Goal: Task Accomplishment & Management: Manage account settings

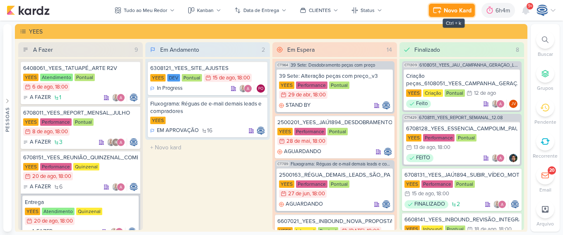
drag, startPoint x: 0, startPoint y: 0, endPoint x: 450, endPoint y: 14, distance: 450.7
click at [450, 14] on div "Novo Kard" at bounding box center [458, 10] width 28 height 9
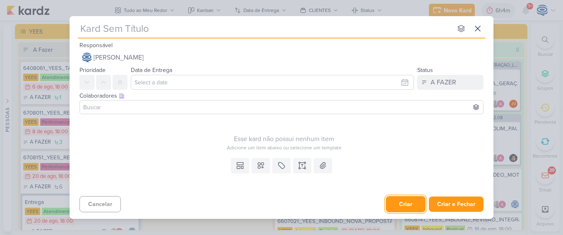
click at [416, 208] on button "Criar" at bounding box center [406, 204] width 40 height 16
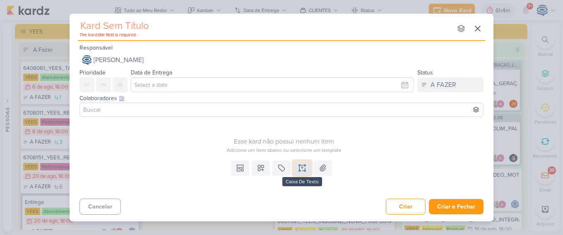
click at [304, 169] on icon at bounding box center [302, 168] width 8 height 8
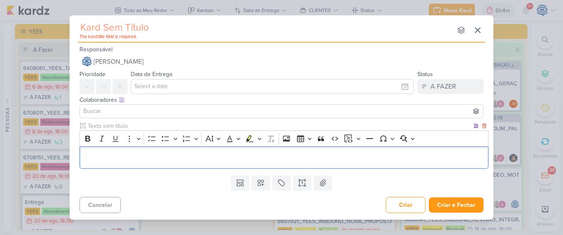
click at [306, 160] on p "Editor editing area: main" at bounding box center [284, 158] width 400 height 10
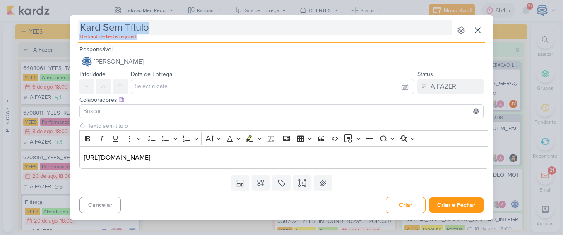
drag, startPoint x: 160, startPoint y: 36, endPoint x: 162, endPoint y: 26, distance: 9.3
click at [162, 26] on div "The kard.title field is required." at bounding box center [265, 30] width 374 height 20
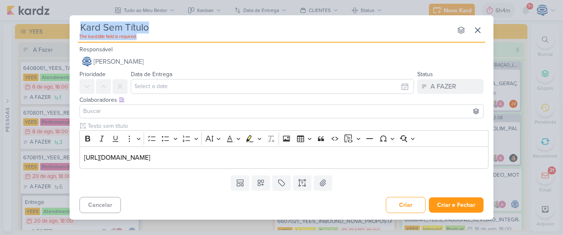
click at [162, 26] on input "text" at bounding box center [265, 27] width 374 height 15
paste input "MAR INC_SITE_ALIMENTAÇÃO_PAGINA_SUBLIME_JARDINS"
type input "MAR INC_SITE_ALIMENTAÇÃO_PAGINA_SUBLIME_JARDINS"
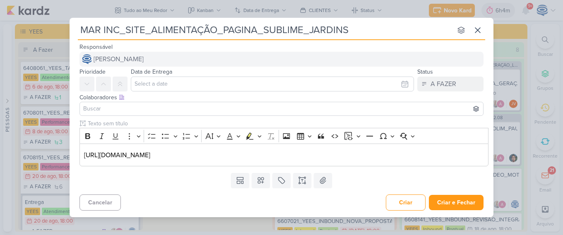
type input "MAR INC_SITE_ALIMENTAÇÃO_PAGINA_SUBLIME_JARDINS"
click at [144, 59] on span "[PERSON_NAME]" at bounding box center [119, 59] width 50 height 10
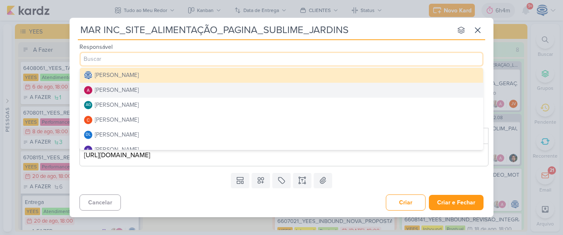
click at [135, 88] on div "[PERSON_NAME]" at bounding box center [117, 90] width 44 height 9
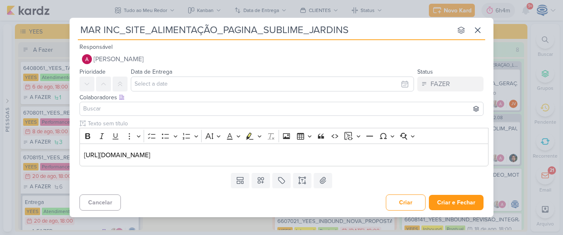
click at [132, 111] on input at bounding box center [282, 109] width 400 height 10
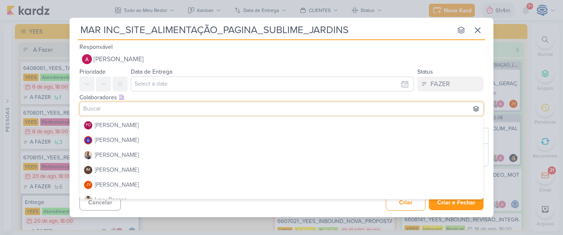
scroll to position [89, 0]
click at [113, 160] on button "[PERSON_NAME]" at bounding box center [281, 154] width 403 height 15
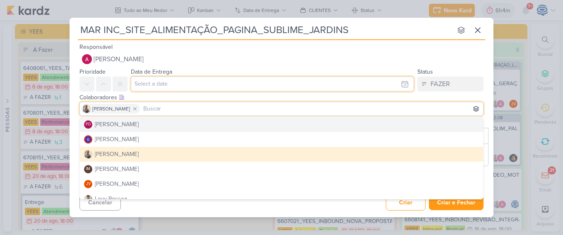
click at [148, 82] on input "text" at bounding box center [272, 84] width 283 height 15
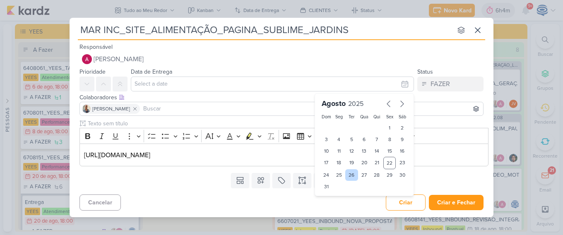
click at [353, 174] on div "26" at bounding box center [351, 175] width 13 height 12
type input "26 de agosto de 2025 às 23:59"
click at [333, 205] on select "00 01 02 03 04 05 06 07 08 09 10 11 12 13 14 15 16 17 18 19 20 21 22 23" at bounding box center [339, 201] width 12 height 10
select select "18"
click at [333, 196] on select "00 01 02 03 04 05 06 07 08 09 10 11 12 13 14 15 16 17 18 19 20 21 22 23" at bounding box center [339, 201] width 12 height 10
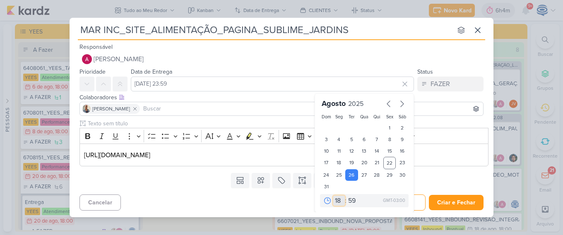
type input "26 de agosto de 2025 às 18:59"
click at [348, 197] on select "00 05 10 15 20 25 30 35 40 45 50 55 59" at bounding box center [353, 201] width 12 height 10
select select "0"
click at [347, 196] on select "00 05 10 15 20 25 30 35 40 45 50 55 59" at bounding box center [353, 201] width 12 height 10
type input "[DATE] 18:00"
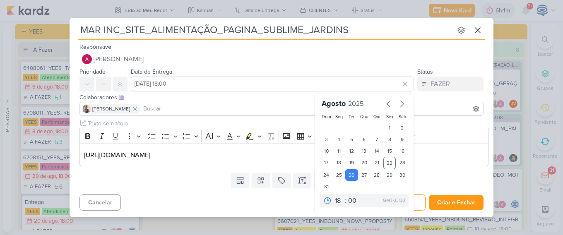
click at [174, 185] on div "Templates Campos Personalizados Marcadores Caixa De Texto Anexo" at bounding box center [282, 181] width 424 height 22
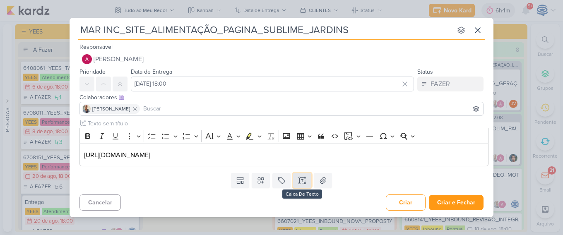
click at [301, 180] on icon at bounding box center [302, 180] width 8 height 8
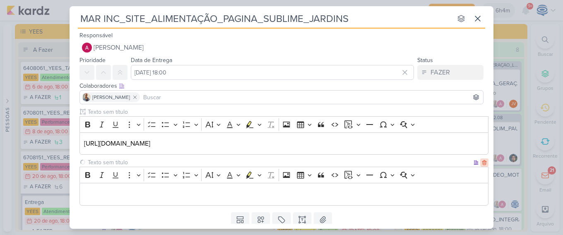
click at [482, 162] on icon at bounding box center [484, 163] width 4 height 5
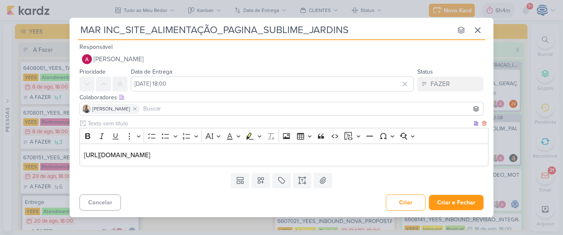
click at [82, 153] on div "https://drive.google.com/drive/folders/1SyrYzD_C6tBOpaIMF-qW5pDClHnNf-GM" at bounding box center [283, 155] width 409 height 23
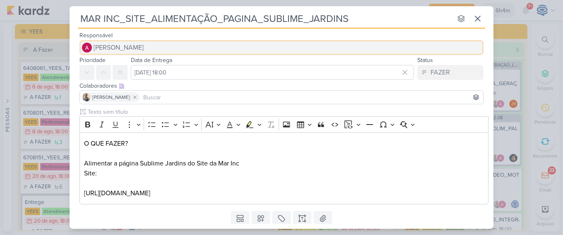
click at [196, 46] on button "[PERSON_NAME]" at bounding box center [281, 47] width 404 height 15
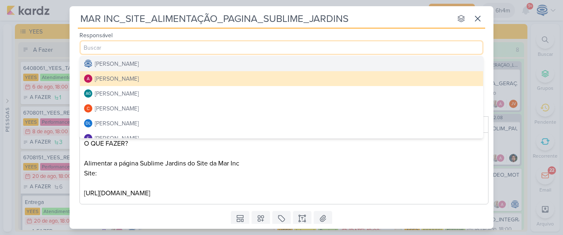
click at [139, 67] on div "[PERSON_NAME]" at bounding box center [117, 64] width 44 height 9
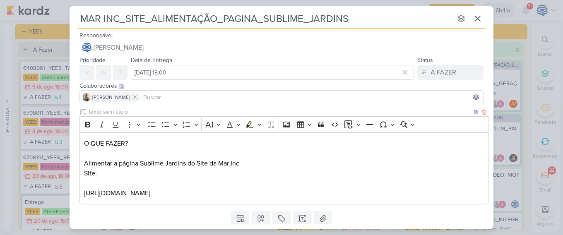
click at [160, 173] on p "O QUE FAZER? Alimentar a página Sublime Jardins do Site da Mar Inc ⁠⁠⁠⁠⁠⁠⁠Site:…" at bounding box center [284, 169] width 400 height 60
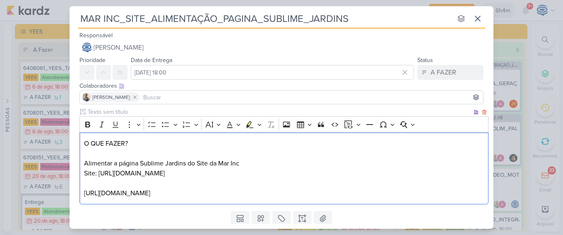
scroll to position [26, 0]
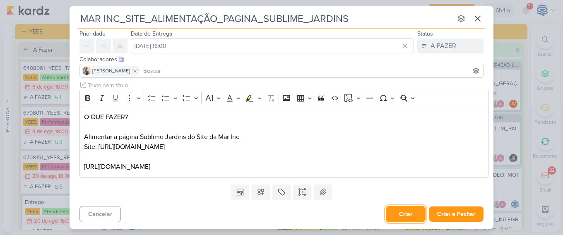
click at [400, 216] on button "Criar" at bounding box center [406, 214] width 40 height 16
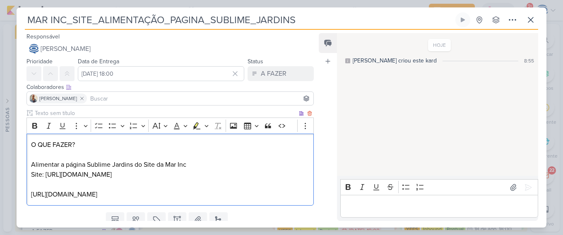
click at [171, 178] on p "O QUE FAZER? Alimentar a página Sublime Jardins do Site da Mar Inc Site: https:…" at bounding box center [170, 170] width 278 height 60
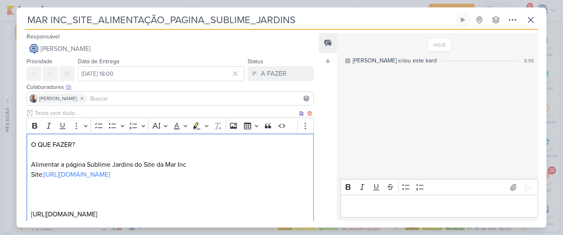
click at [30, 213] on div "O QUE FAZER? Alimentar a página Sublime Jardins do Site da Mar Inc Site: https:…" at bounding box center [169, 180] width 287 height 92
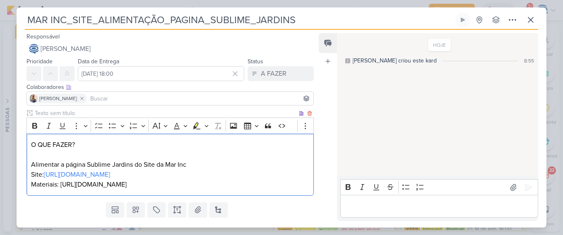
click at [302, 184] on p "O QUE FAZER? Alimentar a página Sublime Jardins do Site da Mar Inc Site: https:…" at bounding box center [170, 165] width 278 height 50
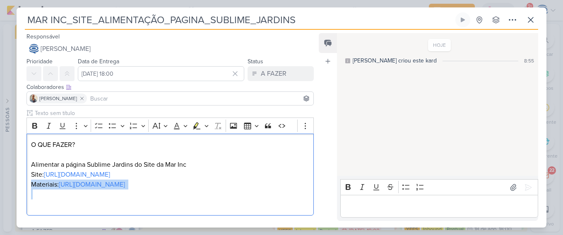
scroll to position [41, 0]
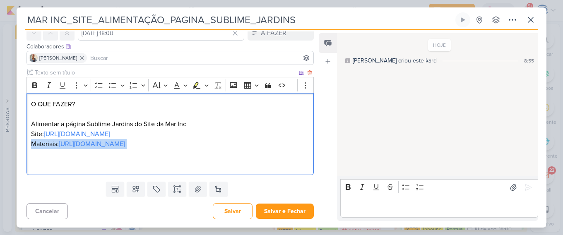
drag, startPoint x: 31, startPoint y: 186, endPoint x: 297, endPoint y: 143, distance: 270.1
click at [297, 143] on p "O QUE FAZER? Alimentar a página Sublime Jardins do Site da Mar Inc Site: https:…" at bounding box center [170, 134] width 278 height 70
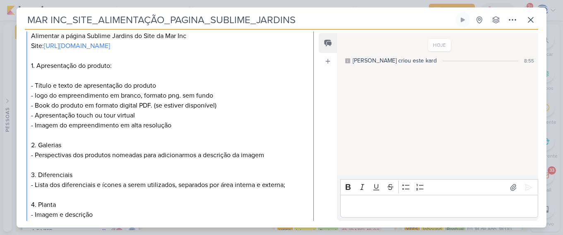
scroll to position [128, 0]
click at [158, 83] on p "- Título e texto de apresentação do produto - ⁠logo do empreendimento em branco…" at bounding box center [170, 235] width 278 height 308
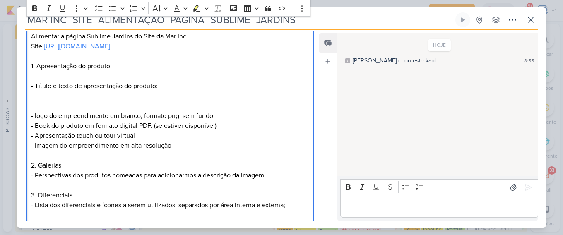
scroll to position [95, 0]
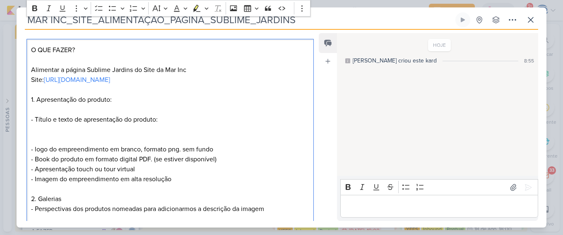
click at [169, 85] on p "O QUE FAZER? Alimentar a página Sublime Jardins do Site da Mar Inc Site: https:…" at bounding box center [170, 80] width 278 height 70
click at [119, 101] on p "O QUE FAZER? Alimentar a página Sublime Jardins do Site da Mar Inc Site: https:…" at bounding box center [170, 80] width 278 height 70
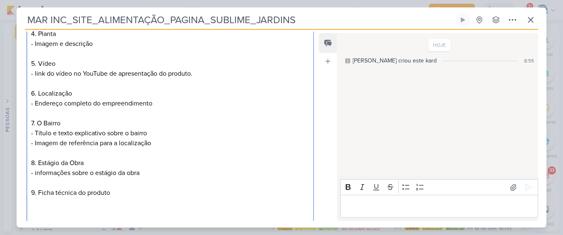
scroll to position [349, 0]
click at [189, 158] on p "- Título e texto de apresentação do produto: - ⁠logo do empreendimento em branc…" at bounding box center [170, 54] width 278 height 328
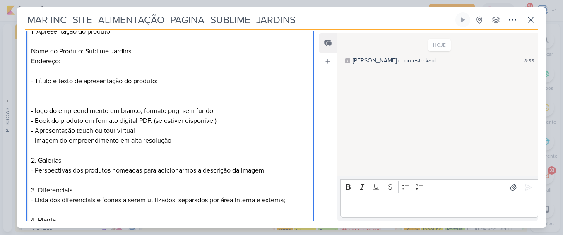
scroll to position [119, 0]
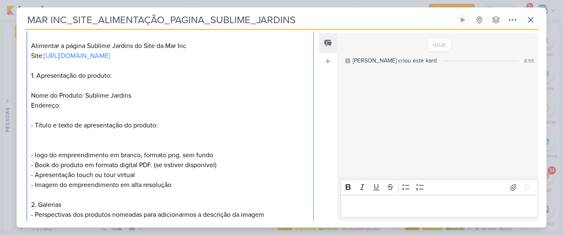
click at [81, 104] on p "O QUE FAZER? Alimentar a página Sublime Jardins do Site da Mar Inc Site: https:…" at bounding box center [170, 70] width 278 height 99
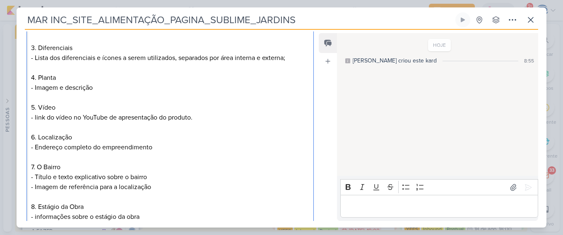
click at [81, 104] on p "- Título e texto de apresentação do produto: - ⁠logo do empreendimento em branc…" at bounding box center [170, 98] width 278 height 328
click at [111, 87] on p "- Título e texto de apresentação do produto: - ⁠logo do empreendimento em branc…" at bounding box center [170, 98] width 278 height 328
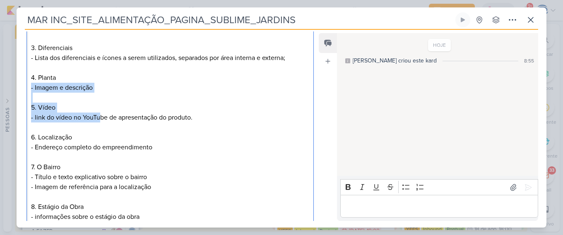
drag, startPoint x: 111, startPoint y: 87, endPoint x: 100, endPoint y: 111, distance: 25.7
click at [100, 111] on p "- Título e texto de apresentação do produto: - ⁠logo do empreendimento em branc…" at bounding box center [170, 98] width 278 height 328
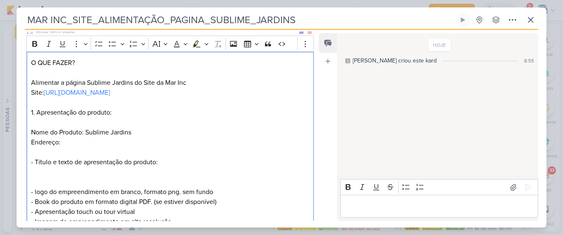
scroll to position [79, 0]
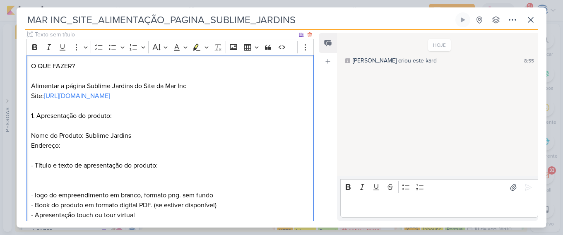
click at [111, 146] on p "O QUE FAZER? Alimentar a página Sublime Jardins do Site da Mar Inc Site: https:…" at bounding box center [170, 110] width 278 height 99
click at [145, 114] on p "O QUE FAZER? Alimentar a página Sublime Jardins do Site da Mar Inc Site: https:…" at bounding box center [170, 110] width 278 height 99
click at [125, 147] on p "O QUE FAZER? Alimentar a página Sublime Jardins do Site da Mar Inc Site: https:…" at bounding box center [170, 110] width 278 height 99
click at [145, 144] on p "O QUE FAZER? Alimentar a página Sublime Jardins do Site da Mar Inc Site: https:…" at bounding box center [170, 110] width 278 height 99
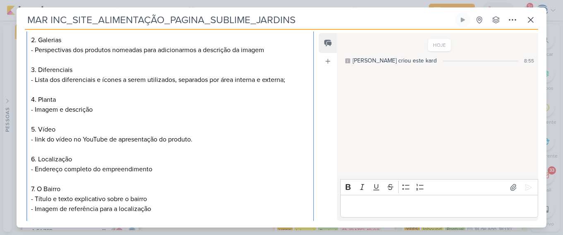
scroll to position [305, 0]
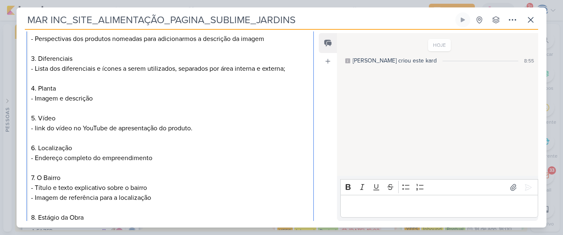
click at [154, 162] on p "- Título e texto de apresentação do produto: ⁠⁠⁠⁠⁠⁠⁠ - ⁠logo do empreendimento …" at bounding box center [170, 109] width 278 height 328
click at [154, 187] on p "- Título e texto de apresentação do produto: - ⁠logo do empreendimento em branc…" at bounding box center [170, 109] width 278 height 328
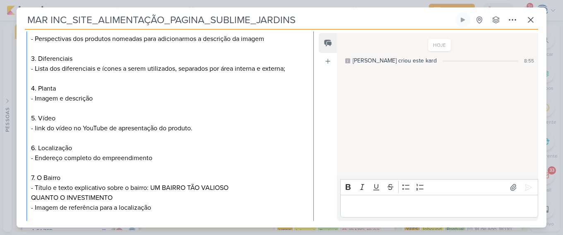
click at [159, 188] on p "- Título e texto de apresentação do produto: - ⁠logo do empreendimento em branc…" at bounding box center [170, 114] width 278 height 338
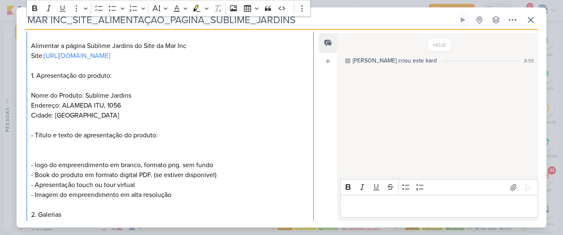
scroll to position [120, 0]
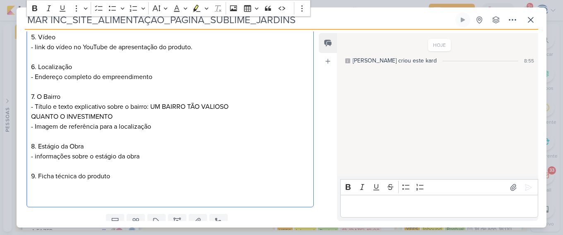
scroll to position [396, 0]
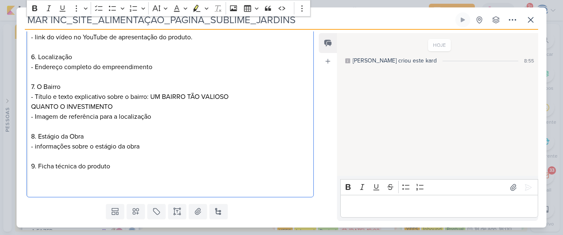
click at [128, 109] on p "- Título e texto de apresentação do produto: ⁠⁠⁠⁠⁠⁠⁠ - ⁠logo do empreendimento …" at bounding box center [170, 22] width 278 height 338
drag, startPoint x: 128, startPoint y: 109, endPoint x: 121, endPoint y: 118, distance: 11.3
click at [121, 118] on p "- Título e texto de apresentação do produto: - ⁠logo do empreendimento em branc…" at bounding box center [170, 22] width 278 height 338
click at [136, 107] on p "- Título e texto de apresentação do produto: - ⁠logo do empreendimento em branc…" at bounding box center [170, 22] width 278 height 338
click at [149, 98] on p "- Título e texto de apresentação do produto: - ⁠logo do empreendimento em branc…" at bounding box center [170, 22] width 278 height 338
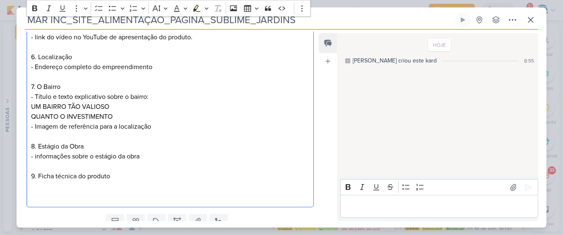
click at [31, 117] on p "- Título e texto de apresentação do produto: - ⁠logo do empreendimento em branc…" at bounding box center [170, 27] width 278 height 348
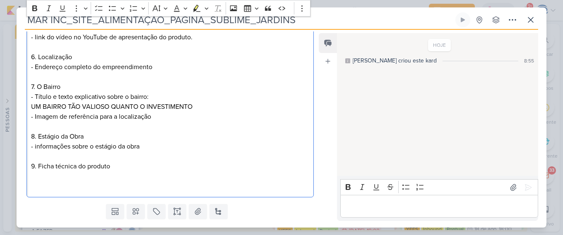
click at [194, 104] on p "- Título e texto de apresentação do produto: - ⁠logo do empreendimento em branc…" at bounding box center [170, 22] width 278 height 338
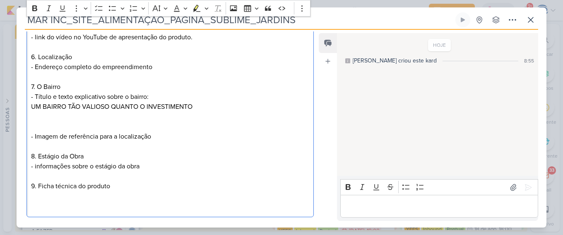
click at [31, 106] on p "- Título e texto de apresentação do produto: - ⁠logo do empreendimento em branc…" at bounding box center [170, 32] width 278 height 358
click at [33, 118] on p "- Título e texto de apresentação do produto: - ⁠logo do empreendimento em branc…" at bounding box center [170, 32] width 278 height 358
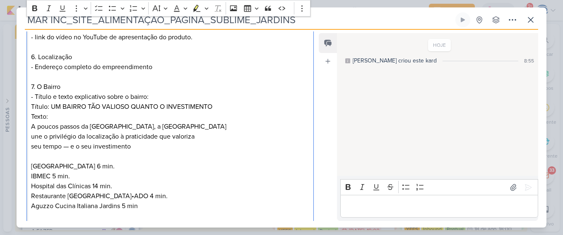
scroll to position [445, 0]
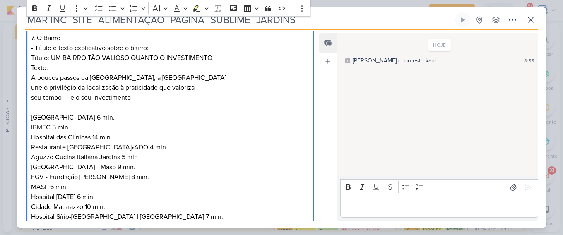
click at [96, 220] on p "- Título e texto de apresentação do produto: - ⁠logo do empreendimento em branc…" at bounding box center [170, 58] width 278 height 507
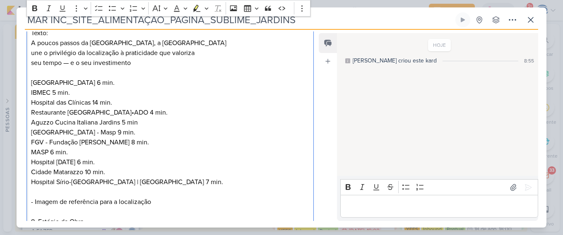
scroll to position [480, 0]
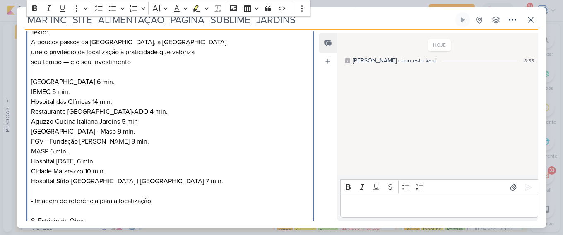
click at [156, 178] on p "- Título e texto de apresentação do produto: - ⁠logo do empreendimento em branc…" at bounding box center [170, 22] width 278 height 507
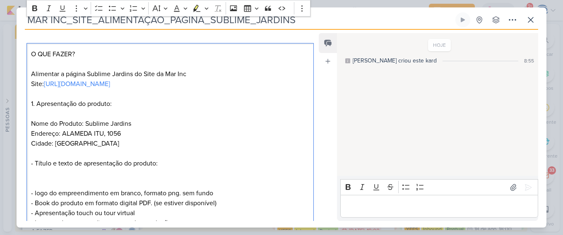
scroll to position [90, 0]
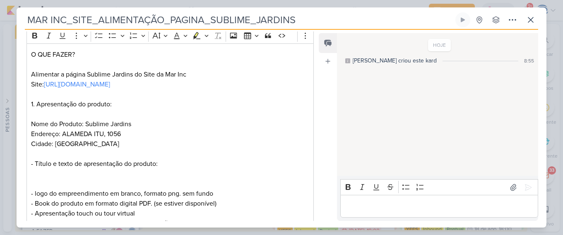
drag, startPoint x: 300, startPoint y: 17, endPoint x: 24, endPoint y: 15, distance: 275.7
click at [24, 15] on div "MAR INC_SITE_ALIMENTAÇÃO_PAGINA_SUBLIME_JARDINS Criado por mim nenhum grupo dis…" at bounding box center [282, 119] width 530 height 215
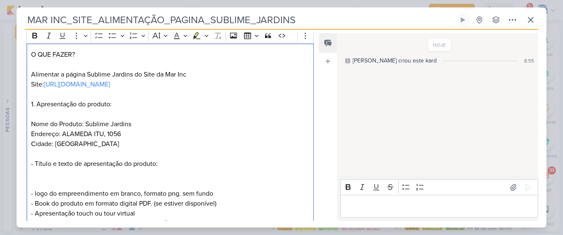
click at [34, 99] on p "O QUE FAZER? Alimentar a página Sublime Jardins do Site da Mar Inc Site: https:…" at bounding box center [170, 104] width 278 height 109
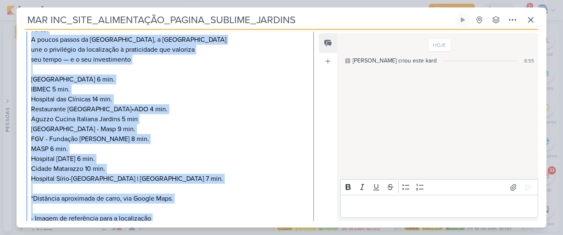
scroll to position [627, 0]
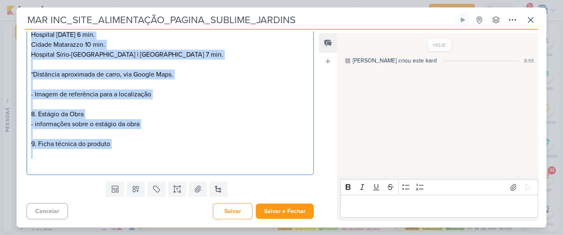
drag, startPoint x: 29, startPoint y: 125, endPoint x: 188, endPoint y: 251, distance: 202.7
click at [188, 235] on html "1.99.0 Novo Kard Ctrl + k 6h4m Sessão desligada... Hoje 6h4m Semana 0h0m Mês 0h…" at bounding box center [281, 117] width 563 height 235
copy div "1. Apresentação do produto: Nome do Produto: Sublime Jardins Endereço: ALAMEDA …"
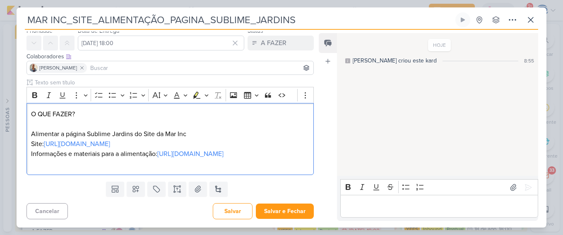
scroll to position [51, 0]
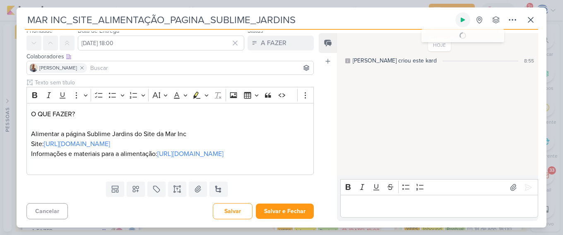
click at [459, 21] on button at bounding box center [462, 19] width 15 height 15
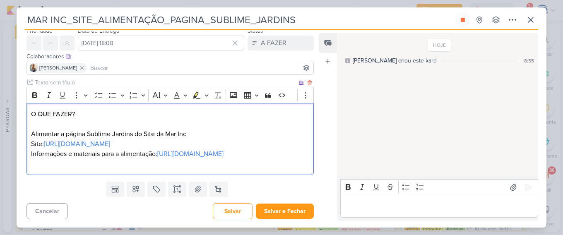
click at [132, 166] on p "O QUE FAZER? Alimentar a página Sublime Jardins do Site da Mar Inc Site: https:…" at bounding box center [170, 139] width 278 height 60
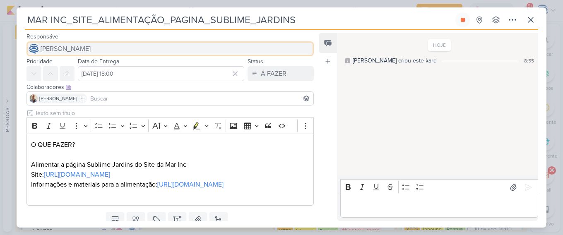
click at [91, 51] on span "[PERSON_NAME]" at bounding box center [66, 49] width 50 height 10
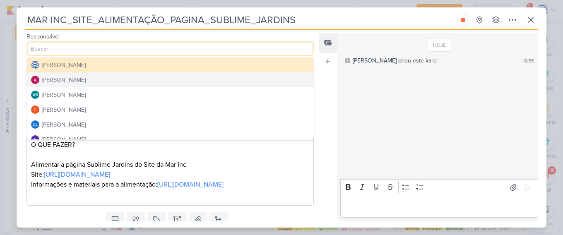
click at [73, 80] on div "[PERSON_NAME]" at bounding box center [64, 80] width 44 height 9
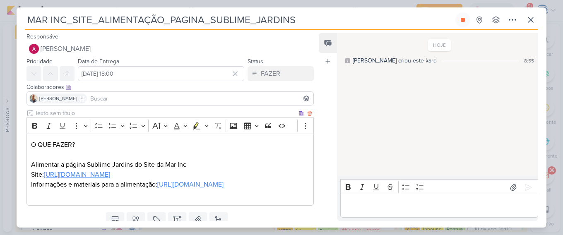
scroll to position [51, 0]
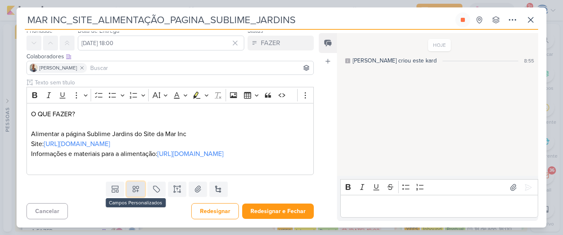
click at [133, 189] on icon at bounding box center [136, 189] width 8 height 8
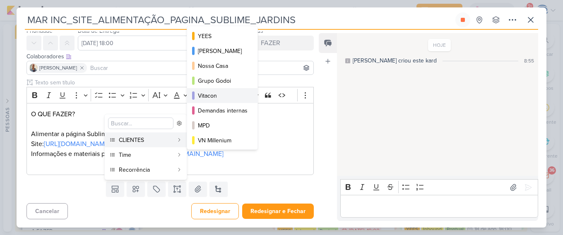
scroll to position [120, 0]
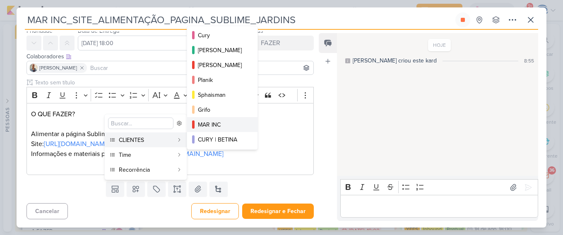
click at [220, 124] on div "MAR INC" at bounding box center [223, 124] width 50 height 9
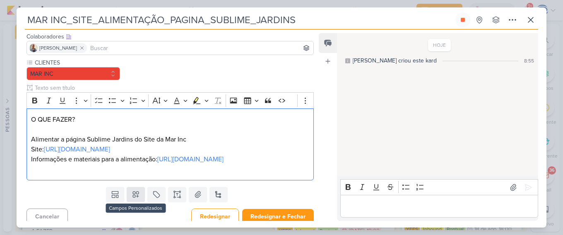
drag, startPoint x: 133, startPoint y: 188, endPoint x: 132, endPoint y: 212, distance: 23.6
click at [132, 212] on div "Responsável Alessandra Gomes Caroline Traven De Andrade Alessandra Gomes AG Ali…" at bounding box center [167, 126] width 301 height 190
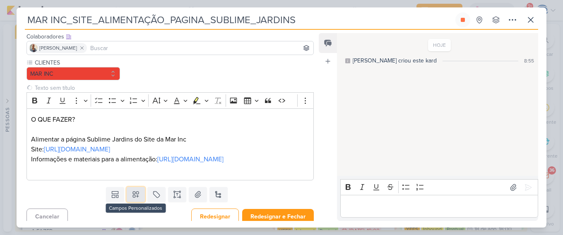
click at [132, 199] on icon at bounding box center [136, 194] width 8 height 8
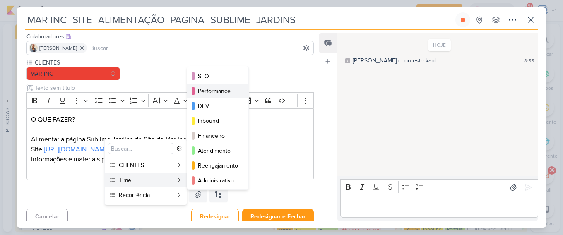
click at [207, 89] on div "Performance" at bounding box center [218, 91] width 41 height 9
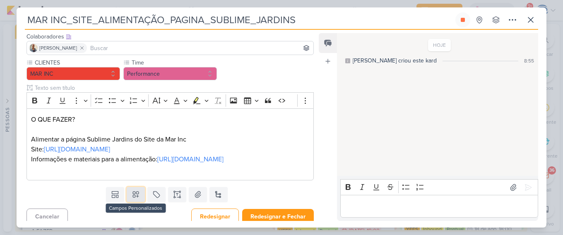
click at [135, 198] on icon at bounding box center [136, 195] width 6 height 6
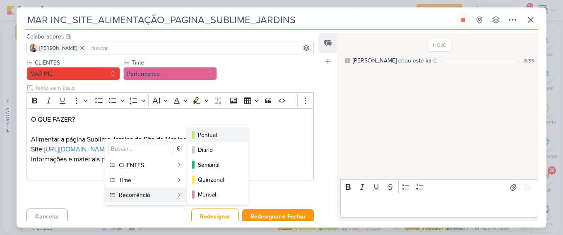
click at [211, 139] on div "Pontual" at bounding box center [218, 135] width 41 height 9
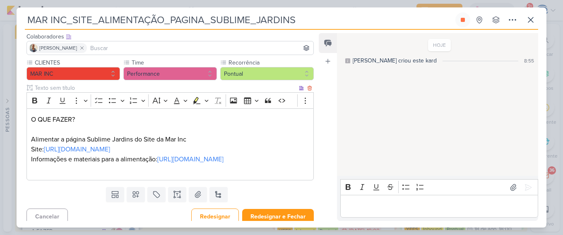
scroll to position [76, 0]
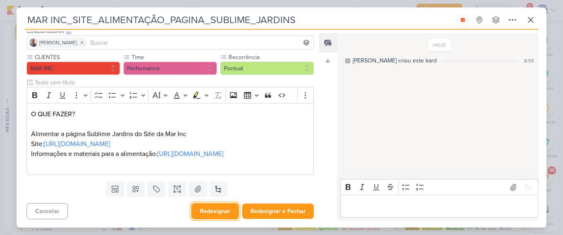
click at [213, 209] on button "Redesignar" at bounding box center [215, 211] width 48 height 16
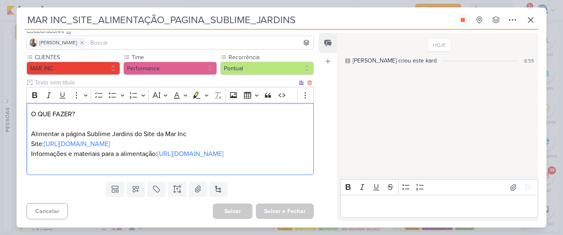
click at [133, 155] on p "O QUE FAZER? Alimentar a página Sublime Jardins do Site da Mar Inc Site: https:…" at bounding box center [170, 139] width 278 height 60
click at [30, 135] on div "O QUE FAZER? Alimentar a página Sublime Jardins do Site da Mar Inc Site: https:…" at bounding box center [169, 139] width 287 height 72
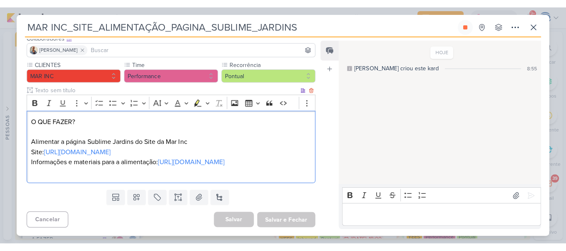
scroll to position [0, 0]
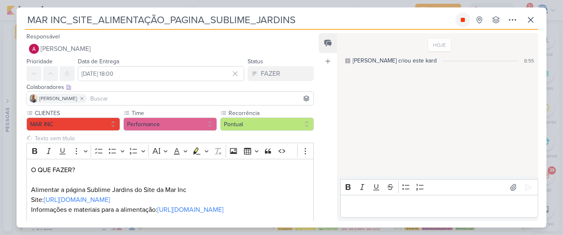
click at [465, 18] on icon at bounding box center [463, 20] width 7 height 7
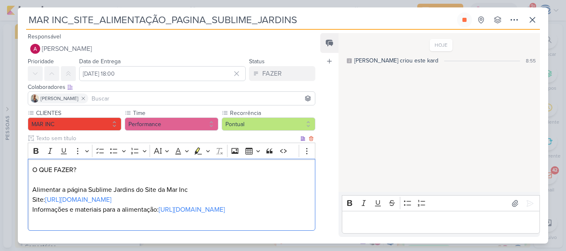
click at [206, 208] on p "O QUE FAZER? Alimentar a página Sublime Jardins do Site da Mar Inc Site: https:…" at bounding box center [171, 195] width 278 height 60
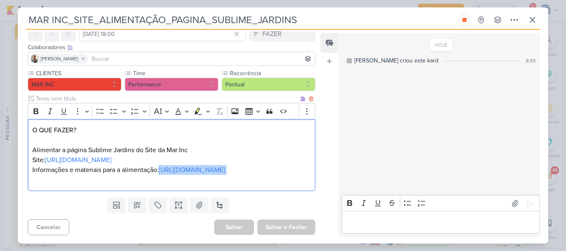
drag, startPoint x: 105, startPoint y: 175, endPoint x: 30, endPoint y: 163, distance: 76.3
click at [30, 163] on div "O QUE FAZER? Alimentar a página Sublime Jardins do Site da Mar Inc Site: https:…" at bounding box center [171, 155] width 287 height 72
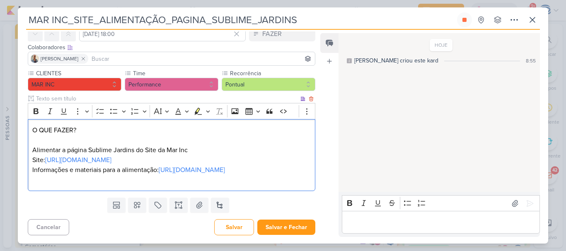
scroll to position [59, 0]
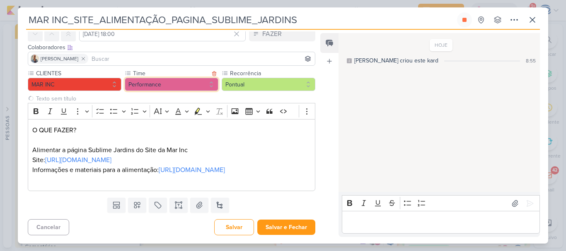
click at [154, 78] on button "Performance" at bounding box center [172, 84] width 94 height 13
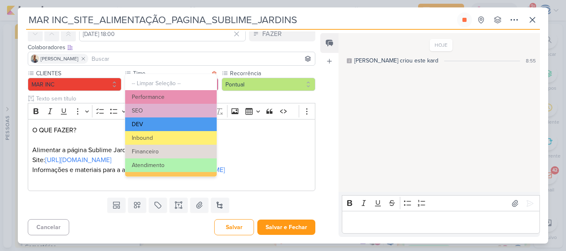
click at [170, 127] on button "DEV" at bounding box center [170, 125] width 91 height 14
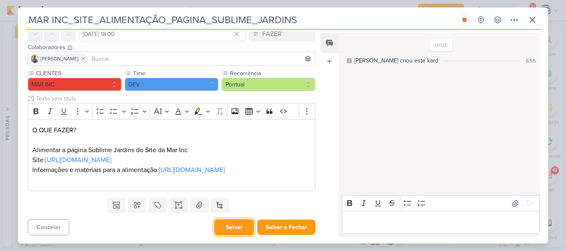
click at [238, 227] on button "Salvar" at bounding box center [234, 227] width 40 height 16
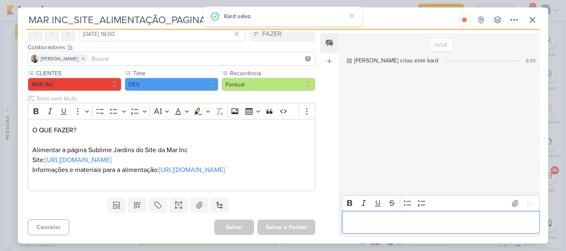
click at [375, 219] on p "Editor editing area: main" at bounding box center [440, 223] width 189 height 10
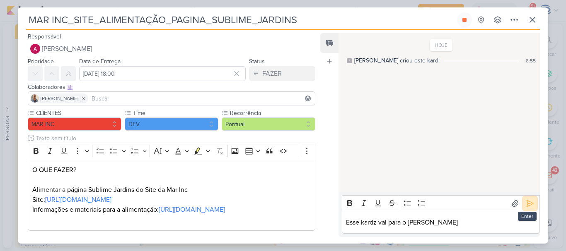
click at [527, 205] on icon at bounding box center [530, 203] width 6 height 6
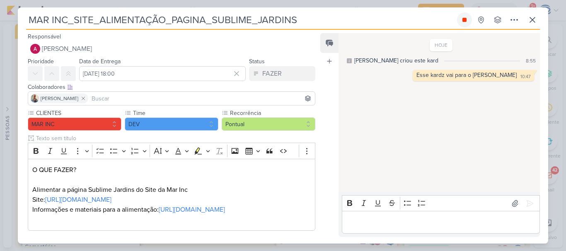
click at [462, 22] on icon at bounding box center [464, 20] width 7 height 7
click at [534, 17] on icon at bounding box center [532, 20] width 10 height 10
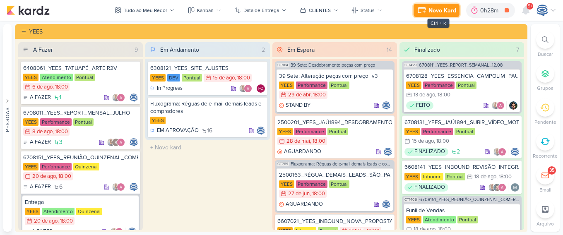
click at [444, 9] on div "Novo Kard" at bounding box center [443, 10] width 28 height 9
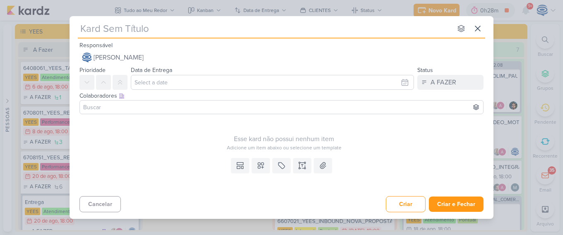
type input "6708221_YEES_TATUAPÉ_VERIFICAR_FEEDBACK_LEADS_BAIXA_RENDA"
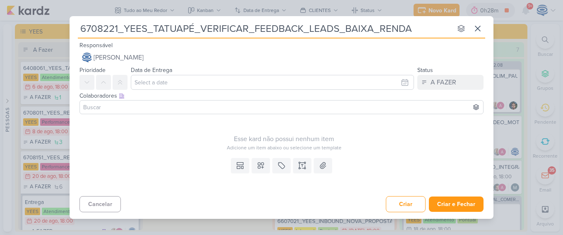
type input "6708221_YEES_TATUAPÉ_VERIFICAR_FEEDBACK_LEADS_BAIXA_RENDA"
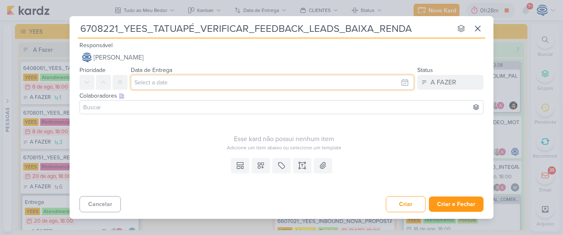
click at [148, 80] on input "text" at bounding box center [272, 82] width 283 height 15
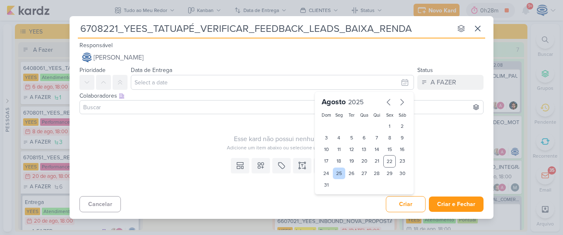
click at [339, 174] on div "25" at bounding box center [339, 174] width 13 height 12
type input "[DATE] 23:59"
click at [337, 199] on select "00 01 02 03 04 05 06 07 08 09 10 11 12 13 14 15 16 17 18 19 20 21 22 23" at bounding box center [339, 199] width 12 height 10
select select "18"
click at [333, 194] on select "00 01 02 03 04 05 06 07 08 09 10 11 12 13 14 15 16 17 18 19 20 21 22 23" at bounding box center [339, 199] width 12 height 10
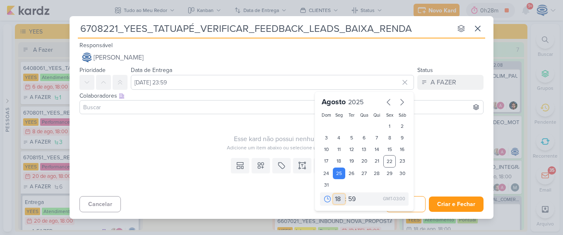
type input "[DATE] 18:59"
click at [354, 199] on select "00 05 10 15 20 25 30 35 40 45 50 55 59" at bounding box center [353, 199] width 12 height 10
select select "0"
click at [347, 194] on select "00 05 10 15 20 25 30 35 40 45 50 55 59" at bounding box center [353, 199] width 12 height 10
type input "[DATE] 18:00"
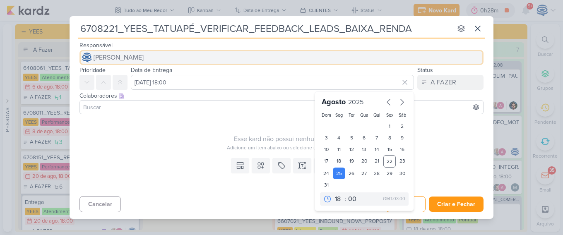
click at [234, 55] on button "[PERSON_NAME]" at bounding box center [281, 57] width 404 height 15
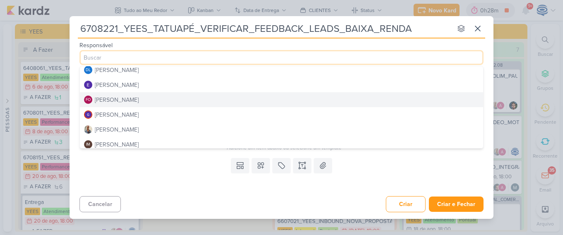
scroll to position [65, 0]
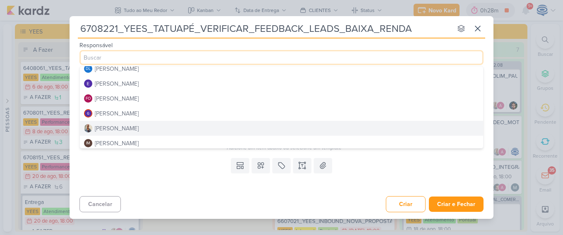
click at [142, 125] on button "[PERSON_NAME]" at bounding box center [281, 128] width 403 height 15
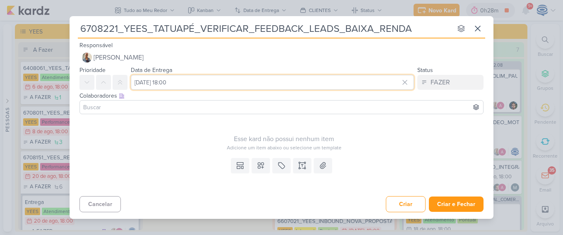
click at [202, 82] on input "[DATE] 18:00" at bounding box center [272, 82] width 283 height 15
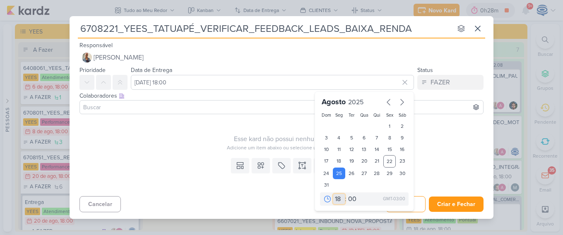
click at [338, 198] on select "00 01 02 03 04 05 06 07 08 09 10 11 12 13 14 15 16 17 18 19 20 21 22 23" at bounding box center [339, 199] width 12 height 10
select select "11"
click at [333, 194] on select "00 01 02 03 04 05 06 07 08 09 10 11 12 13 14 15 16 17 18 19 20 21 22 23" at bounding box center [339, 199] width 12 height 10
type input "25 de agosto de 2025 às 11:00"
click at [170, 107] on input at bounding box center [282, 107] width 400 height 10
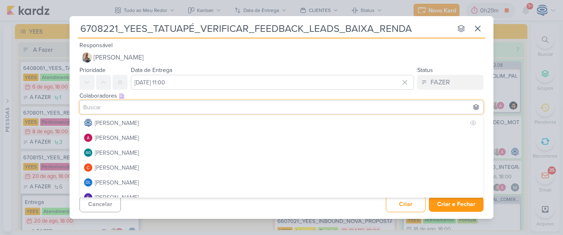
drag, startPoint x: 170, startPoint y: 107, endPoint x: 113, endPoint y: 125, distance: 60.2
click at [113, 125] on div "[PERSON_NAME]" at bounding box center [117, 123] width 44 height 9
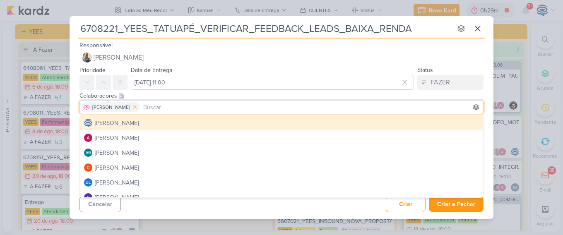
click at [138, 107] on icon at bounding box center [135, 107] width 6 height 6
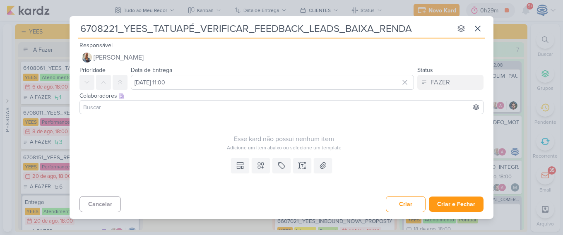
click at [150, 107] on input at bounding box center [282, 107] width 400 height 10
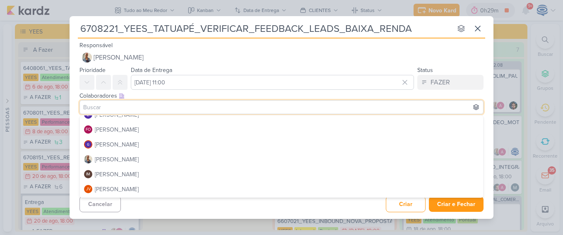
scroll to position [84, 0]
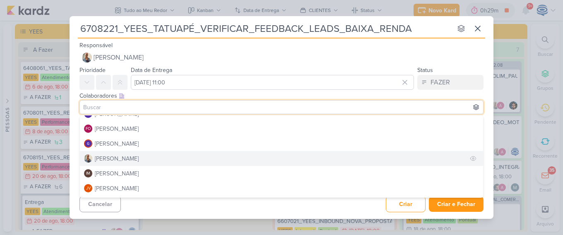
click at [111, 161] on div "[PERSON_NAME]" at bounding box center [117, 158] width 44 height 9
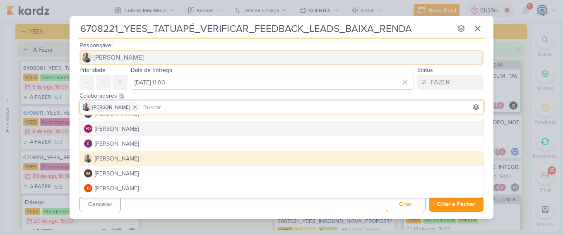
click at [117, 57] on span "[PERSON_NAME]" at bounding box center [119, 58] width 50 height 10
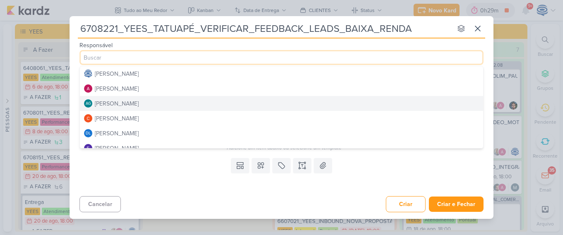
scroll to position [0, 0]
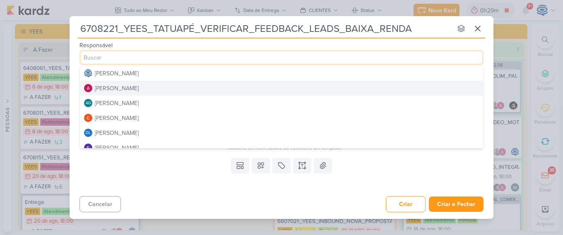
click at [126, 89] on div "[PERSON_NAME]" at bounding box center [117, 88] width 44 height 9
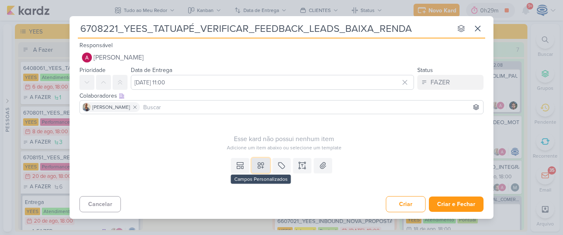
click at [264, 164] on icon at bounding box center [261, 165] width 8 height 8
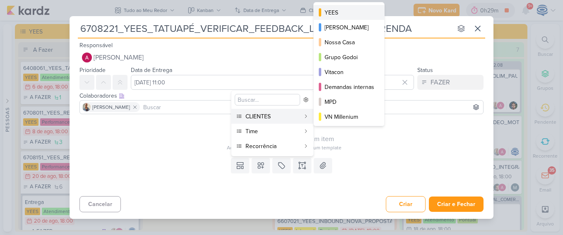
click at [341, 19] on button "YEES" at bounding box center [349, 12] width 70 height 15
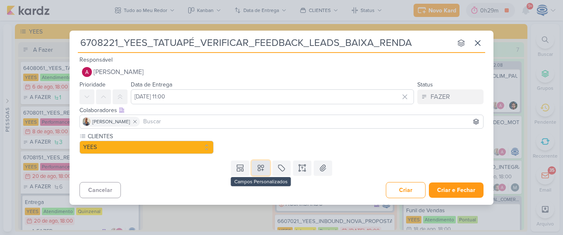
click at [259, 169] on icon at bounding box center [261, 168] width 6 height 6
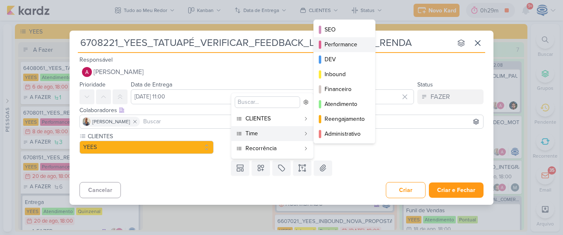
click at [341, 45] on div "Performance" at bounding box center [345, 44] width 41 height 9
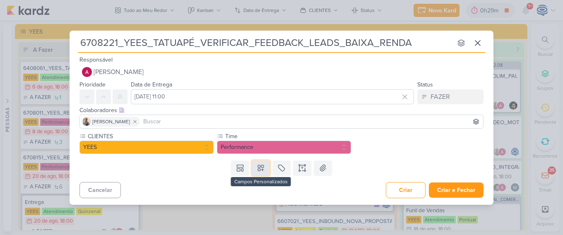
click at [262, 167] on icon at bounding box center [261, 168] width 8 height 8
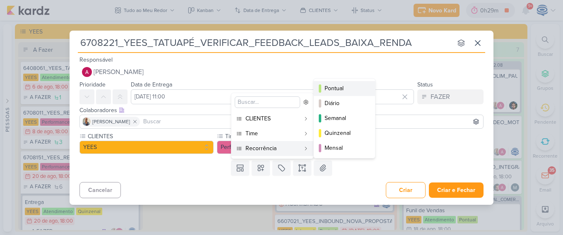
click at [333, 86] on div "Pontual" at bounding box center [345, 88] width 41 height 9
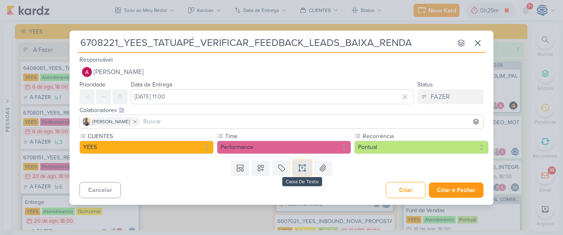
click at [305, 169] on icon at bounding box center [302, 168] width 8 height 8
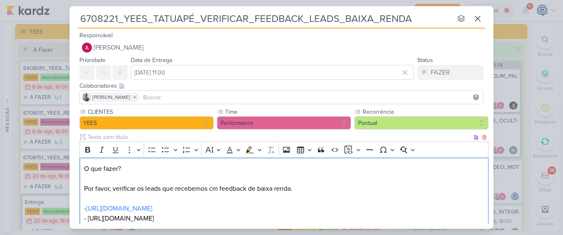
scroll to position [9, 0]
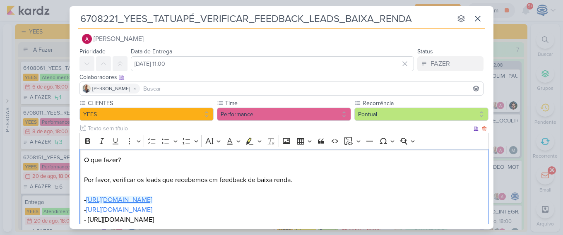
click at [152, 197] on link "https://yees.cvcrm.com.br/gestor/comercial/leads/85707/administrar?lido=true" at bounding box center [119, 200] width 66 height 8
click at [319, 220] on p "O que fazer? Por favor, verificar os leads que recebemos cm feedback de baixa r…" at bounding box center [284, 190] width 400 height 70
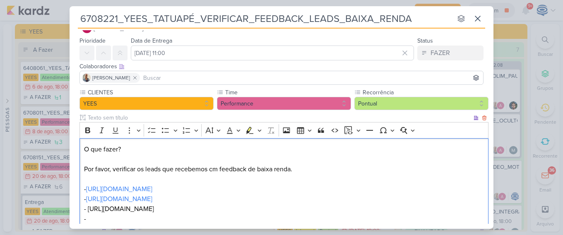
click at [317, 210] on p "O que fazer? Por favor, verificar os leads que recebemos cm feedback de baixa r…" at bounding box center [284, 183] width 400 height 79
click at [312, 207] on p "O que fazer? Por favor, verificar os leads que recebemos cm feedback de baixa r…" at bounding box center [284, 183] width 400 height 79
click at [252, 218] on p "O que fazer? Por favor, verificar os leads que recebemos cm feedback de baixa r…" at bounding box center [284, 183] width 400 height 79
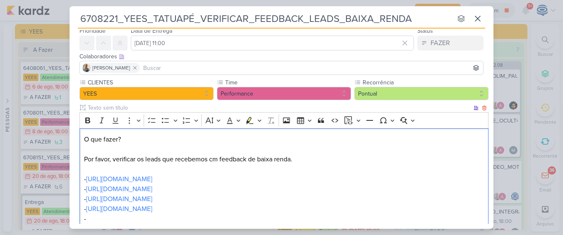
click at [298, 159] on p "O que fazer? Por favor, verificar os leads que recebemos cm feedback de baixa r…" at bounding box center [284, 179] width 400 height 89
click at [408, 161] on p "O que fazer? Por favor, verificar os leads que recebemos cm feedback de baixa r…" at bounding box center [284, 179] width 400 height 89
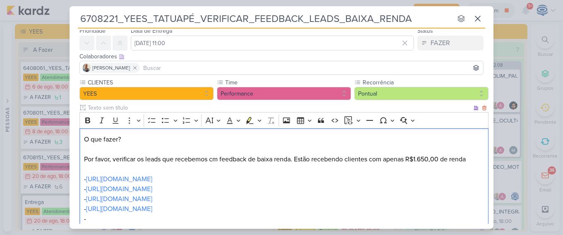
click at [471, 157] on p "O que fazer? Por favor, verificar os leads que recebemos cm feedback de baixa r…" at bounding box center [284, 179] width 400 height 89
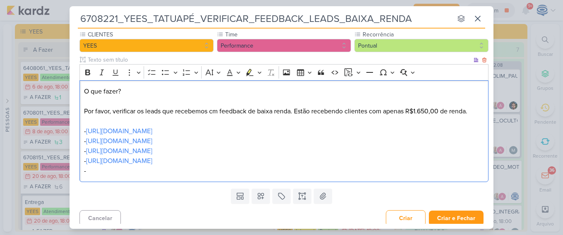
scroll to position [82, 0]
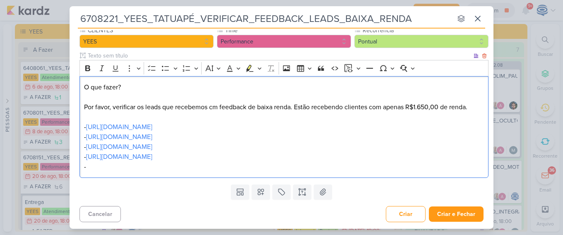
click at [324, 167] on p "O que fazer? Por favor, verificar os leads que recebemos cm feedback de baixa r…" at bounding box center [284, 126] width 400 height 89
click at [214, 108] on p "O que fazer? Por favor, verificar os leads que recebemos cm feedback de baixa r…" at bounding box center [284, 126] width 400 height 89
click at [295, 107] on p "O que fazer? Por favor, verificar os leads que recebemos com feedback de baixa …" at bounding box center [284, 126] width 400 height 89
click at [297, 108] on p "O que fazer? Por favor, verificar os leads que recebemos com feedback de baixa …" at bounding box center [284, 126] width 400 height 89
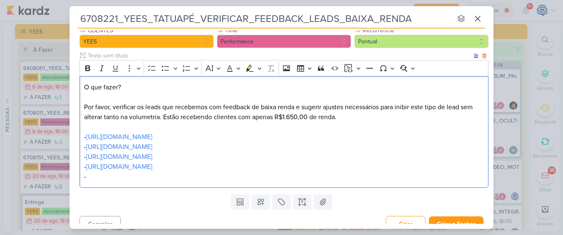
click at [357, 161] on p "O que fazer? Por favor, verificar os leads que recebemos com feedback de baixa …" at bounding box center [284, 131] width 400 height 99
click at [299, 177] on p "O que fazer? Por favor, verificar os leads que recebemos com feedback de baixa …" at bounding box center [284, 131] width 400 height 99
drag, startPoint x: 140, startPoint y: 88, endPoint x: 77, endPoint y: 82, distance: 62.8
click at [77, 82] on div "CLIENTES YEES Time" at bounding box center [282, 108] width 424 height 165
click at [87, 71] on icon "Editor toolbar" at bounding box center [87, 68] width 5 height 6
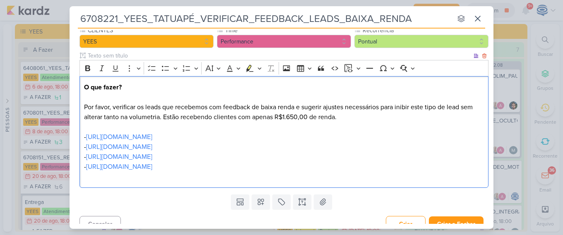
click at [139, 178] on p "O que fazer? Por favor, verificar os leads que recebemos com feedback de baixa …" at bounding box center [284, 131] width 400 height 99
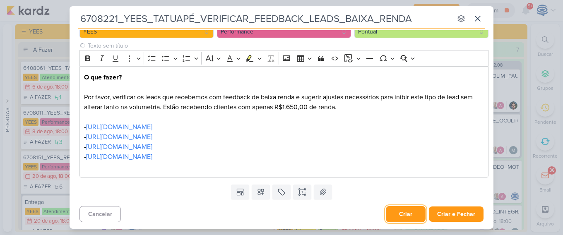
click at [399, 212] on button "Criar" at bounding box center [406, 214] width 40 height 16
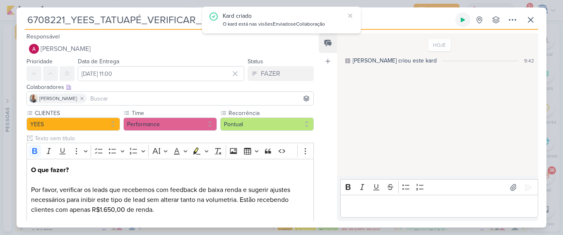
click at [459, 17] on button at bounding box center [462, 19] width 15 height 15
click at [533, 20] on icon at bounding box center [531, 20] width 10 height 10
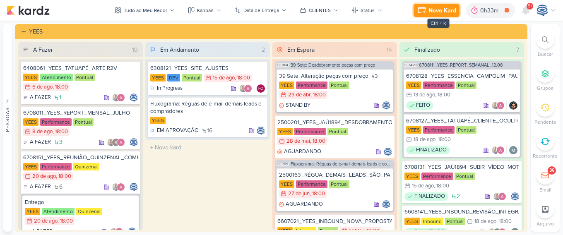
click at [435, 10] on div "Novo Kard" at bounding box center [443, 10] width 28 height 9
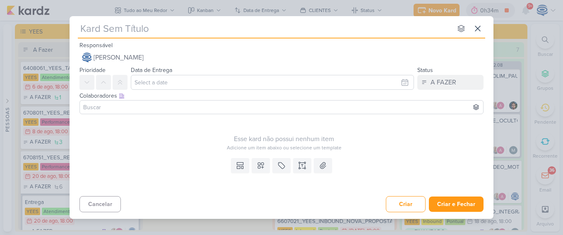
paste input "6708222_YEES_39 SETE_VERIFICAR_FEEDBACK_LEADS_SEM_ PERFIL"
type input "6708222_YEES_39 SETE_VERIFICAR_FEEDBACK_LEADS_SEM_ PERFIL"
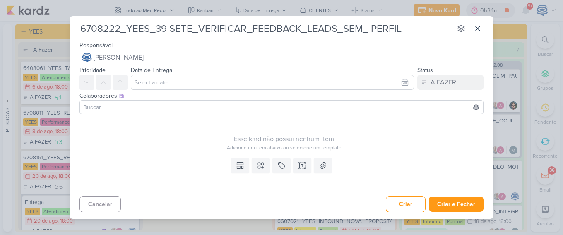
click at [144, 22] on input "6708222_YEES_39 SETE_VERIFICAR_FEEDBACK_LEADS_SEM_ PERFIL" at bounding box center [265, 28] width 374 height 15
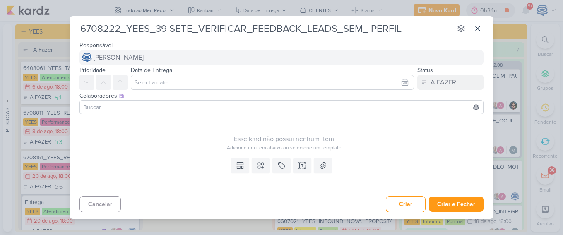
type input "6708222_YEES_39 SETE_VERIFICAR_FEEDBACK_LEADS_SEM_ PERFIL"
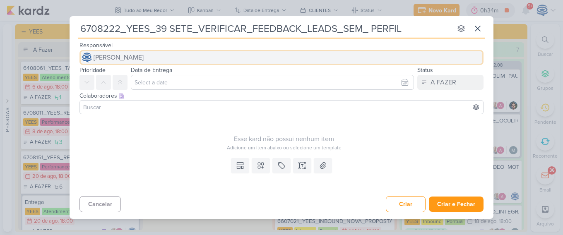
click at [133, 60] on span "[PERSON_NAME]" at bounding box center [119, 58] width 50 height 10
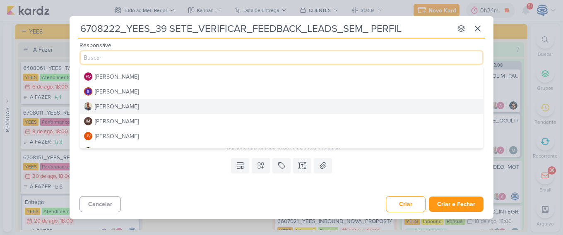
scroll to position [0, 0]
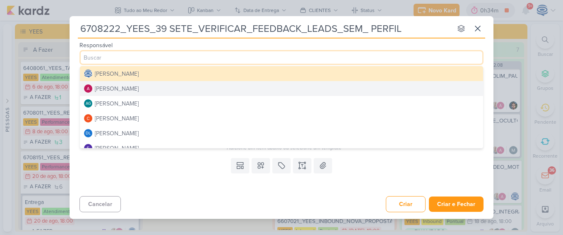
click at [135, 89] on div "[PERSON_NAME]" at bounding box center [117, 88] width 44 height 9
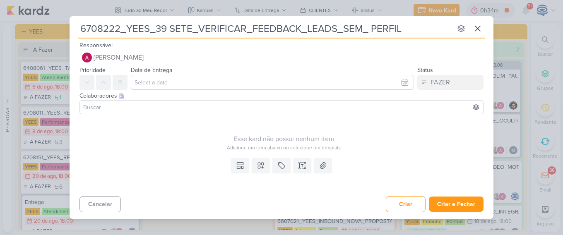
click at [135, 104] on input at bounding box center [282, 107] width 400 height 10
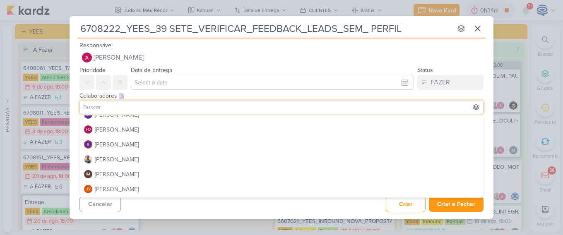
scroll to position [83, 0]
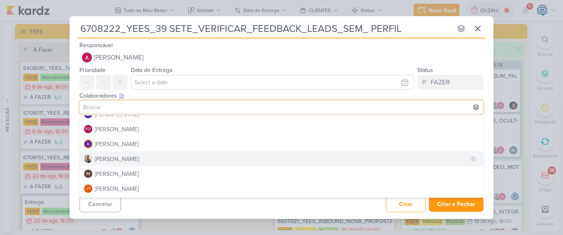
click at [124, 159] on button "[PERSON_NAME]" at bounding box center [281, 159] width 403 height 15
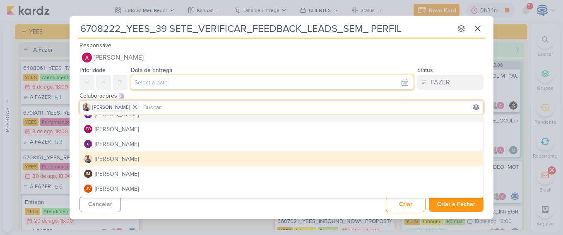
click at [166, 81] on input "text" at bounding box center [272, 82] width 283 height 15
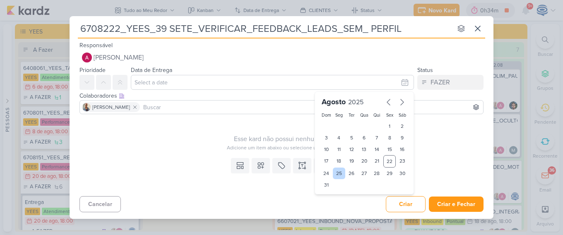
click at [336, 173] on div "25" at bounding box center [339, 174] width 13 height 12
type input "[DATE] 23:59"
click at [337, 199] on select "00 01 02 03 04 05 06 07 08 09 10 11 12 13 14 15 16 17 18 19 20 21 22 23" at bounding box center [339, 199] width 12 height 10
select select "11"
click at [333, 194] on select "00 01 02 03 04 05 06 07 08 09 10 11 12 13 14 15 16 17 18 19 20 21 22 23" at bounding box center [339, 199] width 12 height 10
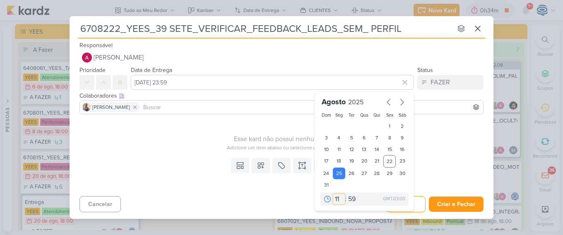
type input "25 de agosto de 2025 às 11:59"
click at [352, 201] on select "00 05 10 15 20 25 30 35 40 45 50 55 59" at bounding box center [353, 199] width 12 height 10
select select "0"
click at [347, 194] on select "00 05 10 15 20 25 30 35 40 45 50 55 59" at bounding box center [353, 199] width 12 height 10
click at [209, 122] on div "Esse kard não possui nenhum item Adicione um item abaixo ou selecione um templa…" at bounding box center [283, 135] width 409 height 34
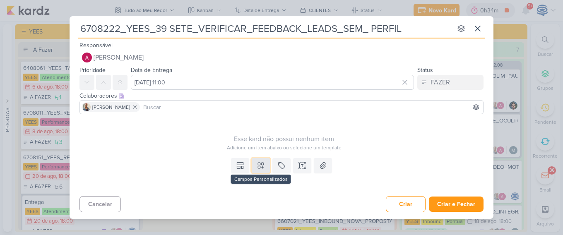
click at [263, 163] on icon at bounding box center [261, 166] width 6 height 6
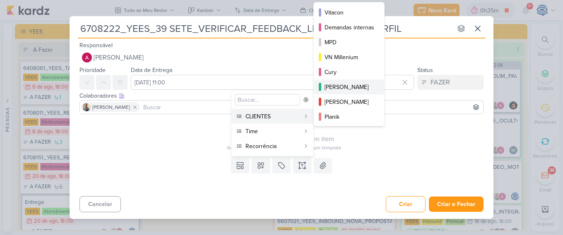
scroll to position [0, 0]
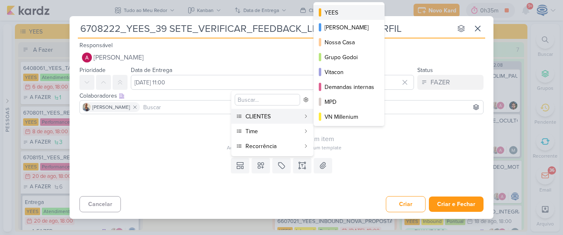
click at [339, 10] on div "YEES" at bounding box center [350, 12] width 50 height 9
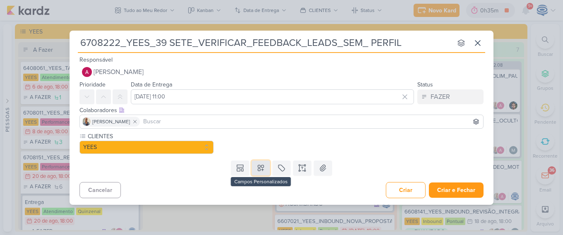
click at [262, 166] on icon at bounding box center [261, 168] width 8 height 8
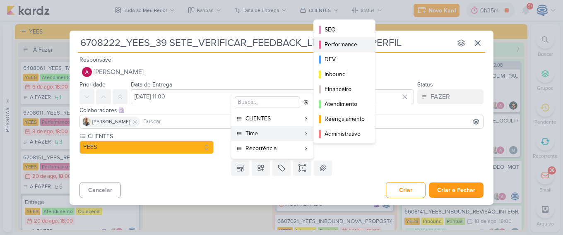
click at [333, 43] on div "Performance" at bounding box center [345, 44] width 41 height 9
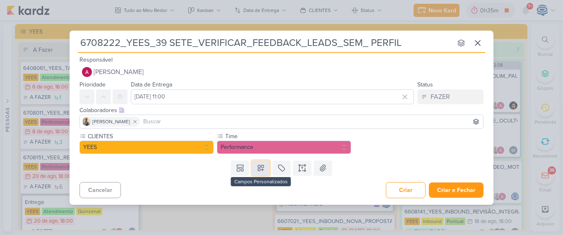
click at [262, 173] on button at bounding box center [261, 168] width 18 height 15
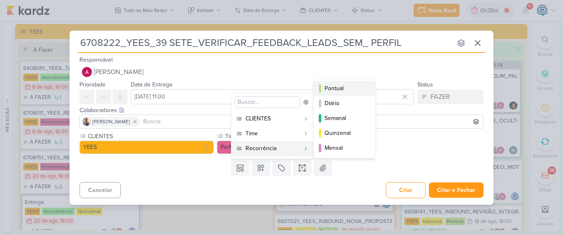
click at [344, 89] on div "Pontual" at bounding box center [345, 88] width 41 height 9
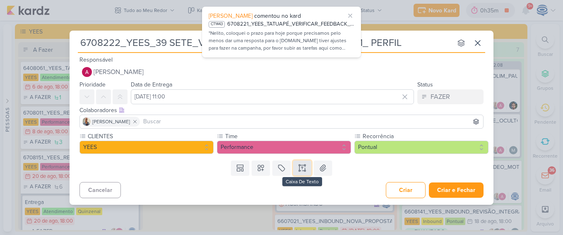
click at [300, 171] on icon at bounding box center [302, 171] width 4 height 0
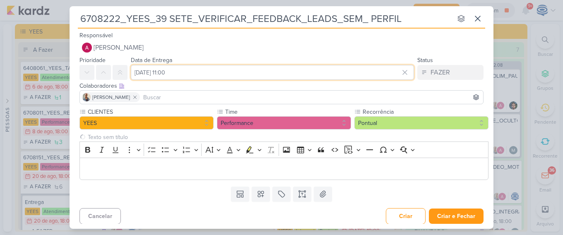
click at [165, 74] on input "25 de agosto de 2025 às 11:00" at bounding box center [272, 72] width 283 height 15
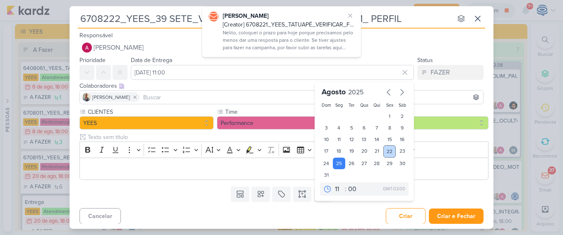
click at [385, 151] on div "22" at bounding box center [389, 151] width 13 height 12
type input "22 de agosto de 2025 às 11:00"
click at [333, 190] on select "00 01 02 03 04 05 06 07 08 09 10 11 12 13 14 15 16 17 18 19 20 21 22 23" at bounding box center [339, 189] width 12 height 10
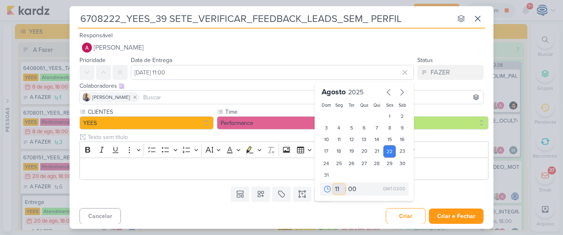
select select "18"
click at [333, 184] on select "00 01 02 03 04 05 06 07 08 09 10 11 12 13 14 15 16 17 18 19 20 21 22 23" at bounding box center [339, 189] width 12 height 10
type input "[DATE] 18:00"
click at [352, 188] on select "00 05 10 15 20 25 30 35 40 45 50 55 59" at bounding box center [353, 189] width 12 height 10
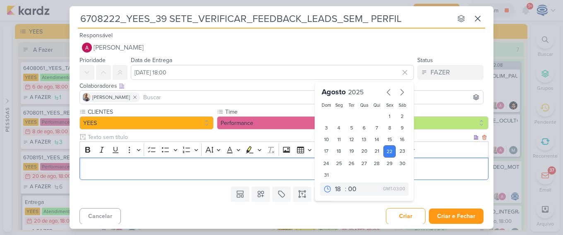
click at [160, 169] on p "Editor editing area: main" at bounding box center [284, 169] width 400 height 10
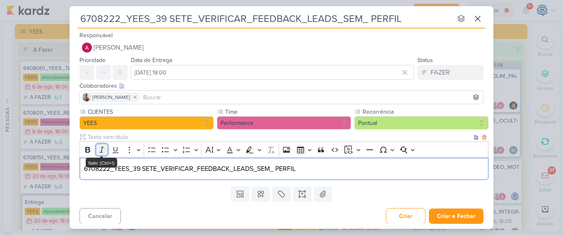
click at [106, 150] on button "Italic" at bounding box center [102, 150] width 12 height 12
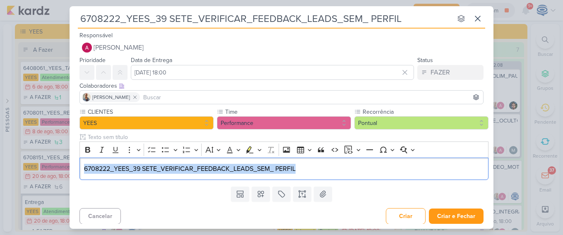
drag, startPoint x: 325, startPoint y: 167, endPoint x: 69, endPoint y: 160, distance: 255.5
click at [69, 160] on div "6708222_YEES_39 SETE_VERIFICAR_FEEDBACK_LEADS_SEM_ PERFIL nenhum grupo disponív…" at bounding box center [281, 117] width 563 height 235
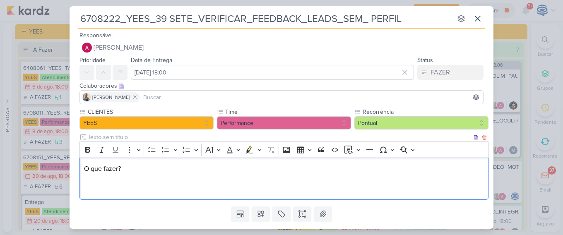
drag, startPoint x: 130, startPoint y: 171, endPoint x: 79, endPoint y: 154, distance: 53.9
click at [79, 154] on div "CLIENTES YEES Time" at bounding box center [282, 156] width 424 height 96
click at [84, 152] on icon "Editor toolbar" at bounding box center [88, 150] width 8 height 8
click at [92, 186] on p "O que fazer?" at bounding box center [284, 179] width 400 height 30
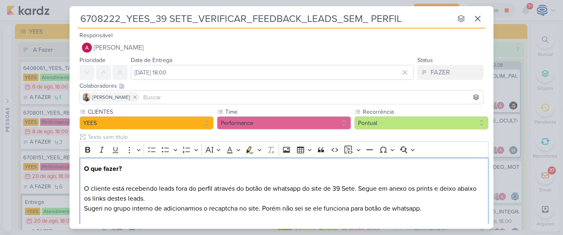
scroll to position [10, 0]
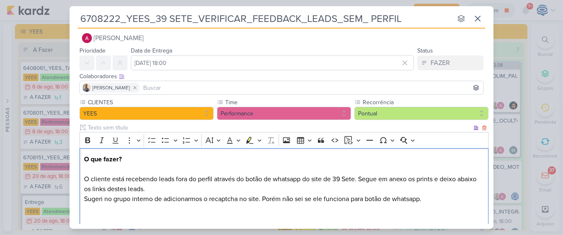
click at [219, 200] on p "O que fazer? O cliente está recebendo leads fora do perfil através do botão de …" at bounding box center [284, 189] width 400 height 70
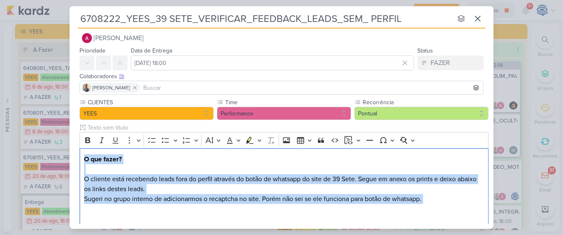
scroll to position [0, 0]
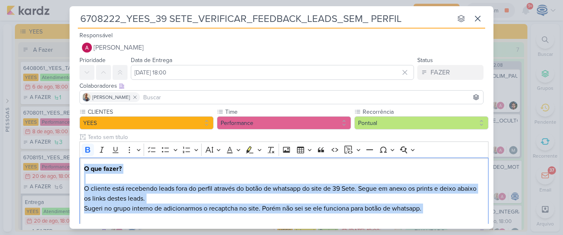
drag, startPoint x: 93, startPoint y: 212, endPoint x: 27, endPoint y: -41, distance: 261.5
click at [27, 0] on html "1.99.0 Novo Kard Ctrl + k 0h38m 6708221_YEES_TATUAPÉ_VERIFICAR_FEEDBACK_LEADS_B…" at bounding box center [281, 117] width 563 height 235
click at [172, 217] on p "O que fazer? O cliente está recebendo leads fora do perfil através do botão de …" at bounding box center [284, 199] width 400 height 70
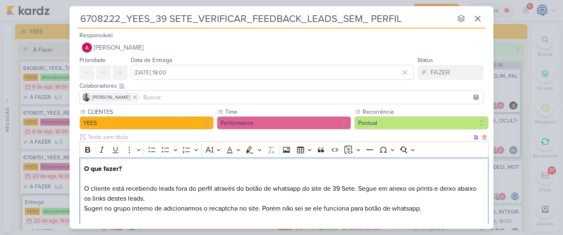
scroll to position [62, 0]
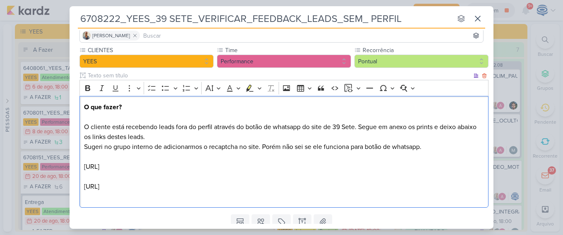
click at [132, 176] on p "[URL]" at bounding box center [284, 187] width 400 height 30
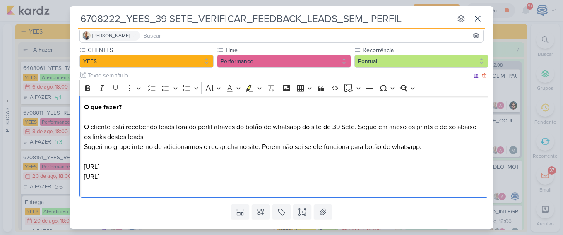
click at [80, 167] on div "O que fazer? O cliente está recebendo leads fora do perfil através do botão de …" at bounding box center [283, 147] width 409 height 102
click at [318, 162] on p "O que fazer? O cliente está recebendo leads fora do perfil através do botão de …" at bounding box center [284, 146] width 400 height 89
click at [313, 165] on p "O que fazer? O cliente está recebendo leads fora do perfil através do botão de …" at bounding box center [284, 146] width 400 height 89
drag, startPoint x: 313, startPoint y: 165, endPoint x: 315, endPoint y: 176, distance: 11.2
click at [315, 176] on p "O que fazer? O cliente está recebendo leads fora do perfil através do botão de …" at bounding box center [284, 146] width 400 height 89
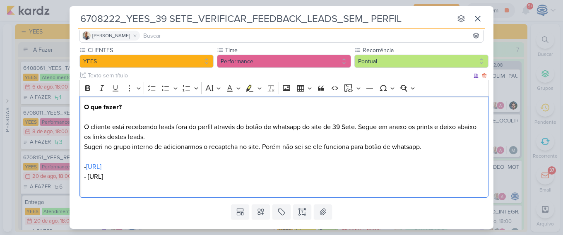
click at [315, 176] on p "O que fazer? O cliente está recebendo leads fora do perfil através do botão de …" at bounding box center [284, 146] width 400 height 89
click at [294, 189] on p "O que fazer? O cliente está recebendo leads fora do perfil através do botão de …" at bounding box center [284, 146] width 400 height 89
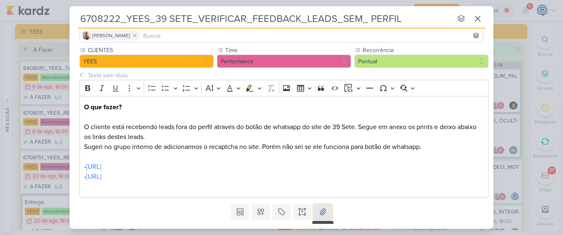
click at [323, 206] on button at bounding box center [323, 212] width 18 height 15
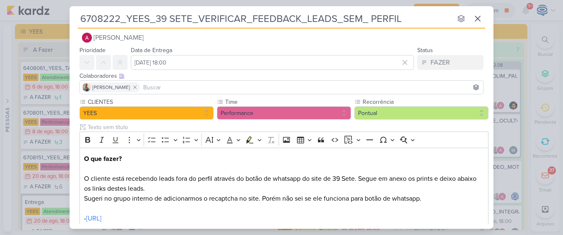
scroll to position [130, 0]
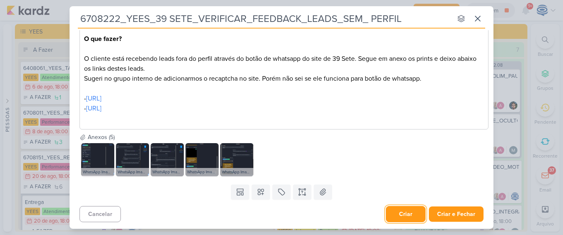
click at [404, 214] on button "Criar" at bounding box center [406, 214] width 40 height 16
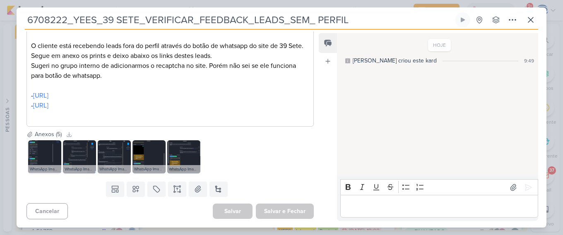
scroll to position [0, 0]
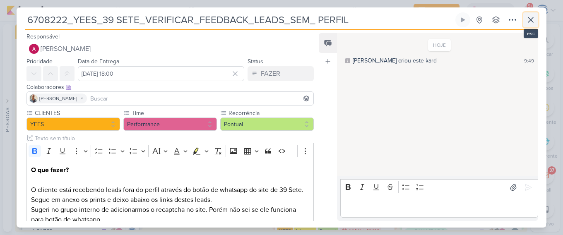
click at [529, 19] on icon at bounding box center [530, 19] width 5 height 5
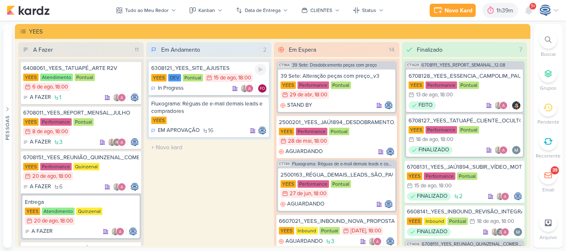
click at [209, 87] on div "In Progress FO" at bounding box center [209, 88] width 116 height 8
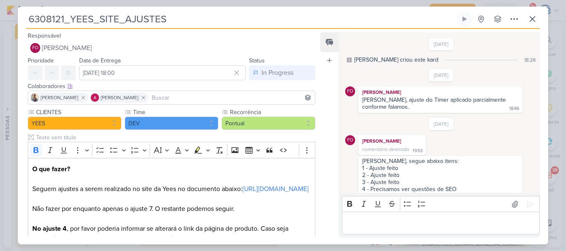
scroll to position [122, 0]
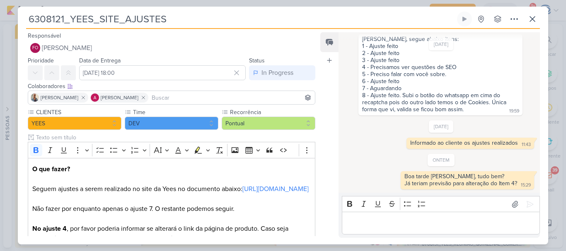
drag, startPoint x: 172, startPoint y: 18, endPoint x: 25, endPoint y: 8, distance: 146.9
click at [25, 8] on div "6308121_YEES_SITE_AJUSTES Criado por mim" at bounding box center [283, 126] width 530 height 238
click at [530, 17] on icon at bounding box center [532, 19] width 10 height 10
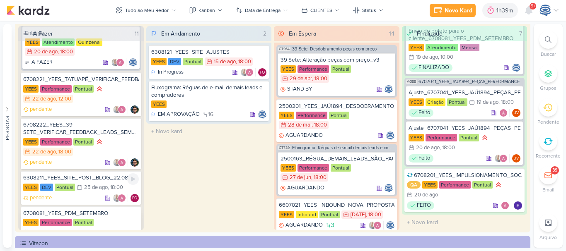
scroll to position [153, 0]
click at [109, 141] on div "YEES Performance Pontual 22/8 [DATE] 18:00" at bounding box center [81, 147] width 116 height 19
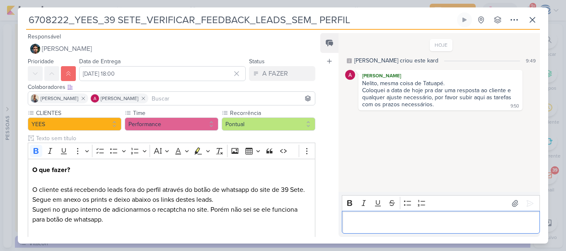
click at [379, 226] on p "Editor editing area: main" at bounding box center [440, 223] width 189 height 10
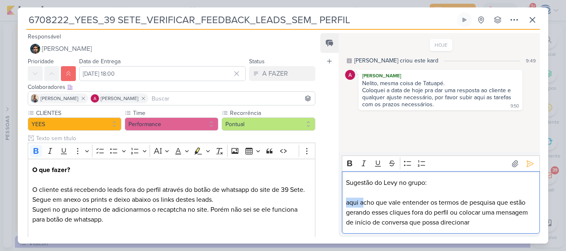
drag, startPoint x: 362, startPoint y: 202, endPoint x: 343, endPoint y: 202, distance: 19.0
click at [343, 202] on div "Sugestão do Levy no grupo: aqui acho que vale entender os termos de pesquisa qu…" at bounding box center [441, 202] width 198 height 63
click at [474, 224] on p "Acho que vale entender os termos de pesquisa que estão gerando esses cliques fo…" at bounding box center [440, 213] width 189 height 30
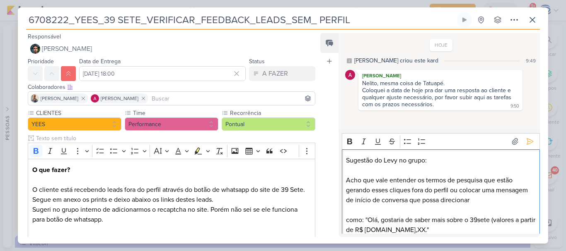
scroll to position [40, 0]
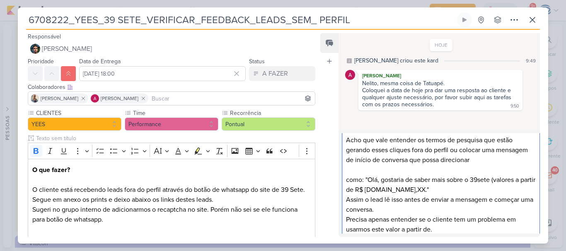
click at [326, 193] on div "Feed Atrelar email Solte o email para atrelar ao kard" at bounding box center [329, 135] width 18 height 204
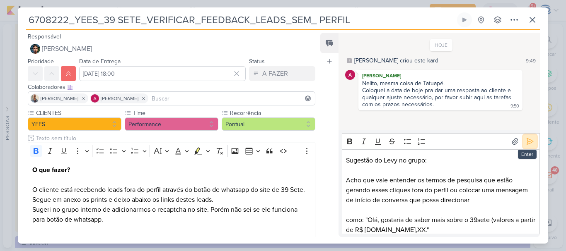
click at [525, 144] on icon at bounding box center [529, 141] width 8 height 8
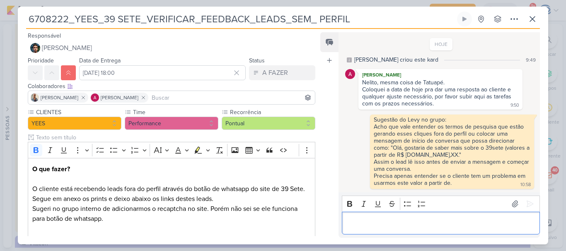
click at [409, 220] on p "Editor editing area: main" at bounding box center [440, 223] width 189 height 10
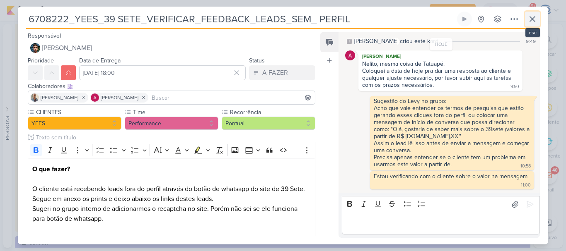
click at [527, 22] on icon at bounding box center [532, 19] width 10 height 10
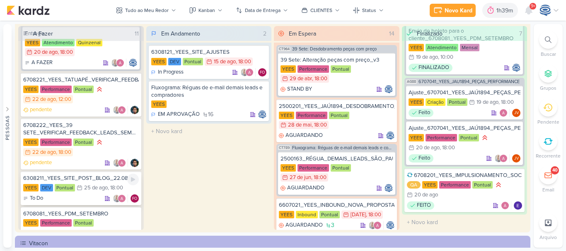
click at [90, 181] on div "6308211_YEES_SITE_POST_BLOG_22.08" at bounding box center [81, 178] width 116 height 7
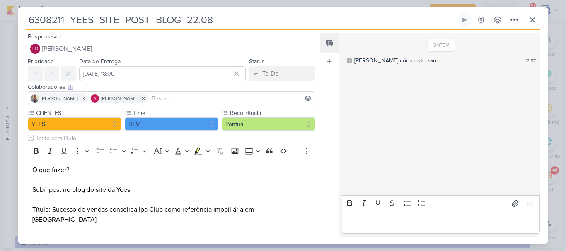
drag, startPoint x: 224, startPoint y: 19, endPoint x: 0, endPoint y: 5, distance: 224.4
click at [0, 5] on div "6308211_YEES_SITE_POST_BLOG_22.08 Criado por mim" at bounding box center [283, 125] width 566 height 251
click at [187, 191] on p "O que fazer? Subir post no blog do site da Yees Título: Sucesso de vendas conso…" at bounding box center [171, 224] width 278 height 119
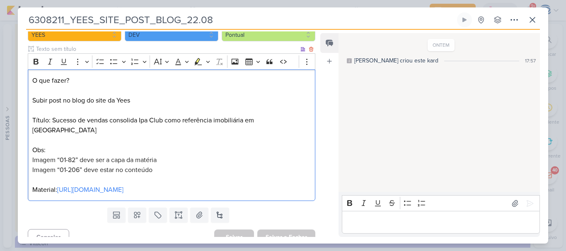
scroll to position [0, 0]
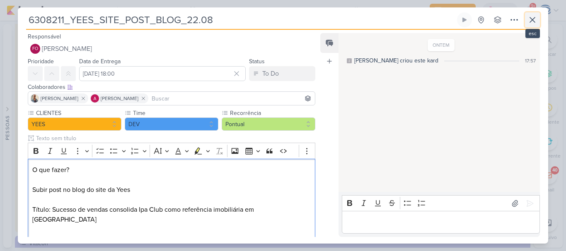
click at [534, 22] on icon at bounding box center [532, 19] width 5 height 5
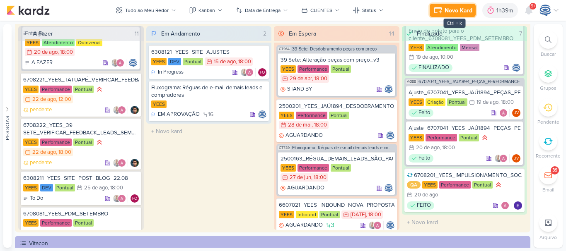
click at [450, 14] on div "Novo Kard" at bounding box center [458, 10] width 28 height 9
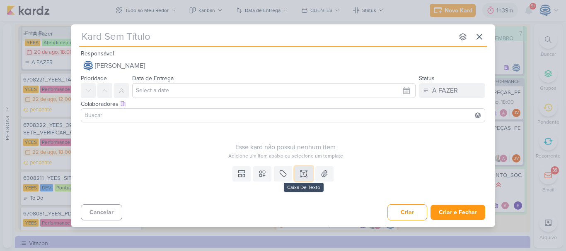
click at [300, 172] on icon at bounding box center [303, 174] width 8 height 8
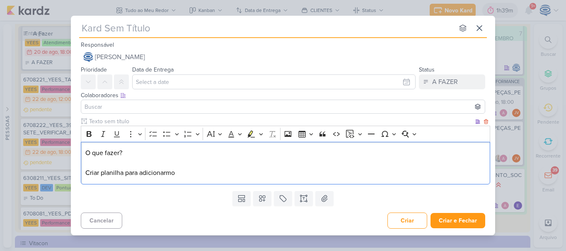
click at [155, 174] on p "O que fazer? Criar planilha para adicionarmo" at bounding box center [285, 163] width 400 height 30
click at [177, 174] on p "O que fazer? Criar planilha para adicionarmo" at bounding box center [285, 163] width 400 height 30
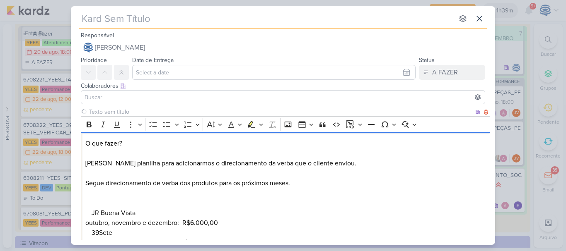
scroll to position [236, 0]
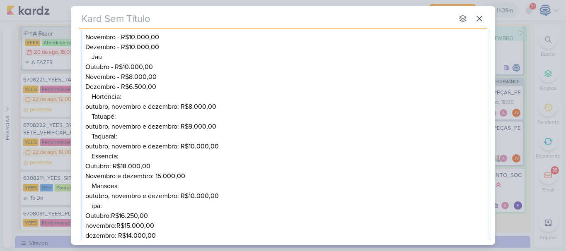
click at [177, 174] on p "Novembro e dezembro: 15.000,00" at bounding box center [285, 176] width 400 height 10
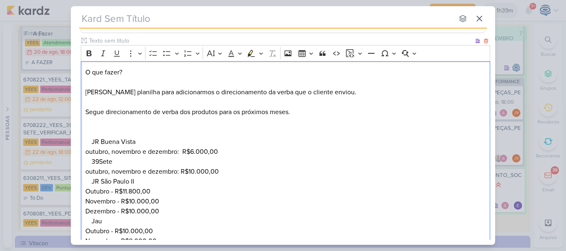
scroll to position [70, 0]
click at [118, 132] on p "O que fazer? [PERSON_NAME] planilha para adicionarmos o direcionamento da verba…" at bounding box center [285, 103] width 400 height 70
click at [142, 142] on p "JR Buena Vista" at bounding box center [288, 143] width 394 height 10
click at [89, 162] on div "O que fazer? [PERSON_NAME] planilha para adicionarmos o direcionamento da verba…" at bounding box center [285, 237] width 409 height 351
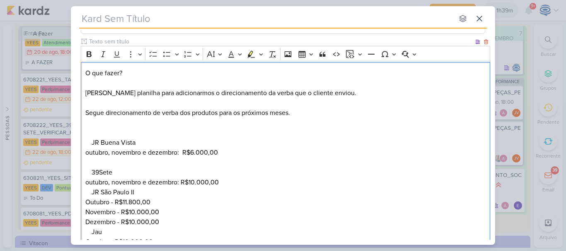
drag, startPoint x: 137, startPoint y: 144, endPoint x: 92, endPoint y: 139, distance: 45.4
click at [92, 139] on p "JR Buena Vista" at bounding box center [288, 143] width 394 height 10
click at [84, 57] on button "Bold" at bounding box center [89, 54] width 12 height 12
drag, startPoint x: 118, startPoint y: 176, endPoint x: 93, endPoint y: 176, distance: 24.8
click at [93, 176] on p "39Sete" at bounding box center [288, 168] width 394 height 20
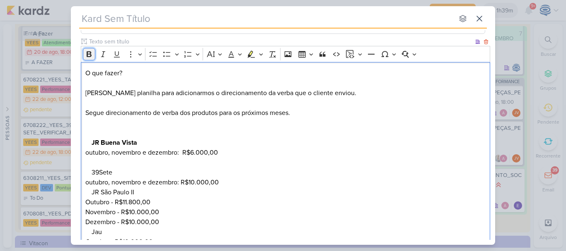
click at [88, 55] on icon "Editor toolbar" at bounding box center [89, 54] width 8 height 8
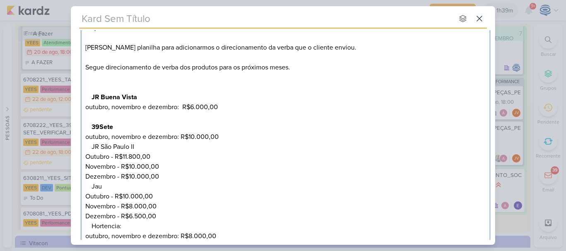
scroll to position [116, 0]
click at [93, 147] on p "JR São Paulo II" at bounding box center [288, 147] width 394 height 10
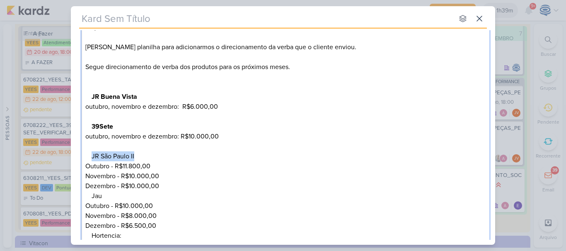
drag, startPoint x: 138, startPoint y: 156, endPoint x: 89, endPoint y: 154, distance: 49.3
click at [89, 154] on div "O que fazer? [PERSON_NAME] planilha para adicionarmos o direcionamento da verba…" at bounding box center [285, 201] width 409 height 371
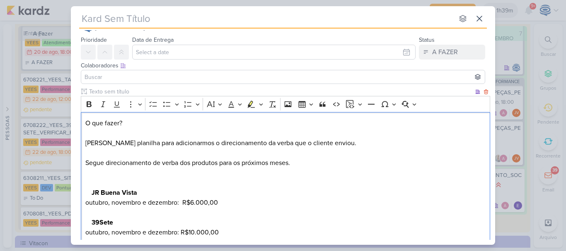
scroll to position [19, 0]
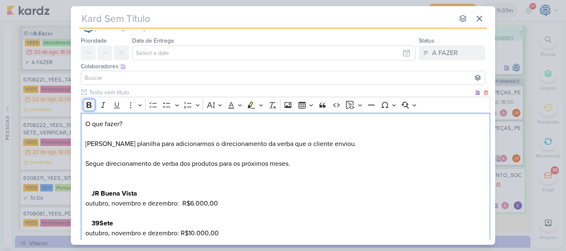
click at [88, 104] on icon "Editor toolbar" at bounding box center [89, 105] width 8 height 8
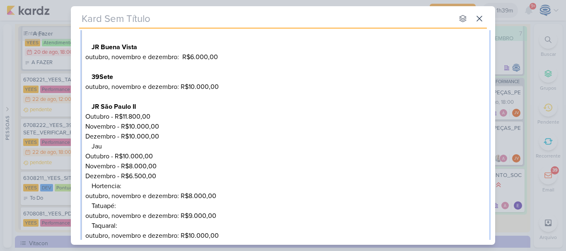
scroll to position [167, 0]
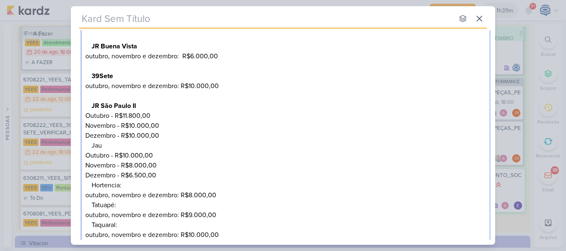
click at [91, 146] on p "Jau" at bounding box center [288, 146] width 394 height 10
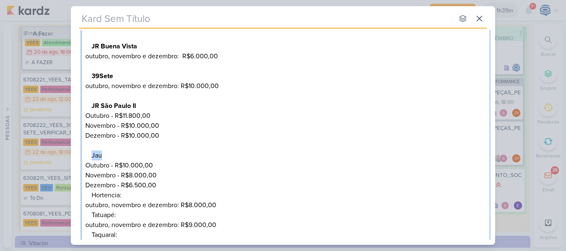
drag, startPoint x: 105, startPoint y: 152, endPoint x: 93, endPoint y: 152, distance: 12.4
click at [93, 152] on p "Jau" at bounding box center [288, 151] width 394 height 20
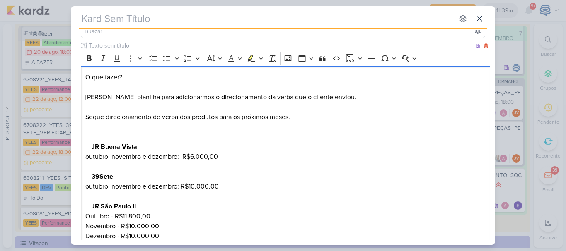
scroll to position [65, 0]
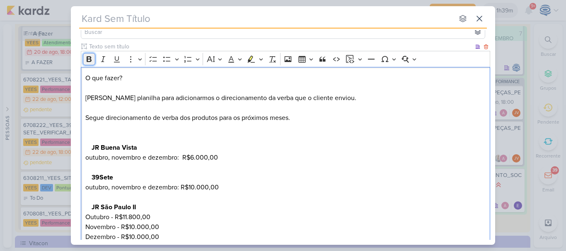
click at [89, 60] on icon "Editor toolbar" at bounding box center [89, 59] width 8 height 8
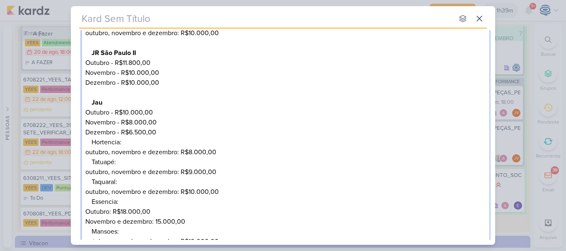
scroll to position [220, 0]
click at [91, 141] on p "Hortencia:" at bounding box center [288, 142] width 394 height 10
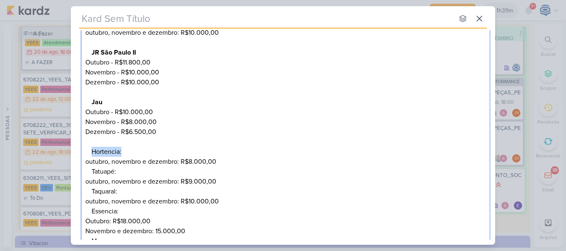
drag, startPoint x: 122, startPoint y: 154, endPoint x: 90, endPoint y: 155, distance: 31.5
click at [90, 155] on div "O que fazer? [PERSON_NAME] planilha para adicionarmos o direcionamento da verba…" at bounding box center [285, 107] width 409 height 390
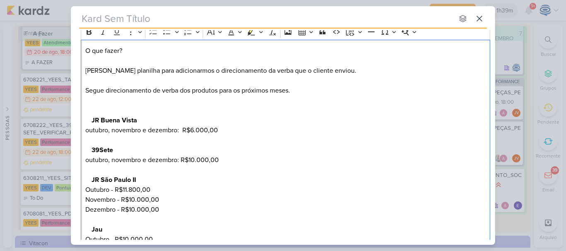
scroll to position [49, 0]
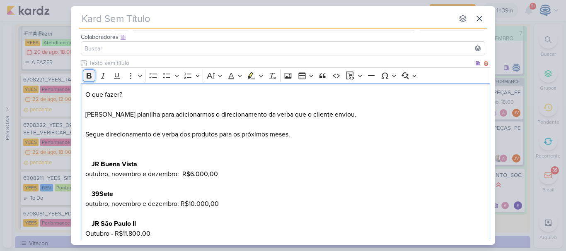
click at [90, 75] on icon "Editor toolbar" at bounding box center [89, 76] width 5 height 6
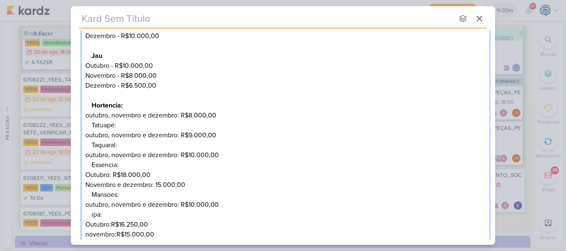
scroll to position [295, 0]
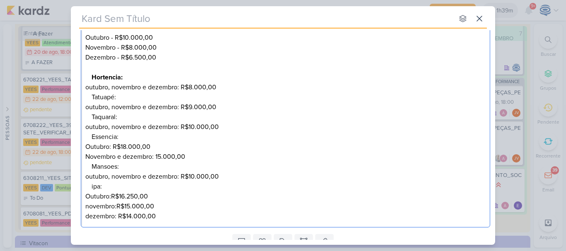
click at [91, 99] on div "O que fazer? [PERSON_NAME] planilha para adicionarmos o direcionamento da verba…" at bounding box center [285, 33] width 409 height 390
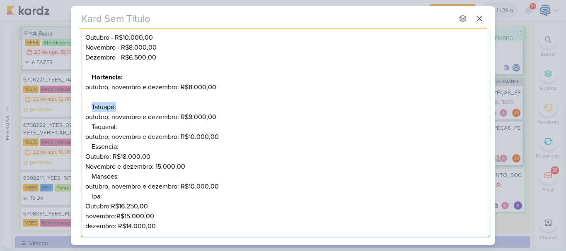
drag, startPoint x: 119, startPoint y: 106, endPoint x: 91, endPoint y: 103, distance: 27.9
click at [91, 103] on p "Tatuapé:" at bounding box center [288, 102] width 394 height 20
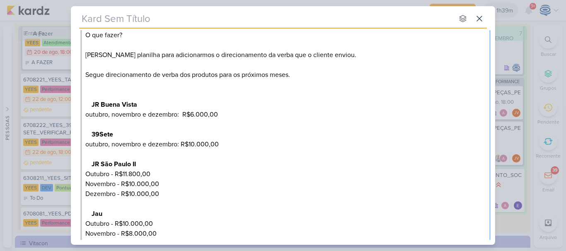
scroll to position [49, 0]
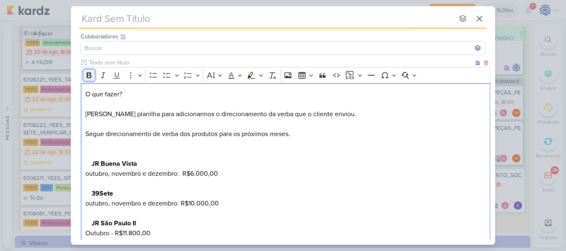
click at [94, 70] on button "Bold" at bounding box center [89, 75] width 12 height 12
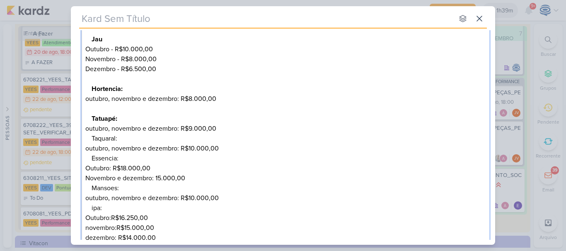
scroll to position [284, 0]
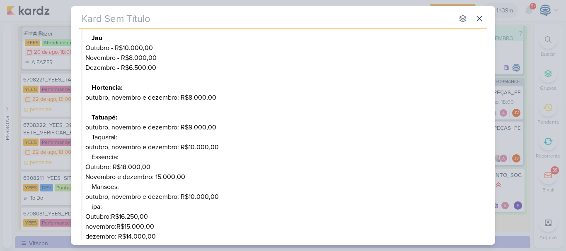
click at [90, 137] on div "O que fazer? [PERSON_NAME] planilha para adicionarmos o direcionamento da verba…" at bounding box center [285, 48] width 409 height 400
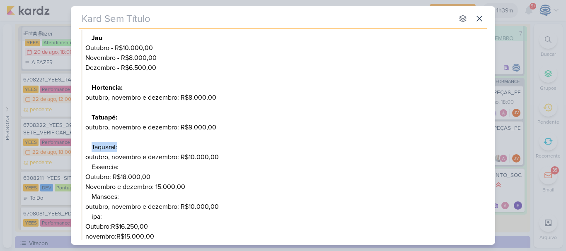
drag, startPoint x: 123, startPoint y: 149, endPoint x: 81, endPoint y: 147, distance: 41.8
click at [81, 147] on div "O que fazer? [PERSON_NAME] planilha para adicionarmos o direcionamento da verba…" at bounding box center [285, 53] width 409 height 410
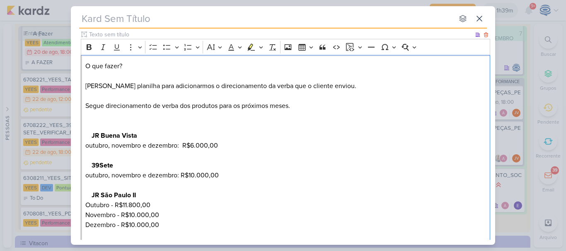
scroll to position [77, 0]
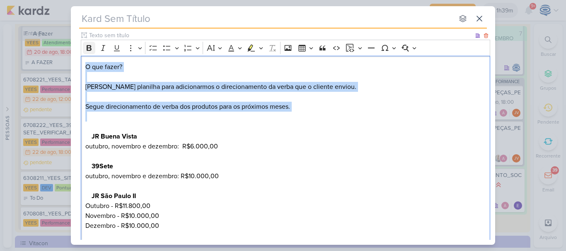
drag, startPoint x: 106, startPoint y: 131, endPoint x: 87, endPoint y: 51, distance: 82.6
click at [87, 51] on div "Rich Text Editor Bold Italic Underline More To-do List Bulleted List Bulleted L…" at bounding box center [285, 253] width 409 height 426
click at [87, 51] on icon "Editor toolbar" at bounding box center [89, 48] width 8 height 8
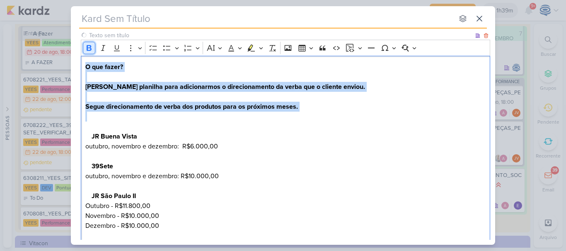
click at [87, 51] on icon "Editor toolbar" at bounding box center [89, 48] width 8 height 8
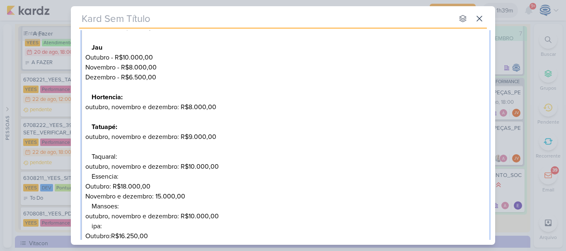
scroll to position [275, 0]
drag, startPoint x: 122, startPoint y: 158, endPoint x: 89, endPoint y: 158, distance: 32.3
click at [89, 158] on div "O que fazer? [PERSON_NAME] planilha para adicionarmos o direcionamento da verba…" at bounding box center [285, 62] width 409 height 410
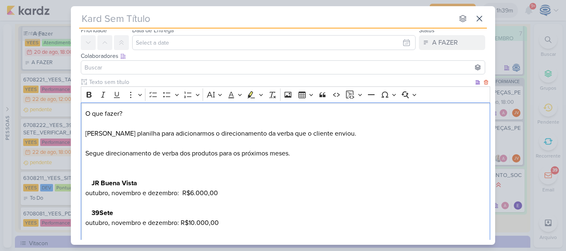
scroll to position [19, 0]
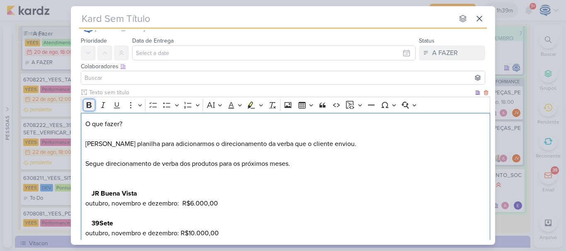
click at [90, 110] on button "Bold" at bounding box center [89, 105] width 12 height 12
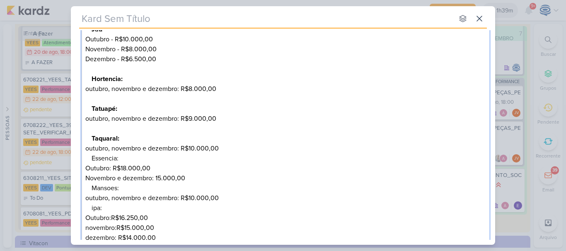
scroll to position [313, 0]
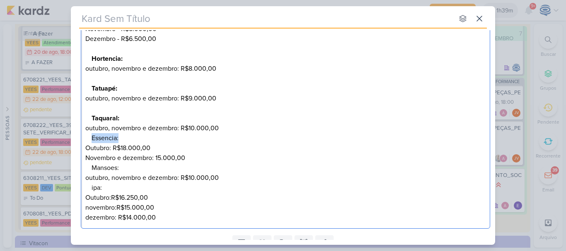
drag, startPoint x: 119, startPoint y: 140, endPoint x: 84, endPoint y: 140, distance: 35.2
click at [84, 140] on div "O que fazer? [PERSON_NAME] planilha para adicionarmos o direcionamento da verba…" at bounding box center [285, 24] width 409 height 410
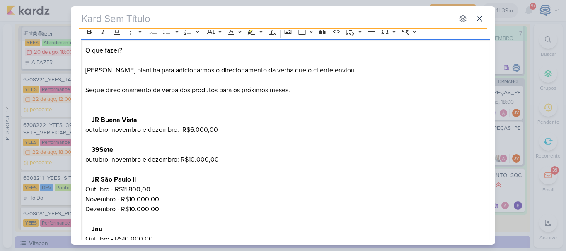
scroll to position [92, 0]
click at [87, 38] on button "Bold" at bounding box center [89, 32] width 12 height 12
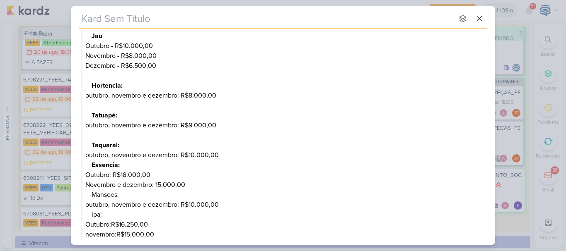
scroll to position [296, 0]
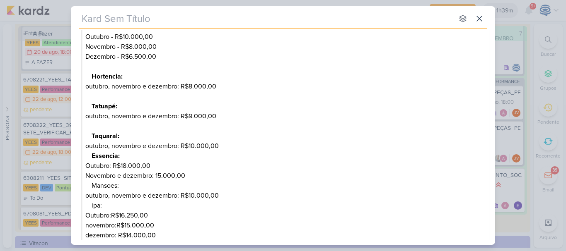
click at [90, 157] on div "O que fazer? [PERSON_NAME] planilha para adicionarmos o direcionamento da verba…" at bounding box center [285, 42] width 409 height 410
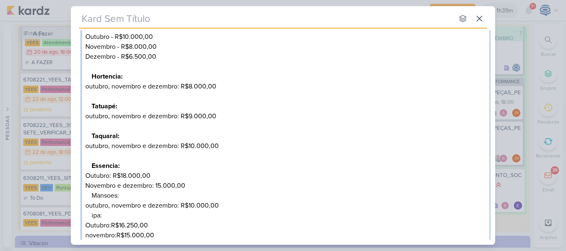
click at [91, 194] on p "Mansoes:" at bounding box center [288, 196] width 394 height 10
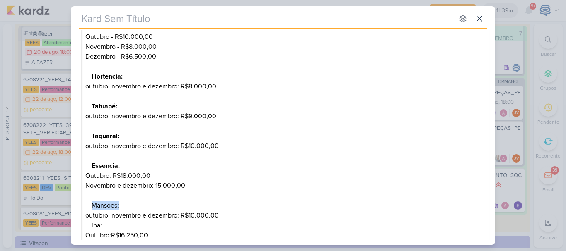
drag, startPoint x: 128, startPoint y: 206, endPoint x: 90, endPoint y: 207, distance: 37.7
click at [90, 207] on div "O que fazer? [PERSON_NAME] planilha para adicionarmos o direcionamento da verba…" at bounding box center [285, 52] width 409 height 430
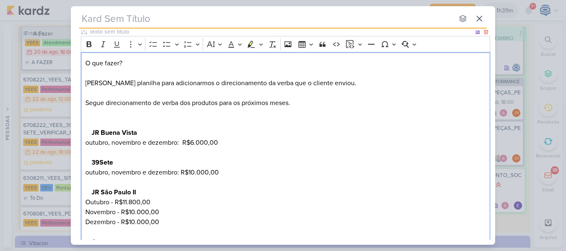
scroll to position [78, 0]
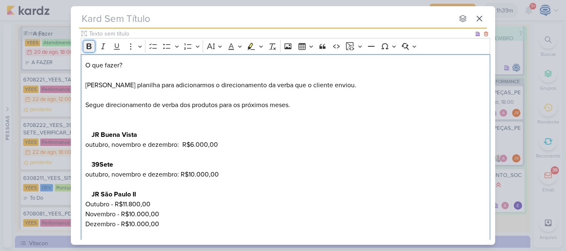
click at [86, 50] on icon "Editor toolbar" at bounding box center [89, 46] width 8 height 8
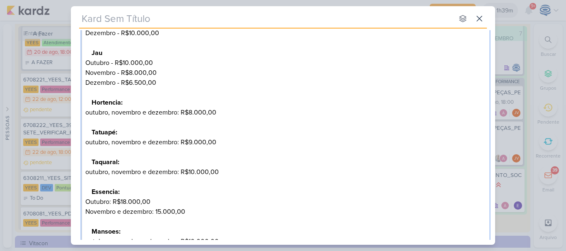
scroll to position [368, 0]
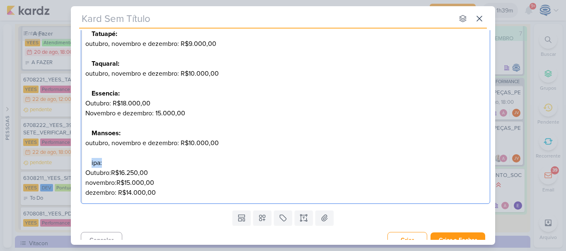
drag, startPoint x: 111, startPoint y: 162, endPoint x: 88, endPoint y: 163, distance: 22.4
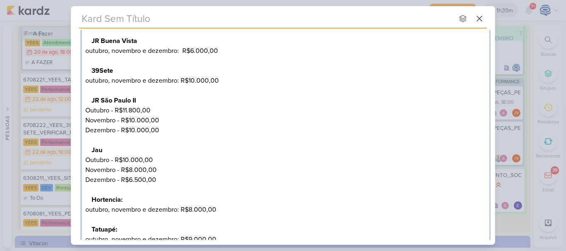
scroll to position [70, 0]
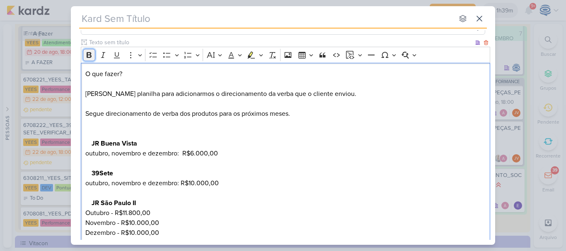
click at [90, 57] on icon "Editor toolbar" at bounding box center [89, 55] width 5 height 6
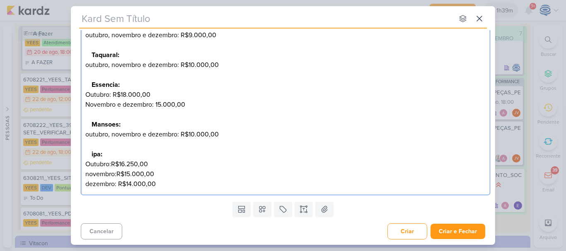
scroll to position [378, 0]
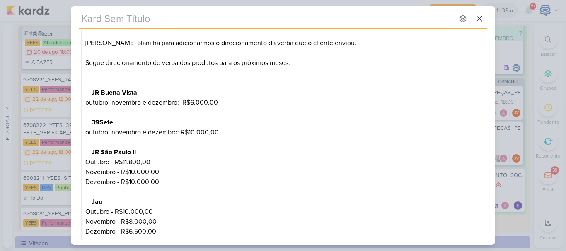
scroll to position [84, 0]
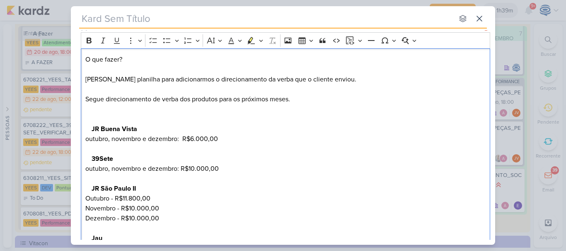
drag, startPoint x: 140, startPoint y: 55, endPoint x: 81, endPoint y: 51, distance: 59.3
click at [87, 43] on icon "Editor toolbar" at bounding box center [89, 41] width 5 height 6
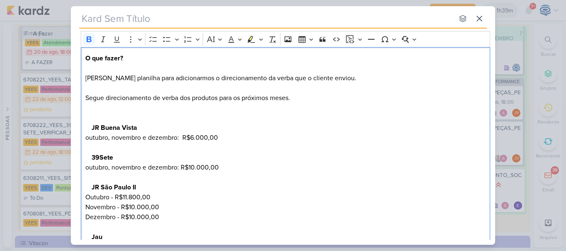
scroll to position [90, 0]
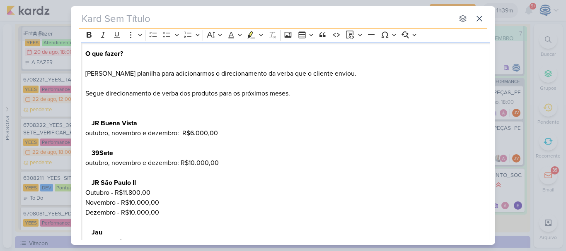
click at [99, 108] on p "O que fazer? [PERSON_NAME] planilha para adicionarmos o direcionamento da verba…" at bounding box center [285, 84] width 400 height 70
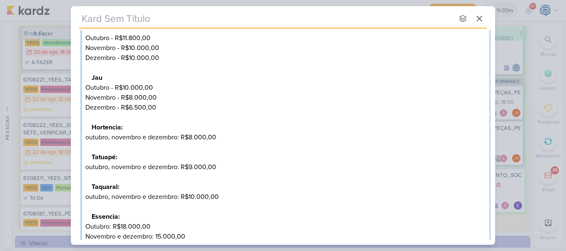
scroll to position [234, 0]
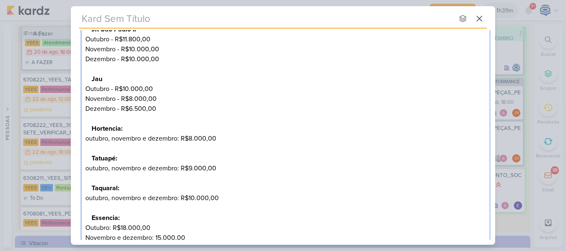
click at [108, 79] on p "Jau" at bounding box center [288, 74] width 394 height 20
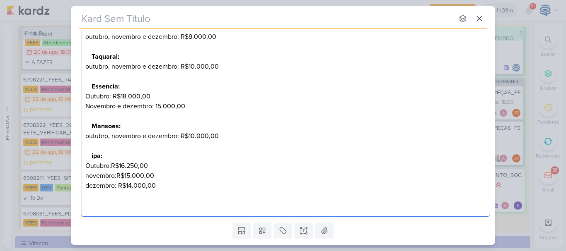
scroll to position [372, 0]
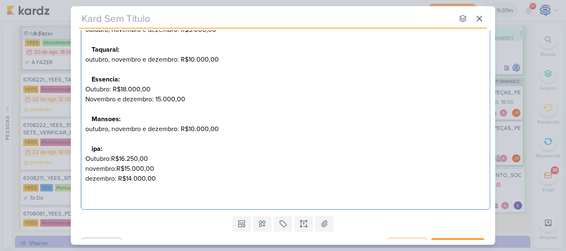
click at [93, 147] on strong "ipa:" at bounding box center [96, 149] width 11 height 8
click at [114, 119] on strong "Mansoes:" at bounding box center [105, 119] width 29 height 8
click at [124, 80] on strong "Essência Cmpolim:" at bounding box center [119, 79] width 57 height 8
click at [133, 193] on p "dezembro: R$14.000,00" at bounding box center [285, 189] width 400 height 30
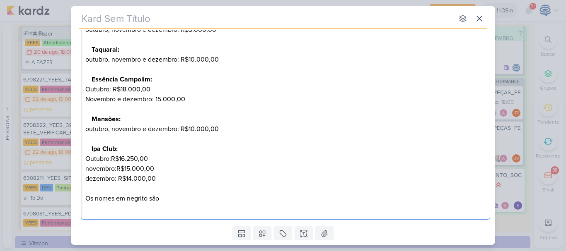
click at [135, 164] on p "novembro:R$15.000,00" at bounding box center [285, 169] width 400 height 10
click at [193, 199] on p "dezembro: R$14.000,00 Os nomes em negrito são" at bounding box center [285, 194] width 400 height 40
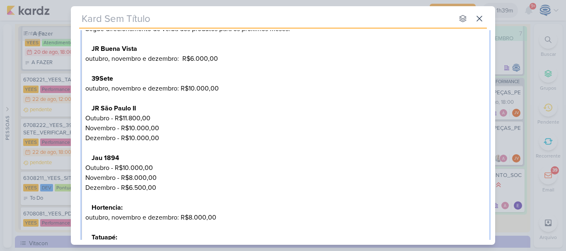
scroll to position [0, 0]
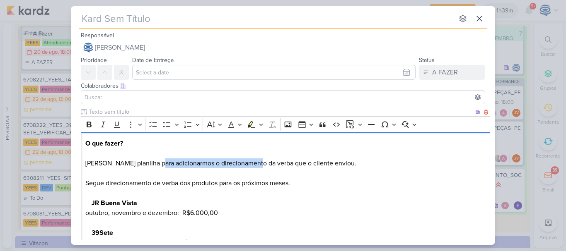
drag, startPoint x: 152, startPoint y: 162, endPoint x: 253, endPoint y: 164, distance: 100.2
click at [253, 164] on p "O que fazer? [PERSON_NAME] planilha para adicionarmos o direcionamento da verba…" at bounding box center [285, 169] width 400 height 60
click at [125, 160] on p "O que fazer? [PERSON_NAME] planilha para adicionarmos o direcionamento da verba…" at bounding box center [285, 169] width 400 height 60
drag, startPoint x: 88, startPoint y: 164, endPoint x: 239, endPoint y: 161, distance: 151.1
click at [239, 161] on p "O que fazer? [PERSON_NAME] planilha para adicionarmos o direcionamento da verba…" at bounding box center [285, 169] width 400 height 60
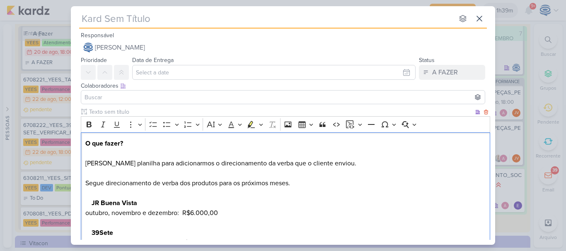
click at [274, 159] on p "O que fazer? [PERSON_NAME] planilha para adicionarmos o direcionamento da verba…" at bounding box center [285, 169] width 400 height 60
click at [318, 166] on p "O que fazer? [PERSON_NAME] planilha para adicionarmos o direcionamento da verba…" at bounding box center [285, 169] width 400 height 60
click at [342, 164] on p "O que fazer? [PERSON_NAME] planilha para adicionarmos o direcionamento da verba…" at bounding box center [285, 169] width 400 height 60
click at [404, 163] on p "O que fazer? [PERSON_NAME] planilha para adicionarmos o direcionamento da verba…" at bounding box center [285, 169] width 400 height 60
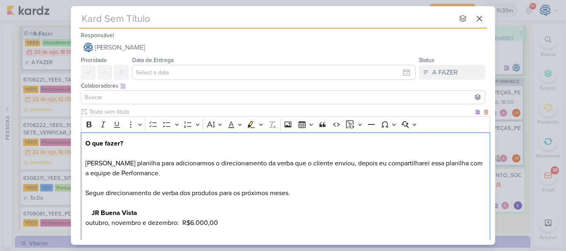
click at [314, 187] on p "O que fazer? [PERSON_NAME] planilha para adicionarmos o direcionamento da verba…" at bounding box center [285, 174] width 400 height 70
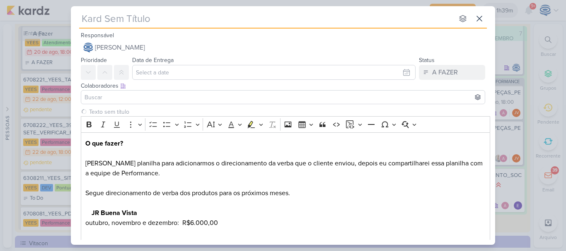
click at [205, 94] on input at bounding box center [283, 97] width 400 height 10
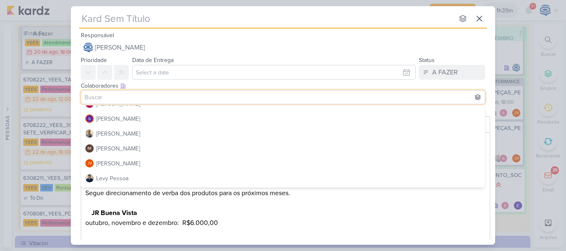
scroll to position [100, 0]
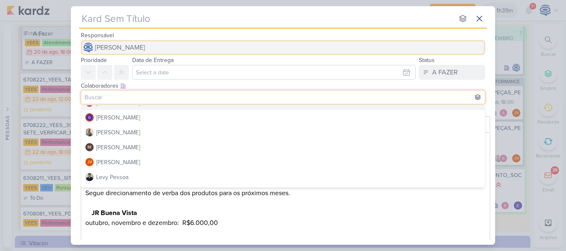
click at [137, 51] on span "[PERSON_NAME]" at bounding box center [120, 48] width 50 height 10
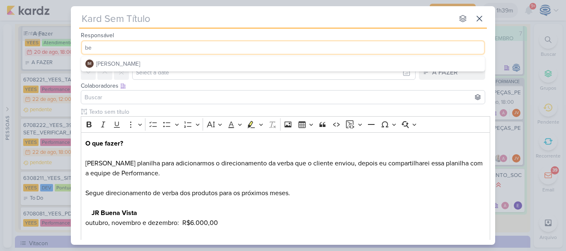
type input "be"
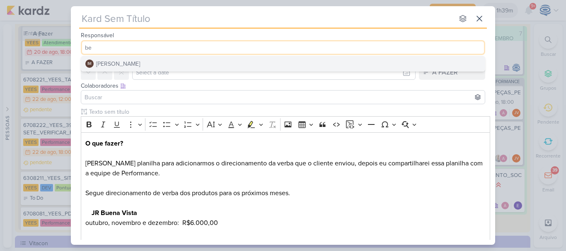
click at [140, 63] on div "[PERSON_NAME]" at bounding box center [118, 64] width 44 height 9
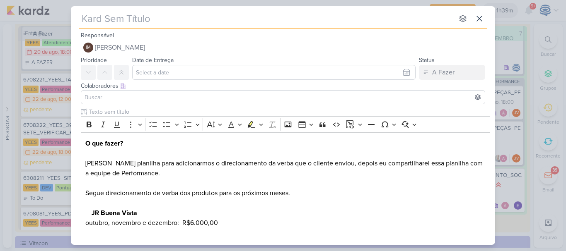
click at [144, 20] on input "text" at bounding box center [266, 18] width 374 height 15
type input "Pla"
type input "Plan"
type input "Planilh"
type input "P"
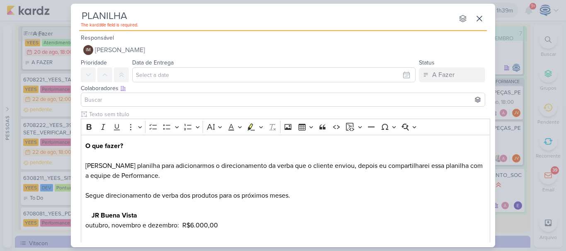
type input "PLANILHA_"
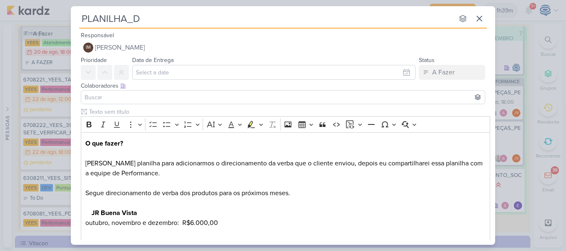
type input "PLANILHA_DI"
type input "PLANILHA_DIRECIO"
type input "PLANILHA_DIRECIONAME"
type input "PLANILHA_DIRECIONAMENTO"
type input "PLANILHA_DIRECIONAMENTO_"
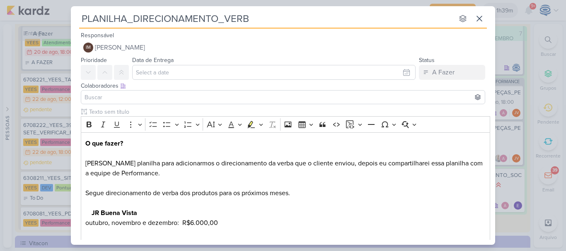
type input "PLANILHA_DIRECIONAMENTO_VERBA"
type input "PLANILHA_DIRECIONAMENTO_VERBA_Y"
type input "PLANILHA_DIRECIONAMENTO_VERBA_YEE"
type input "PLANILHA_DIRECIONAMENTO_VERBA_YEES"
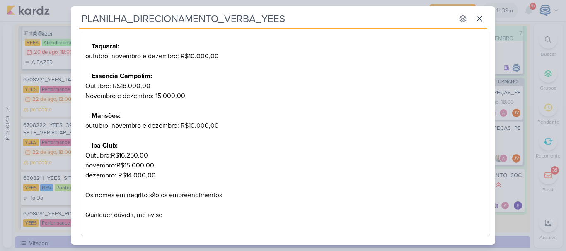
scroll to position [428, 0]
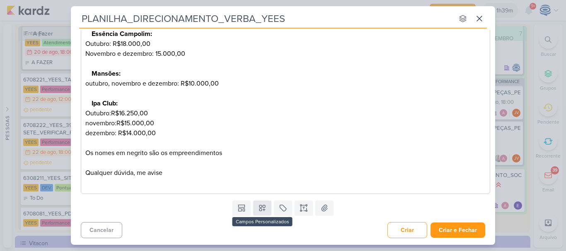
type input "PLANILHA_DIRECIONAMENTO_VERBA_YEES"
click at [259, 210] on icon at bounding box center [262, 208] width 8 height 8
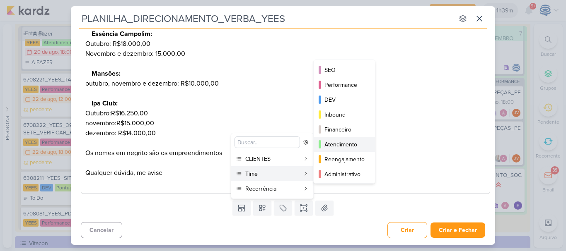
drag, startPoint x: 339, startPoint y: 143, endPoint x: 332, endPoint y: 145, distance: 7.2
click at [332, 145] on div "Atendimento" at bounding box center [344, 144] width 41 height 9
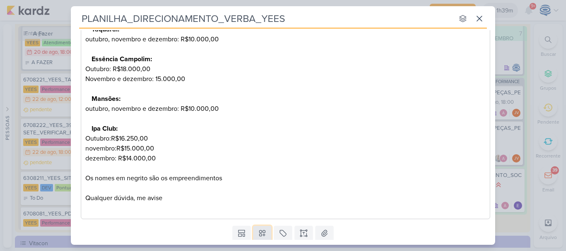
click at [259, 232] on icon at bounding box center [262, 233] width 8 height 8
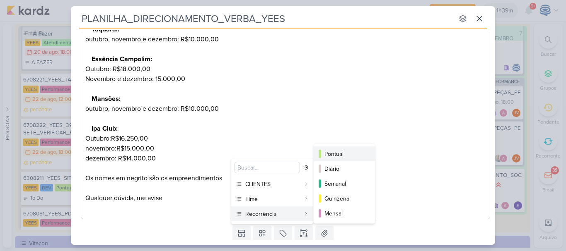
click at [333, 155] on div "Pontual" at bounding box center [344, 154] width 41 height 9
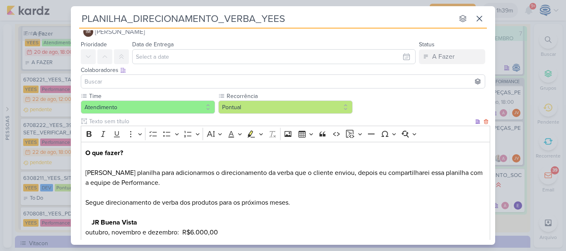
scroll to position [0, 0]
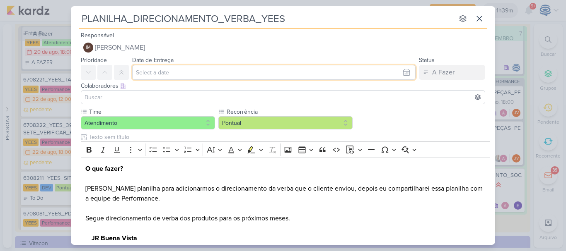
click at [270, 70] on input "text" at bounding box center [273, 72] width 283 height 15
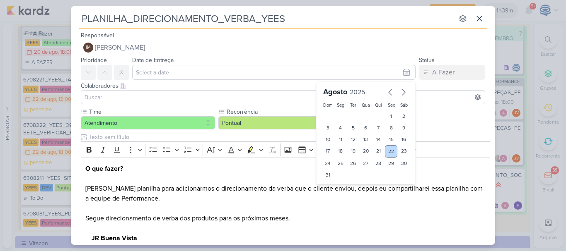
click at [387, 149] on div "22" at bounding box center [391, 151] width 13 height 12
type input "[DATE] 23:59"
click at [337, 189] on select "00 01 02 03 04 05 06 07 08 09 10 11 12 13 14 15 16 17 18 19 20 21 22 23" at bounding box center [341, 189] width 12 height 10
select select "18"
click at [335, 184] on select "00 01 02 03 04 05 06 07 08 09 10 11 12 13 14 15 16 17 18 19 20 21 22 23" at bounding box center [341, 189] width 12 height 10
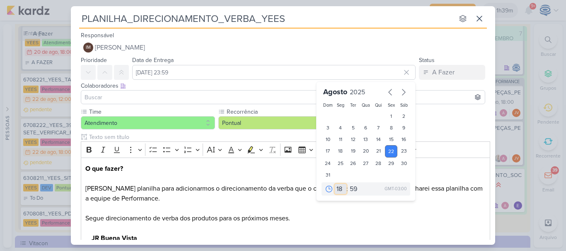
type input "[DATE] 18:59"
click at [350, 189] on select "00 05 10 15 20 25 30 35 40 45 50 55 59" at bounding box center [354, 189] width 12 height 10
select select "0"
click at [348, 184] on select "00 05 10 15 20 25 30 35 40 45 50 55 59" at bounding box center [354, 189] width 12 height 10
type input "[DATE] 18:00"
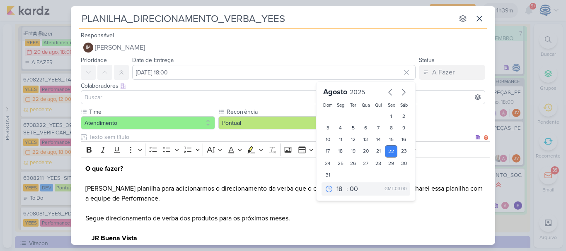
click at [326, 214] on p "O que fazer? [PERSON_NAME] planilha para adicionarmos o direcionamento da verba…" at bounding box center [285, 199] width 400 height 70
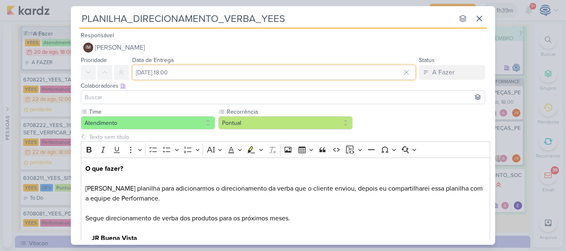
click at [210, 70] on input "[DATE] 18:00" at bounding box center [273, 72] width 283 height 15
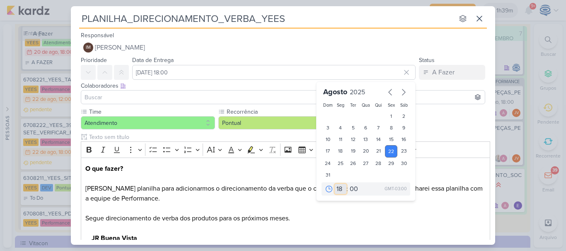
click at [335, 189] on select "00 01 02 03 04 05 06 07 08 09 10 11 12 13 14 15 16 17 18 19 20 21 22 23" at bounding box center [341, 189] width 12 height 10
select select "16"
click at [335, 184] on select "00 01 02 03 04 05 06 07 08 09 10 11 12 13 14 15 16 17 18 19 20 21 22 23" at bounding box center [341, 189] width 12 height 10
type input "[DATE] 16:00"
click at [368, 215] on p "O que fazer? [PERSON_NAME] planilha para adicionarmos o direcionamento da verba…" at bounding box center [285, 199] width 400 height 70
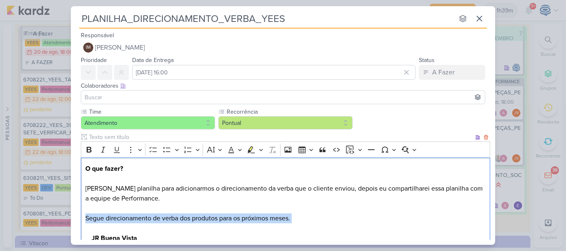
click at [368, 215] on p "O que fazer? [PERSON_NAME] planilha para adicionarmos o direcionamento da verba…" at bounding box center [285, 199] width 400 height 70
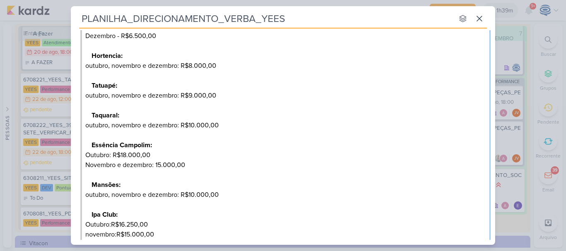
scroll to position [453, 0]
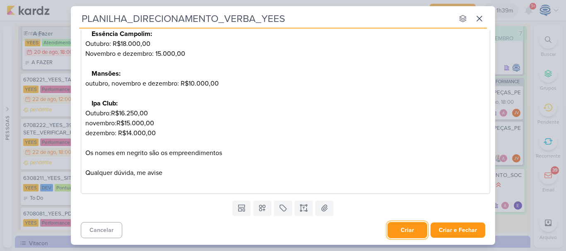
click at [397, 230] on button "Criar" at bounding box center [407, 230] width 40 height 16
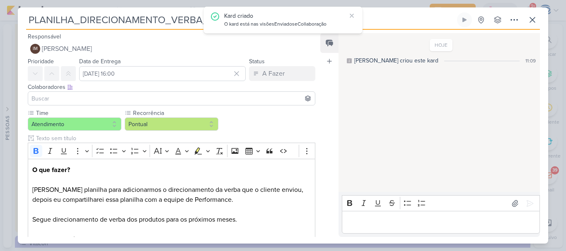
drag, startPoint x: 402, startPoint y: 19, endPoint x: 10, endPoint y: -10, distance: 393.1
click at [10, 0] on html "1.99.0 Kard criado O kard está nas visões Enviados e Collaboração [GEOGRAPHIC_D…" at bounding box center [283, 125] width 566 height 251
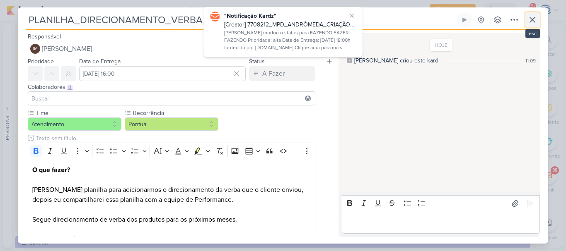
click at [529, 20] on icon at bounding box center [532, 20] width 10 height 10
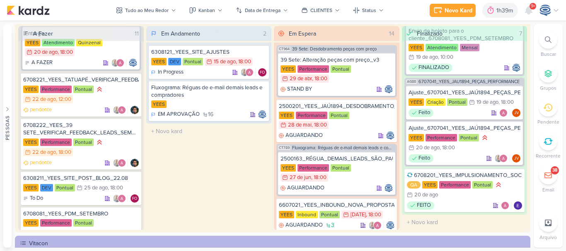
click at [544, 36] on icon at bounding box center [547, 39] width 7 height 7
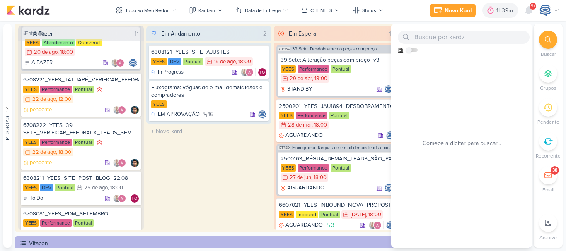
click at [197, 177] on div "Em Andamento 2 6308121_YEES_SITE_AJUSTES [GEOGRAPHIC_DATA] DEV Pontual 15/8 [DA…" at bounding box center [208, 128] width 125 height 204
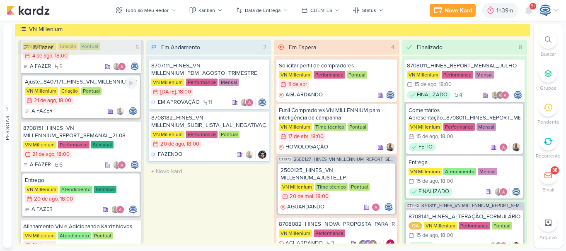
scroll to position [29, 0]
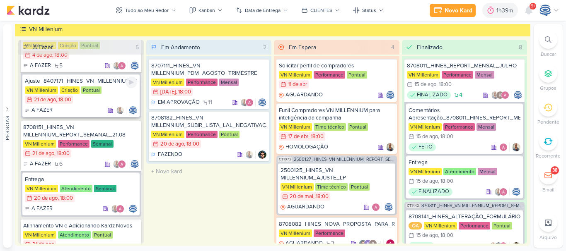
click at [107, 80] on div "Ajuste_8407171_HINES_VN_MILLENNIUM_DESDOBRAMENTO_DE_PEÇAS_V3" at bounding box center [81, 80] width 112 height 7
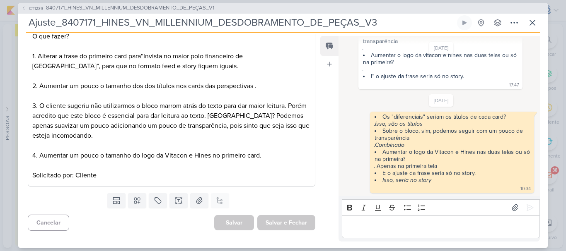
scroll to position [0, 0]
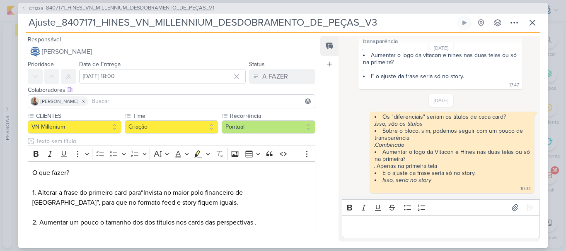
click at [137, 7] on span "8407171_HINES_VN_MILLENNIUM_DESDOBRAMENTO_DE_PEÇAS_V1" at bounding box center [130, 8] width 168 height 8
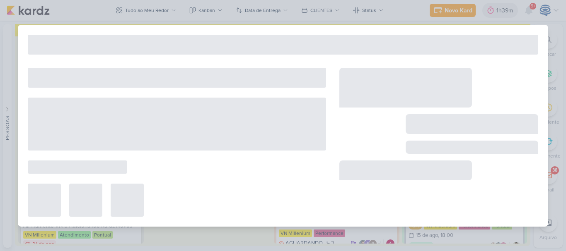
type input "8407171_HINES_VN_MILLENNIUM_DESDOBRAMENTO_DE_PEÇAS_V1"
type input "[DATE] 18:00"
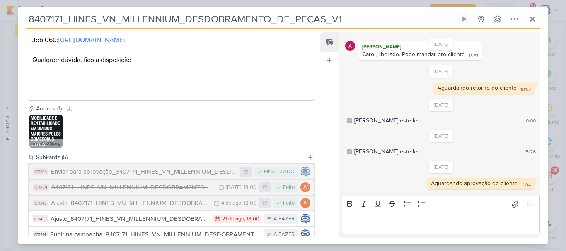
scroll to position [262, 0]
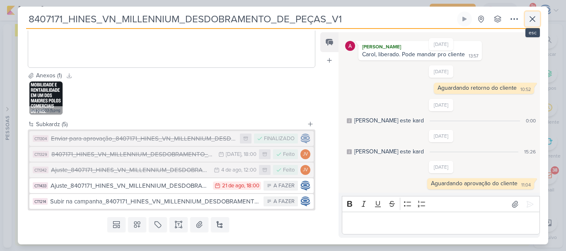
click at [534, 20] on icon at bounding box center [532, 19] width 10 height 10
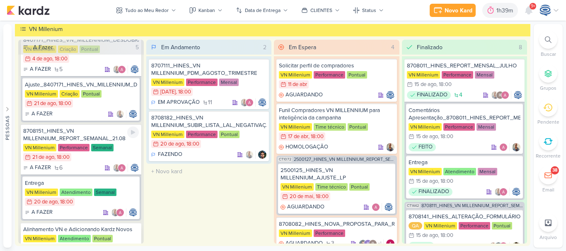
scroll to position [25, 0]
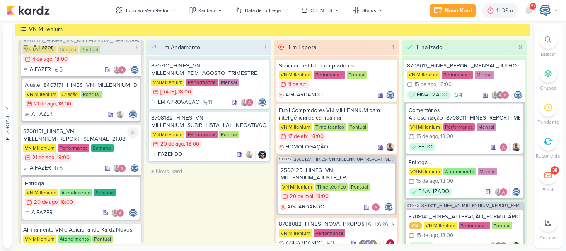
click at [84, 135] on div "8708151_HINES_VN MILLENNIUM_REPORT_SEMANAL_21.08" at bounding box center [81, 135] width 116 height 15
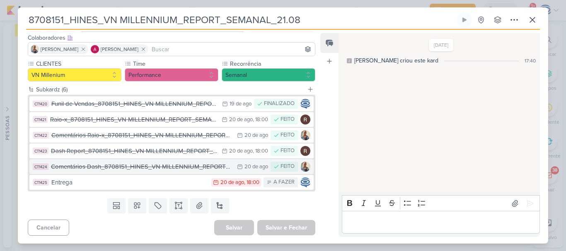
scroll to position [50, 0]
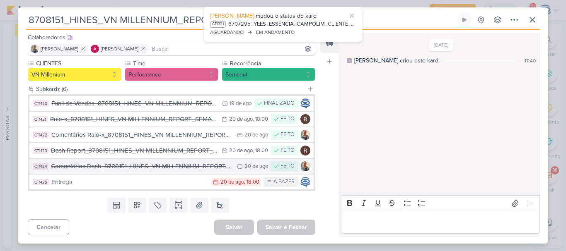
click at [120, 166] on div "Comentários Dash_8708151_HINES_VN MILLENNIUM_REPORT_SEMANAL_21.08" at bounding box center [142, 167] width 182 height 10
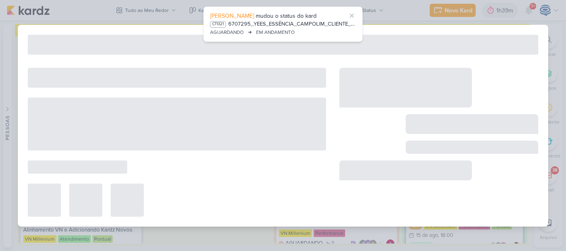
type input "Comentários Dash_8708151_HINES_VN MILLENNIUM_REPORT_SEMANAL_21.08"
type input "[DATE] 23:59"
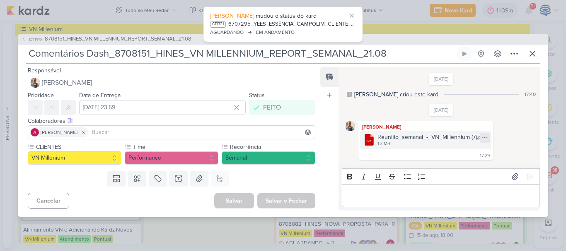
click at [483, 140] on icon at bounding box center [484, 138] width 7 height 7
click at [462, 165] on button "Baixar" at bounding box center [455, 165] width 67 height 12
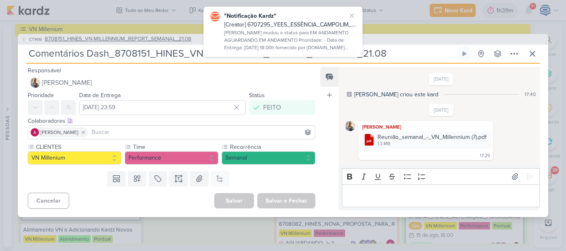
click at [144, 37] on span "8708151_HINES_VN MILLENNIUM_REPORT_SEMANAL_21.08" at bounding box center [118, 39] width 147 height 8
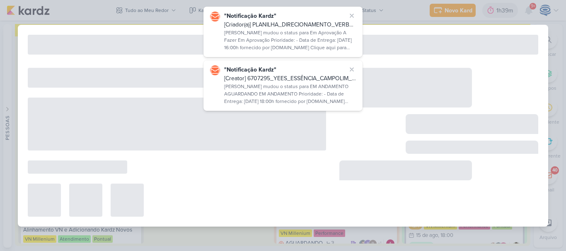
type input "8708151_HINES_VN MILLENNIUM_REPORT_SEMANAL_21.08"
type input "[DATE] 18:00"
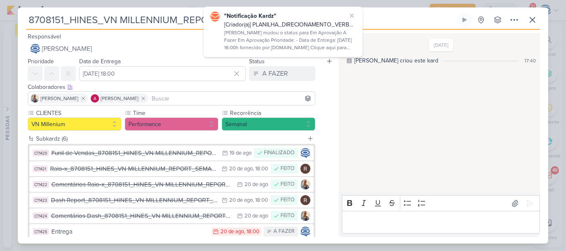
click at [353, 67] on div "[DATE] [PERSON_NAME] criou este kard 17:40" at bounding box center [438, 113] width 200 height 158
click at [352, 15] on icon at bounding box center [351, 15] width 7 height 7
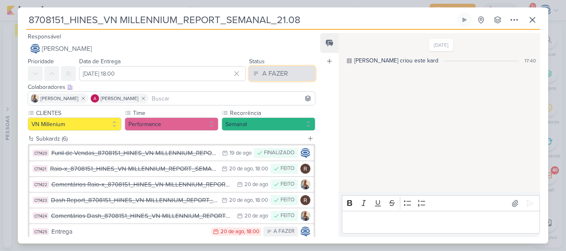
click at [281, 71] on div "A FAZER" at bounding box center [275, 74] width 26 height 10
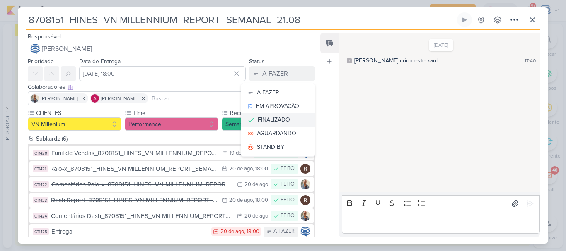
click at [275, 120] on div "FINALIZADO" at bounding box center [274, 120] width 32 height 9
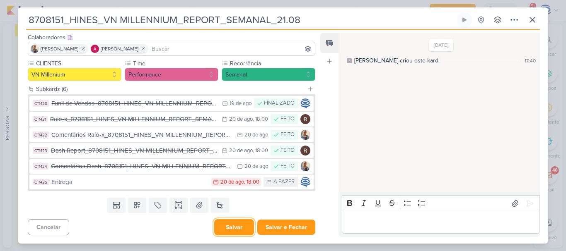
click at [233, 228] on button "Salvar" at bounding box center [234, 227] width 40 height 16
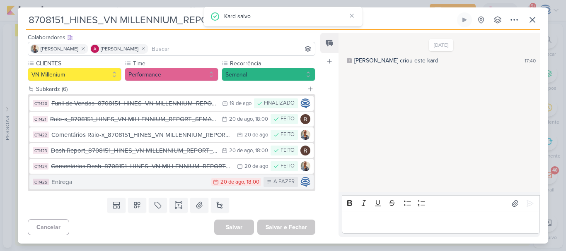
click at [155, 185] on div "Entrega" at bounding box center [129, 183] width 156 height 10
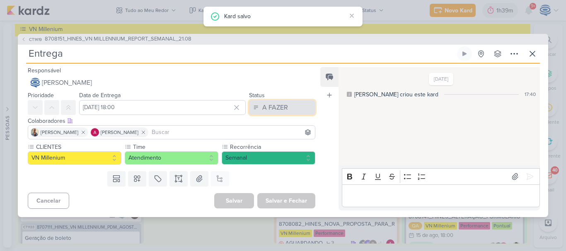
click at [278, 111] on div "A FAZER" at bounding box center [275, 108] width 26 height 10
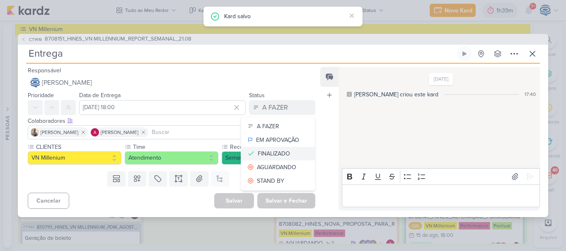
click at [271, 151] on div "FINALIZADO" at bounding box center [274, 153] width 32 height 9
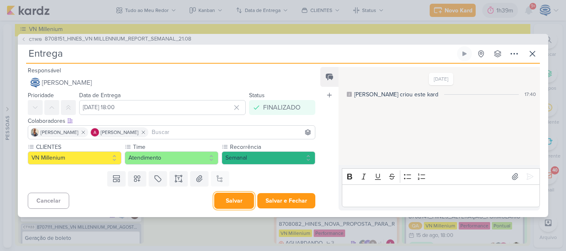
click at [236, 204] on button "Salvar" at bounding box center [234, 201] width 40 height 16
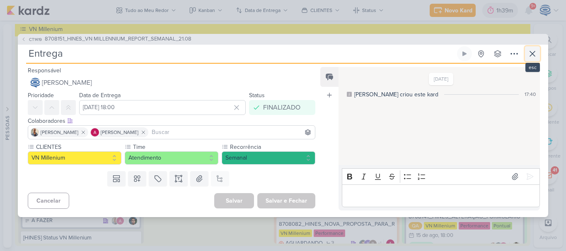
click at [534, 56] on icon at bounding box center [532, 53] width 5 height 5
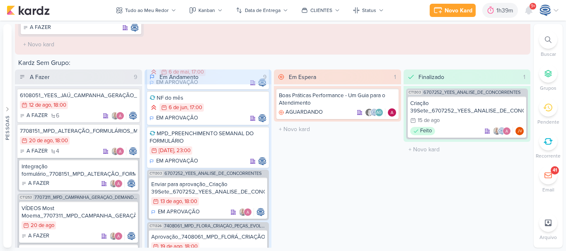
scroll to position [1563, 0]
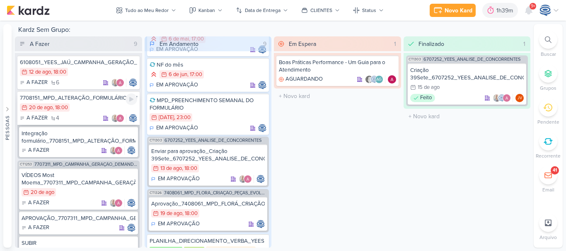
click at [84, 107] on div "20/8 [DATE] 18:00" at bounding box center [78, 108] width 117 height 9
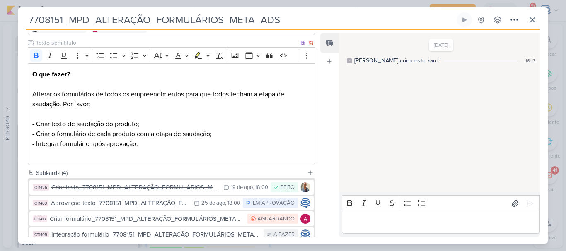
scroll to position [123, 0]
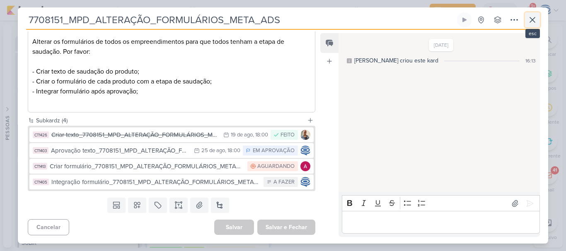
click at [533, 14] on button at bounding box center [532, 19] width 15 height 15
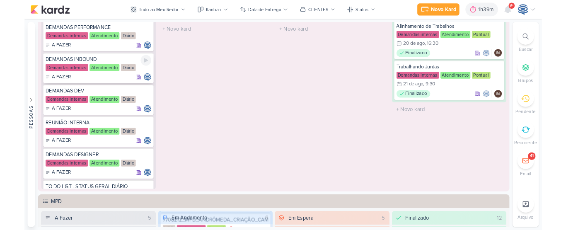
scroll to position [118, 0]
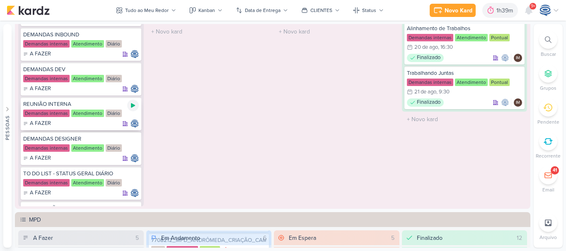
click at [130, 106] on icon at bounding box center [133, 105] width 7 height 7
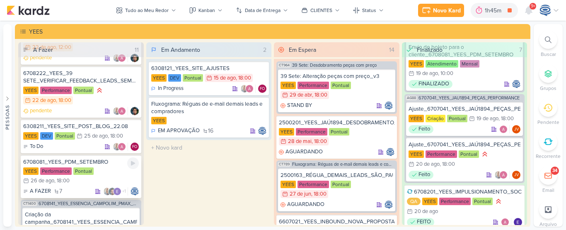
scroll to position [212, 0]
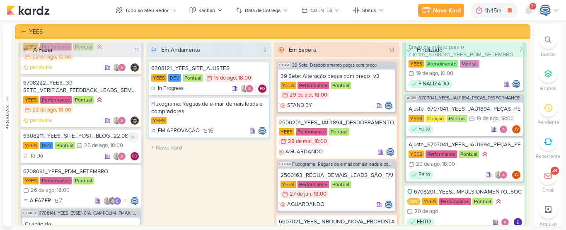
click at [92, 137] on div "6308211_YEES_SITE_POST_BLOG_22.08" at bounding box center [81, 135] width 116 height 7
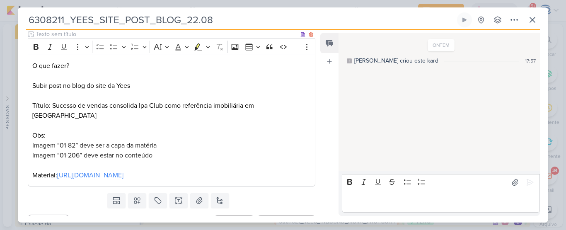
scroll to position [104, 0]
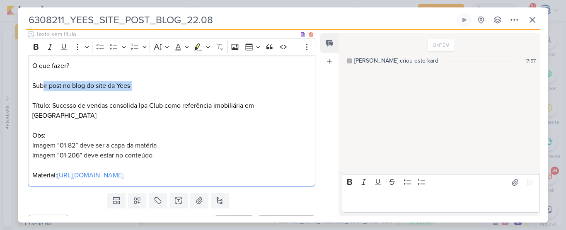
drag, startPoint x: 43, startPoint y: 84, endPoint x: 99, endPoint y: 93, distance: 57.3
click at [99, 93] on p "O que fazer? Subir post no blog do site da Yees Título: Sucesso de vendas conso…" at bounding box center [171, 120] width 278 height 119
drag, startPoint x: 55, startPoint y: 164, endPoint x: 132, endPoint y: 164, distance: 77.8
click at [132, 164] on p "O que fazer? Subir post no blog do site da Yees Título: Sucesso de vendas conso…" at bounding box center [171, 120] width 278 height 119
click at [43, 164] on p "O que fazer? Subir post no blog do site da Yees Título: Sucesso de vendas conso…" at bounding box center [171, 120] width 278 height 119
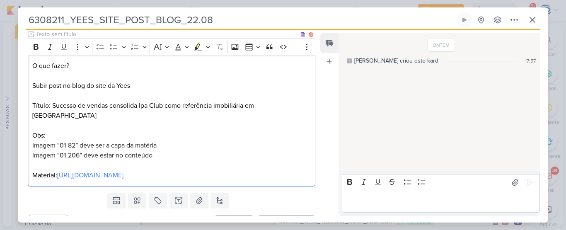
click at [276, 118] on p "O que fazer? Subir post no blog do site da Yees Título: Sucesso de vendas conso…" at bounding box center [171, 120] width 278 height 119
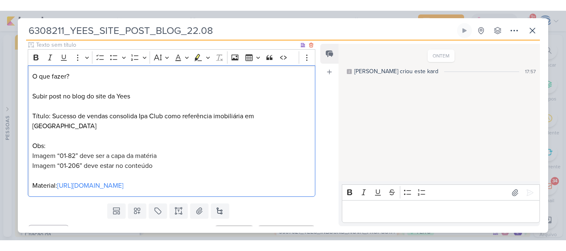
scroll to position [110, 0]
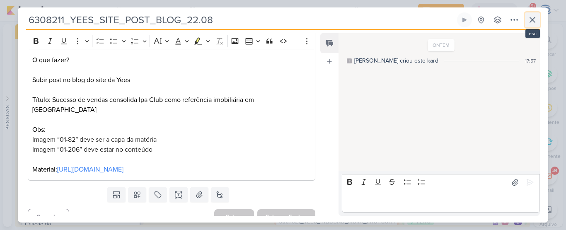
click at [531, 14] on button at bounding box center [532, 19] width 15 height 15
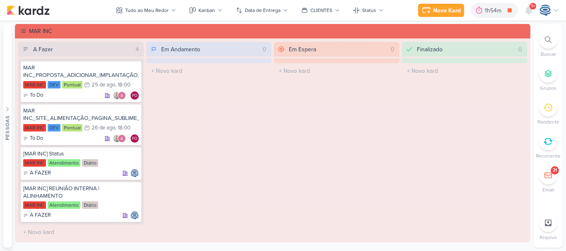
scroll to position [1344, 0]
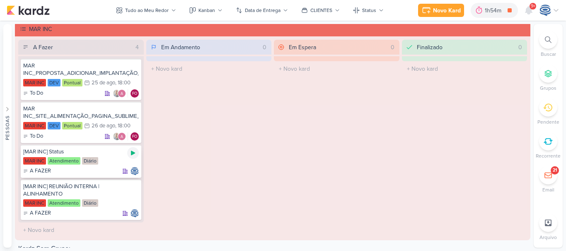
click at [131, 152] on icon at bounding box center [133, 153] width 4 height 5
click at [75, 112] on div "MAR INC_SITE_ALIMENTAÇÃO_PAGINA_SUBLIME_JARDINS" at bounding box center [81, 112] width 116 height 15
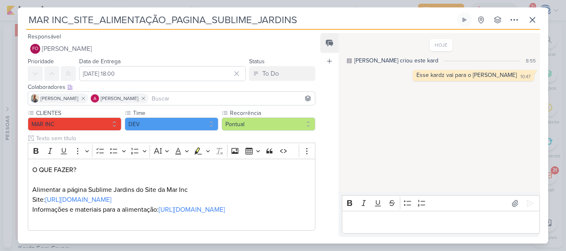
click at [31, 20] on input "MAR INC_SITE_ALIMENTAÇÃO_PAGINA_SUBLIME_JARDINS" at bounding box center [240, 19] width 429 height 15
paste input "14308211"
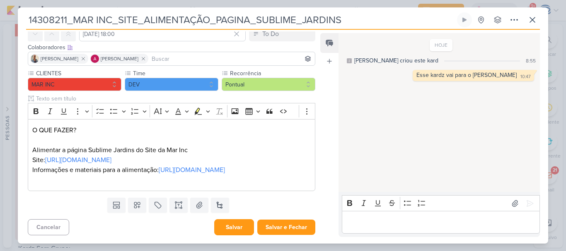
type input "14308211_MAR INC_SITE_ALIMENTAÇÃO_PAGINA_SUBLIME_JARDINS"
click at [233, 228] on button "Salvar" at bounding box center [234, 227] width 40 height 16
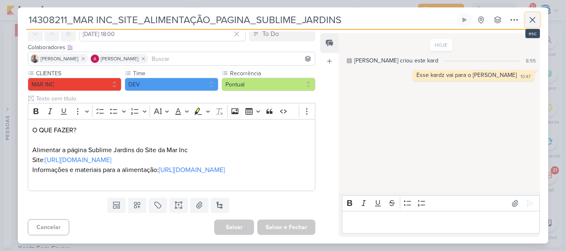
click at [535, 19] on icon at bounding box center [532, 20] width 10 height 10
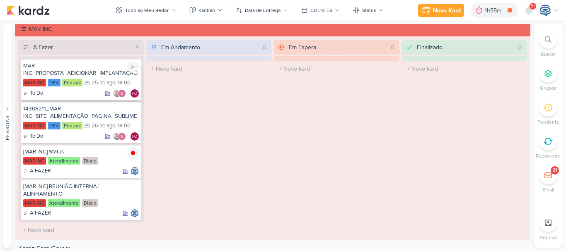
click at [94, 73] on div "MAR INC_PROPOSTA_ADICIONAR_IMPLANTAÇÃO_SITE" at bounding box center [81, 69] width 116 height 15
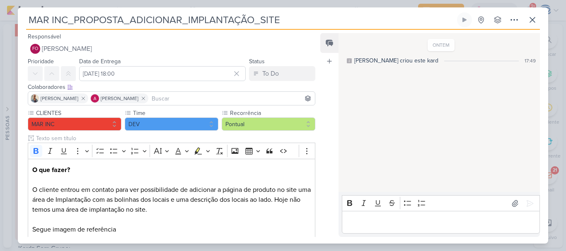
drag, startPoint x: 293, startPoint y: 23, endPoint x: 15, endPoint y: 25, distance: 277.8
click at [15, 25] on div "MAR INC_PROPOSTA_ADICIONAR_IMPLANTAÇÃO_SITE Criado por mim" at bounding box center [283, 125] width 566 height 251
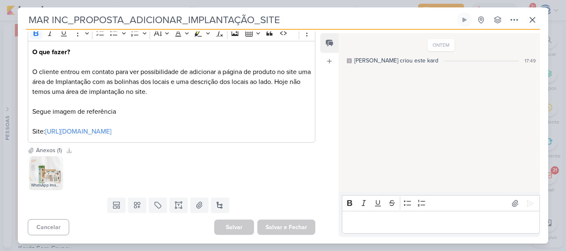
scroll to position [0, 0]
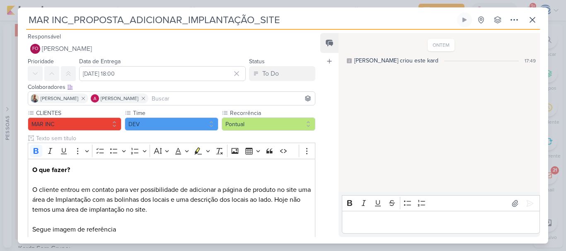
click at [28, 19] on input "MAR INC_PROPOSTA_ADICIONAR_IMPLANTAÇÃO_SITE" at bounding box center [240, 19] width 429 height 15
paste input "14308212"
type input "14308212_MAR INC_PROPOSTA_ADICIONAR_IMPLANTAÇÃO_SITE"
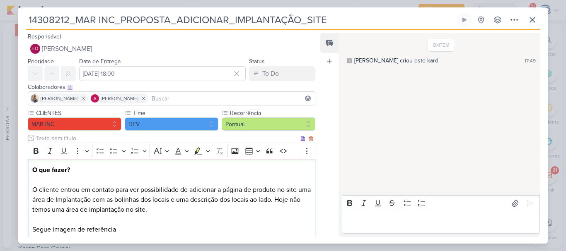
click at [178, 214] on p "O que fazer? O cliente entrou em contato para ver possibilidade de adicionar a …" at bounding box center [171, 209] width 278 height 89
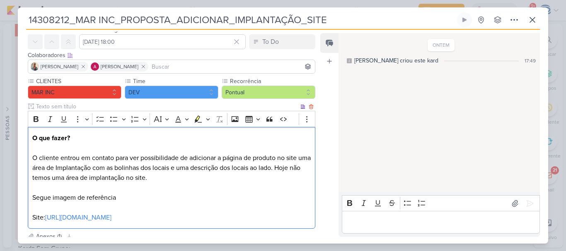
scroll to position [118, 0]
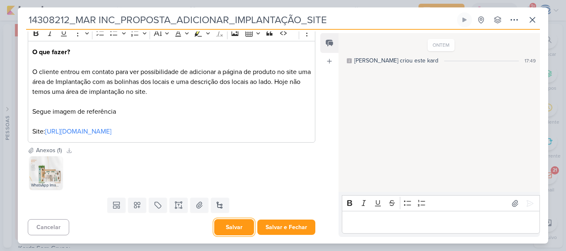
click at [219, 229] on button "Salvar" at bounding box center [234, 227] width 40 height 16
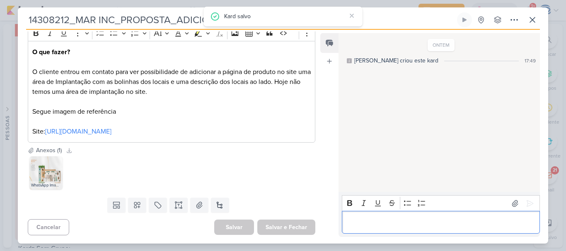
click at [382, 218] on p "Editor editing area: main" at bounding box center [440, 223] width 189 height 10
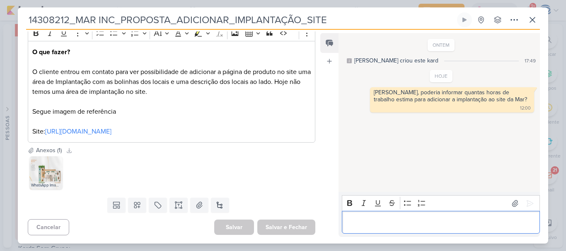
scroll to position [0, 0]
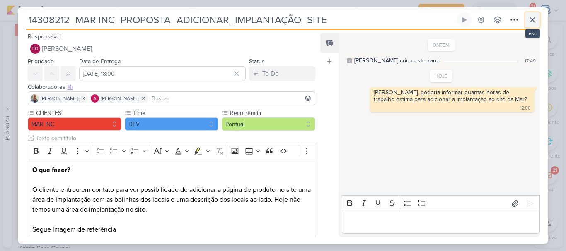
click at [530, 19] on icon at bounding box center [532, 20] width 10 height 10
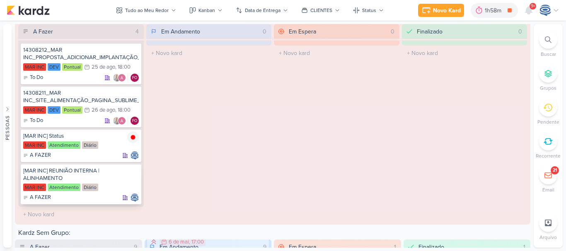
scroll to position [1361, 0]
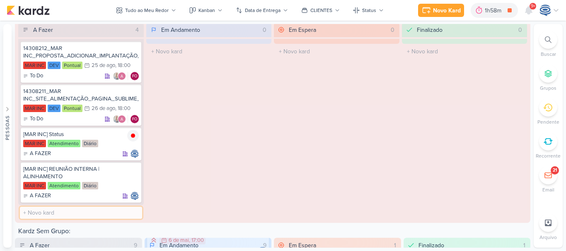
click at [89, 214] on input "text" at bounding box center [81, 213] width 122 height 12
click at [82, 216] on input "text" at bounding box center [81, 213] width 122 height 12
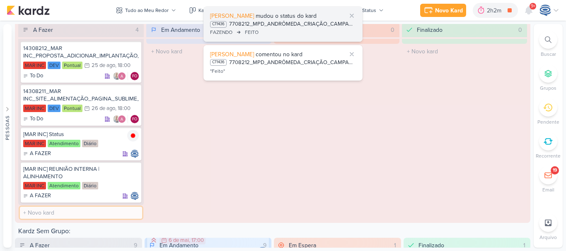
scroll to position [58, 0]
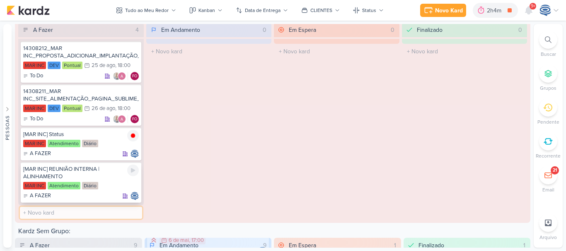
paste input "14708221_MAR INC_SUBLIME JARDINS_CRIAÇÃO_CONTA_E_BM META_ADS"
type input "14708221_MAR INC_SUBLIME JARDINS_CRIAÇÃO_CONTA_E_BM META_ADS"
click at [76, 199] on div "A FAZER" at bounding box center [81, 196] width 116 height 8
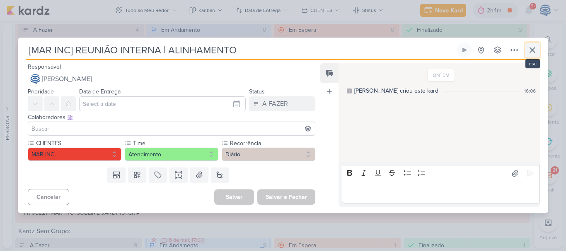
click at [536, 50] on icon at bounding box center [532, 50] width 10 height 10
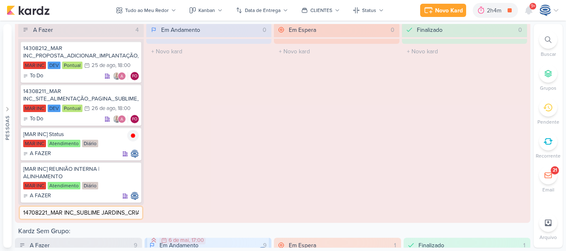
click at [121, 212] on input "14708221_MAR INC_SUBLIME JARDINS_CRIAÇÃO_CONTA_E_BM META_ADS" at bounding box center [81, 213] width 122 height 12
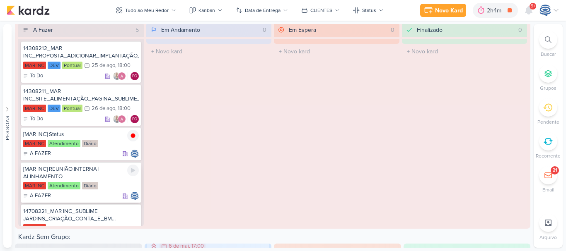
scroll to position [36, 0]
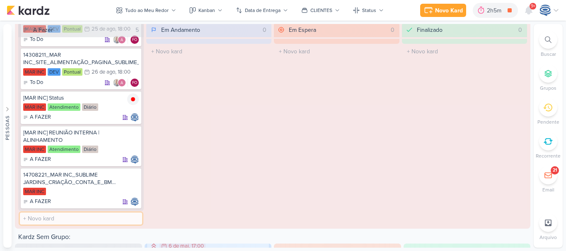
paste input "14708222_MAR INC_SUBLIME JARDINS_CRIAÇÃO_CONTA_GOOGLE_ADS"
type input "14708222_MAR INC_SUBLIME JARDINS_CRIAÇÃO_CONTA_GOOGLE_ADS"
click at [109, 182] on div "14708221_MAR INC_SUBLIME JARDINS_CRIAÇÃO_CONTA_E_BM META_ADS" at bounding box center [81, 178] width 116 height 15
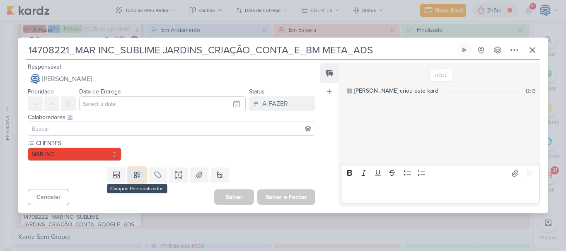
click at [135, 180] on button at bounding box center [137, 175] width 18 height 15
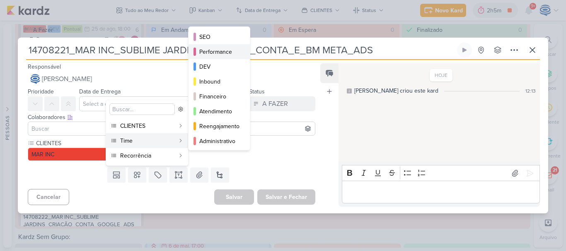
click at [229, 51] on div "Performance" at bounding box center [219, 52] width 41 height 9
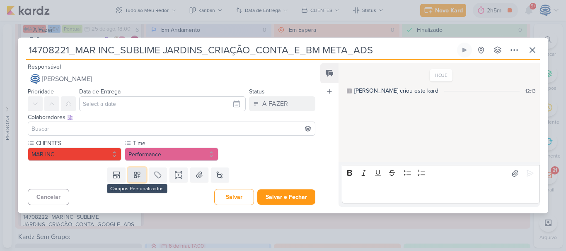
click at [134, 176] on icon at bounding box center [137, 175] width 6 height 6
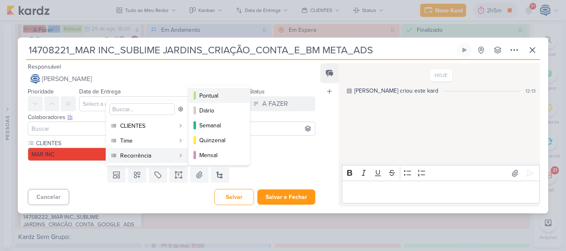
click at [215, 96] on div "Pontual" at bounding box center [219, 95] width 41 height 9
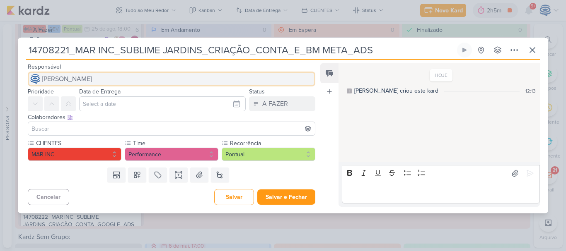
click at [149, 77] on button "[PERSON_NAME]" at bounding box center [171, 79] width 287 height 15
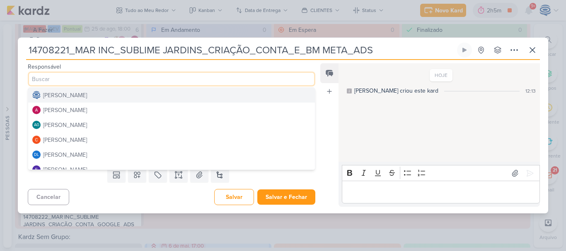
click at [246, 66] on div "Responsável [PERSON_NAME] [PERSON_NAME] [PERSON_NAME] AG [PERSON_NAME] [PERSON_…" at bounding box center [168, 74] width 301 height 25
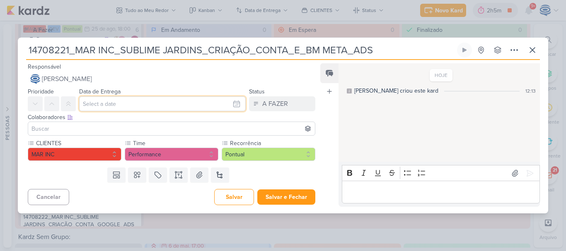
click at [135, 102] on input "text" at bounding box center [162, 103] width 166 height 15
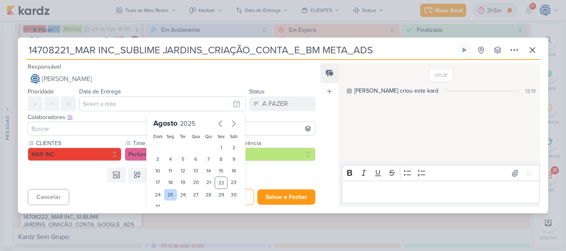
click at [166, 191] on div "25" at bounding box center [170, 195] width 13 height 12
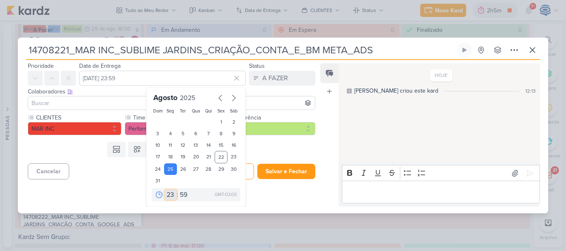
click at [165, 194] on select "00 01 02 03 04 05 06 07 08 09 10 11 12 13 14 15 16 17 18 19 20 21 22 23" at bounding box center [171, 195] width 12 height 10
click at [165, 190] on select "00 01 02 03 04 05 06 07 08 09 10 11 12 13 14 15 16 17 18 19 20 21 22 23" at bounding box center [171, 195] width 12 height 10
click at [181, 195] on select "00 05 10 15 20 25 30 35 40 45 50 55 59" at bounding box center [184, 195] width 12 height 10
click at [178, 190] on select "00 05 10 15 20 25 30 35 40 45 50 55 59" at bounding box center [184, 195] width 12 height 10
click at [267, 189] on div "Responsável [PERSON_NAME] [PERSON_NAME] [PERSON_NAME] AG [PERSON_NAME] [PERSON_…" at bounding box center [168, 134] width 301 height 145
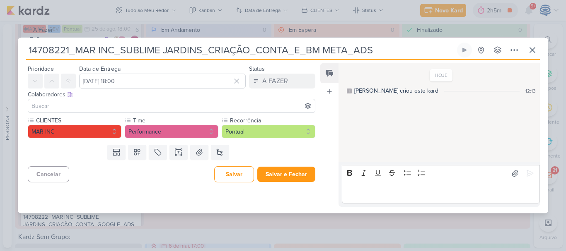
scroll to position [0, 0]
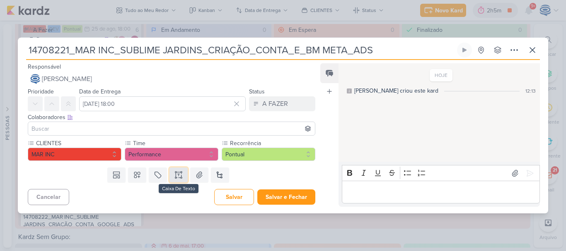
click at [179, 171] on icon at bounding box center [178, 175] width 8 height 8
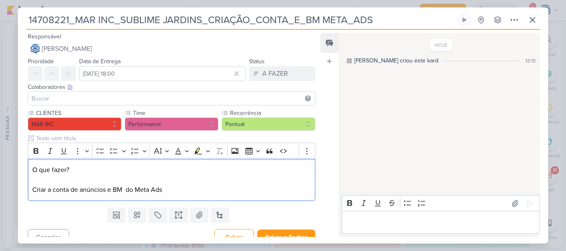
drag, startPoint x: 83, startPoint y: 171, endPoint x: 29, endPoint y: 151, distance: 58.2
click at [29, 151] on div "Rich Text Editor Bold Italic Underline More To-do List Bulleted List Bulleted L…" at bounding box center [171, 172] width 287 height 58
click at [36, 151] on icon "Editor toolbar" at bounding box center [36, 151] width 5 height 6
click at [173, 191] on p "O que fazer? Criar a conta de anúncios e BM do Meta Ads" at bounding box center [171, 180] width 278 height 30
click at [267, 190] on p "O que fazer? Criar a conta de anúncios e BM do Meta Ads e conectar com a BM da …" at bounding box center [171, 180] width 278 height 30
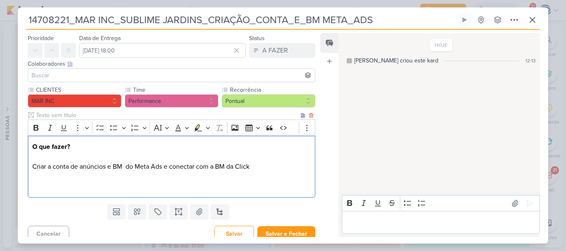
scroll to position [30, 0]
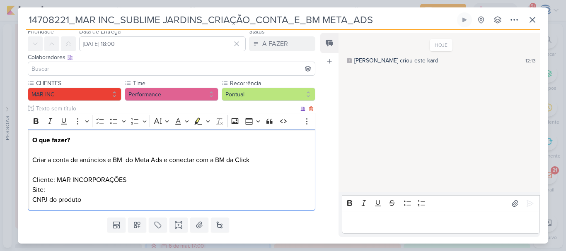
click at [48, 190] on p "O que fazer? Criar a conta de anúncios e BM do Meta Ads e conectar com a BM da …" at bounding box center [171, 170] width 278 height 70
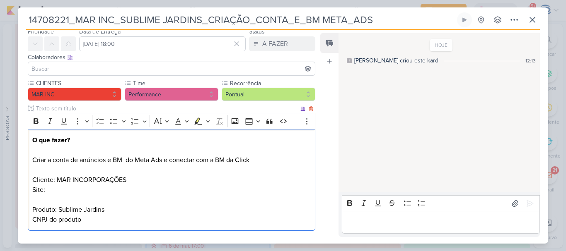
click at [86, 220] on p "O que fazer? Criar a conta de anúncios e BM do Meta Ads e conectar com a BM da …" at bounding box center [171, 179] width 278 height 89
click at [70, 191] on p "O que fazer? Criar a conta de anúncios e BM do Meta Ads e conectar com a BM da …" at bounding box center [171, 179] width 278 height 89
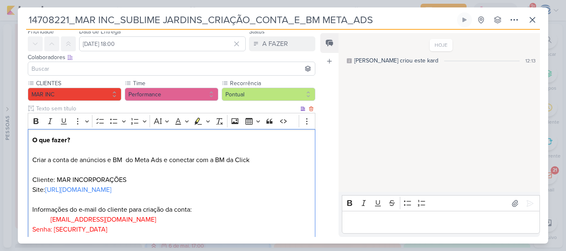
click at [42, 221] on span "Editor editing area: main" at bounding box center [41, 220] width 18 height 8
click at [49, 221] on span "Editor editing area: main" at bounding box center [41, 220] width 18 height 8
drag, startPoint x: 52, startPoint y: 220, endPoint x: 31, endPoint y: 224, distance: 21.8
click at [31, 224] on div "O que fazer? Criar a conta de anúncios e BM do Meta Ads e conectar com a BM da …" at bounding box center [171, 200] width 287 height 142
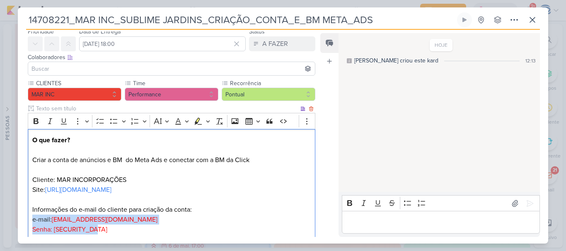
drag, startPoint x: 106, startPoint y: 229, endPoint x: 31, endPoint y: 219, distance: 76.0
click at [31, 219] on div "O que fazer? Criar a conta de anúncios e BM do Meta Ads e conectar com a BM da …" at bounding box center [171, 200] width 287 height 142
click at [184, 121] on button "Font Color" at bounding box center [181, 121] width 19 height 12
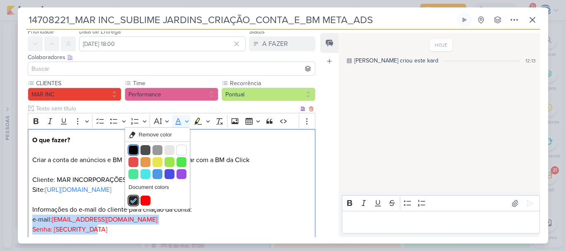
click at [132, 147] on button "Black" at bounding box center [133, 150] width 10 height 10
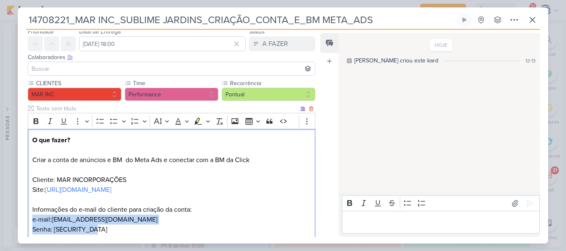
click at [115, 232] on p "O que fazer? Criar a conta de anúncios e BM do Meta Ads e conectar com a BM da …" at bounding box center [171, 199] width 278 height 129
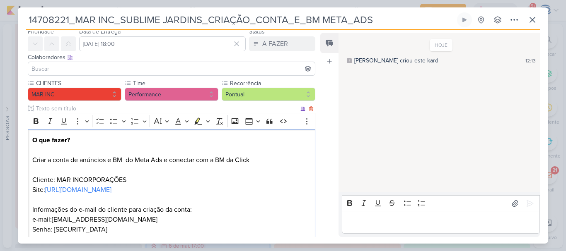
click at [38, 230] on span "Senha: [SECURITY_DATA]" at bounding box center [69, 230] width 75 height 8
click at [119, 231] on p "O que fazer? Criar a conta de anúncios e BM do Meta Ads e conectar com a BM da …" at bounding box center [171, 199] width 278 height 129
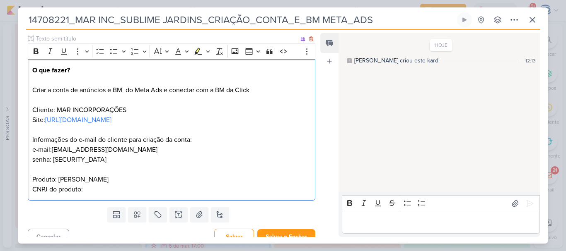
scroll to position [109, 0]
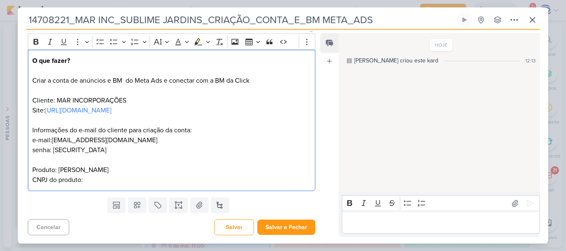
click at [106, 185] on p "O que fazer? Criar a conta de anúncios e BM do Meta Ads e conectar com a BM da …" at bounding box center [171, 120] width 278 height 129
click at [235, 228] on button "Salvar" at bounding box center [234, 227] width 40 height 16
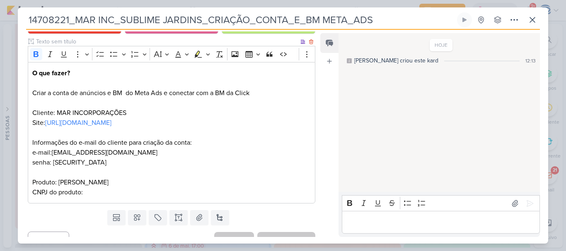
scroll to position [98, 0]
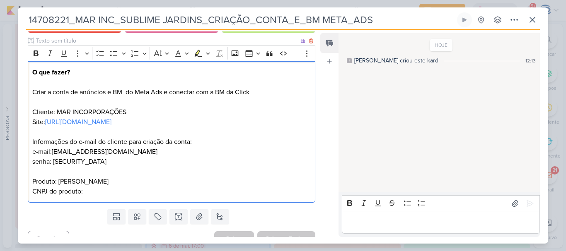
click at [90, 193] on p "O que fazer? Criar a conta de anúncios e BM do Meta Ads e conectar com a BM da …" at bounding box center [171, 131] width 278 height 129
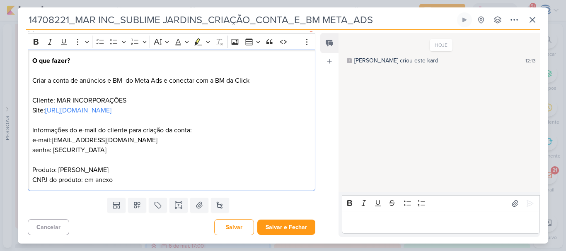
scroll to position [109, 0]
click at [200, 183] on p "O que fazer? Criar a conta de anúncios e BM do Meta Ads e conectar com a BM da …" at bounding box center [171, 120] width 278 height 129
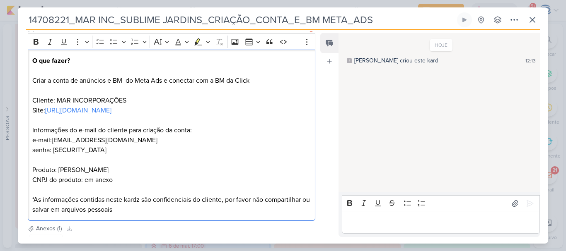
click at [157, 209] on p "O que fazer? Criar a conta de anúncios e BM do Meta Ads e conectar com a BM da …" at bounding box center [171, 135] width 278 height 159
click at [157, 212] on p "O que fazer? Criar a conta de anúncios e BM do Meta Ads e conectar com a BM da …" at bounding box center [171, 135] width 278 height 159
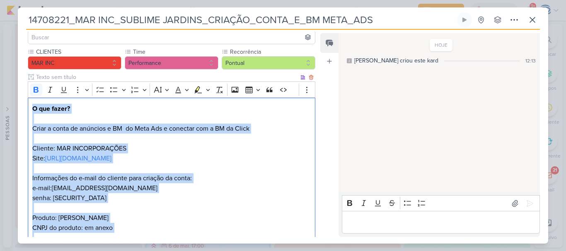
scroll to position [0, 0]
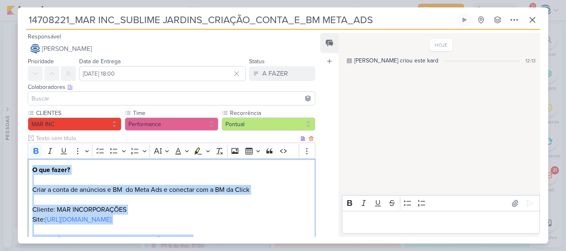
drag, startPoint x: 219, startPoint y: 171, endPoint x: 30, endPoint y: 171, distance: 189.2
click at [30, 171] on div "O que fazer? Criar a conta de anúncios e BM do Meta Ads e conectar com a BM da …" at bounding box center [171, 245] width 287 height 172
copy p "O que fazer? Criar a conta de anúncios e BM do Meta Ads e conectar com a BM da …"
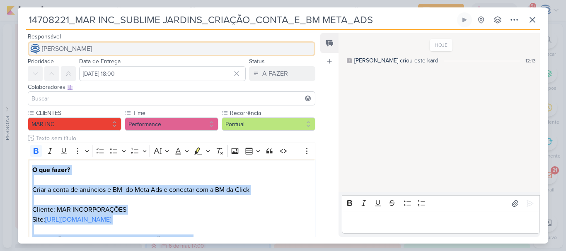
click at [92, 49] on span "[PERSON_NAME]" at bounding box center [67, 49] width 50 height 10
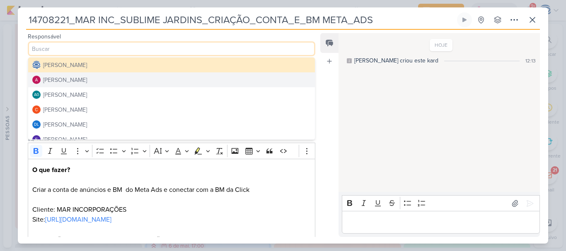
click at [99, 78] on button "[PERSON_NAME]" at bounding box center [171, 79] width 287 height 15
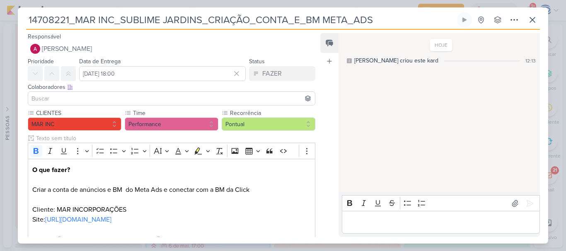
click at [91, 98] on input at bounding box center [171, 99] width 283 height 10
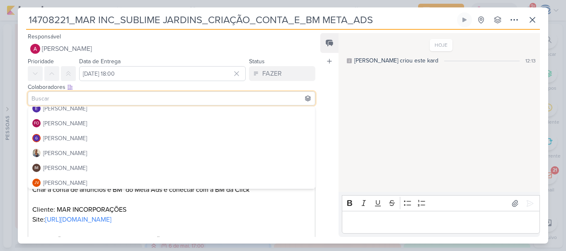
scroll to position [83, 0]
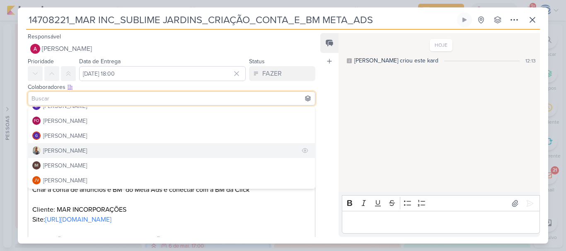
click at [75, 149] on button "[PERSON_NAME]" at bounding box center [171, 150] width 287 height 15
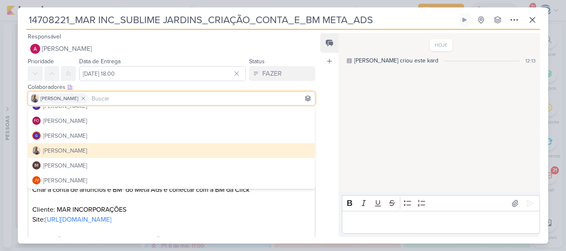
click at [321, 120] on div "Feed Atrelar email Solte o email para atrelar ao kard" at bounding box center [329, 135] width 18 height 204
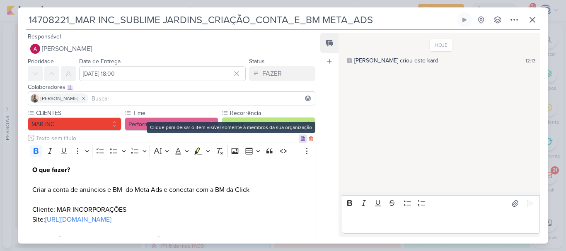
scroll to position [188, 0]
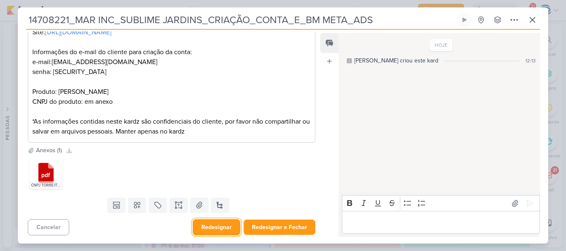
click at [222, 230] on button "Redesignar" at bounding box center [217, 227] width 48 height 16
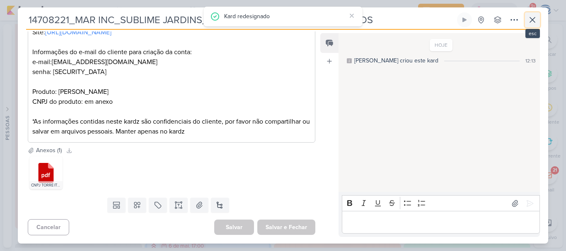
click at [533, 24] on icon at bounding box center [532, 20] width 10 height 10
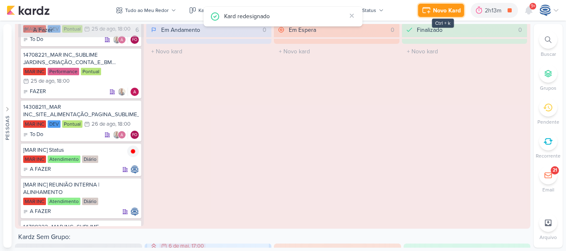
click at [436, 12] on div "Novo Kard" at bounding box center [447, 10] width 28 height 9
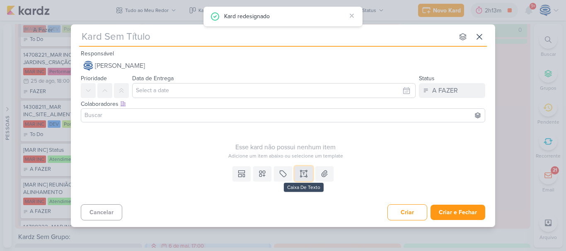
click at [309, 178] on button at bounding box center [303, 173] width 18 height 15
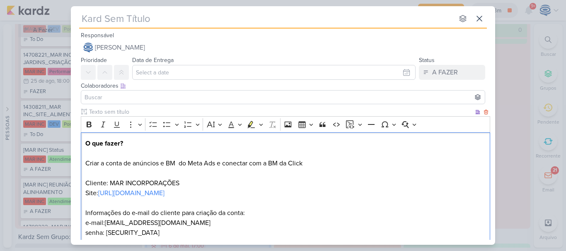
scroll to position [57, 0]
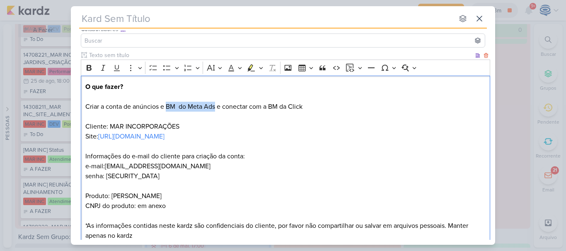
drag, startPoint x: 166, startPoint y: 104, endPoint x: 215, endPoint y: 108, distance: 49.0
click at [215, 108] on p "O que fazer? Criar a conta de anúncios e BM do Meta Ads e conectar com a BM da …" at bounding box center [285, 161] width 400 height 159
drag, startPoint x: 267, startPoint y: 108, endPoint x: 258, endPoint y: 108, distance: 9.5
click at [258, 108] on p "O que fazer? Criar a conta de anúncios de Google Ads e conectar com a BM da Cli…" at bounding box center [285, 161] width 400 height 159
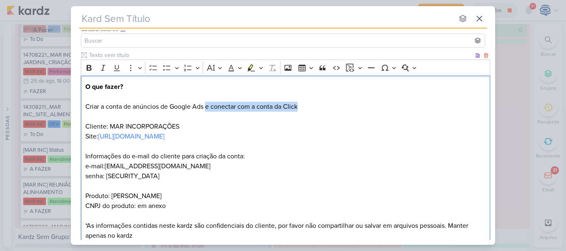
drag, startPoint x: 314, startPoint y: 105, endPoint x: 207, endPoint y: 107, distance: 106.8
click at [207, 107] on p "O que fazer? Criar a conta de anúncios de Google Ads e conectar com a conta da …" at bounding box center [285, 161] width 400 height 159
click at [206, 109] on p "O que fazer? Criar a conta de anúncios de Google Ads. Cliente: MAR INCORPORAÇÕE…" at bounding box center [285, 161] width 400 height 159
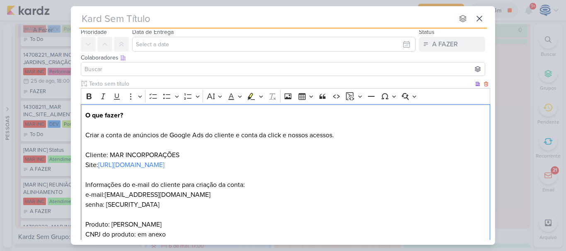
scroll to position [0, 0]
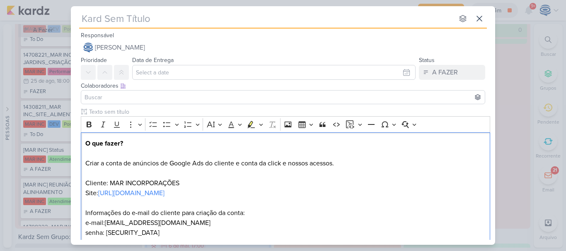
click at [181, 19] on input "text" at bounding box center [266, 18] width 374 height 15
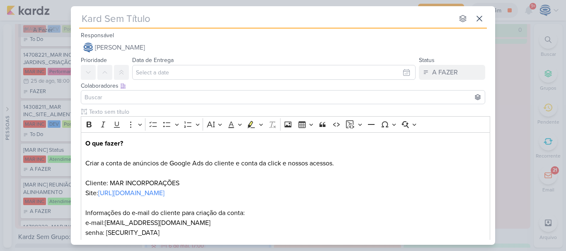
paste input "14708222_MAR INC_SUBLIME JARDINS_CRIAÇÃO_CONTA_GOOGLE_ADS"
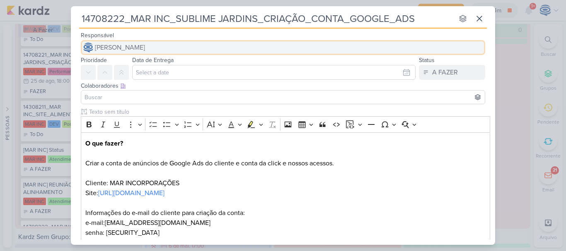
click at [145, 50] on span "[PERSON_NAME]" at bounding box center [120, 48] width 50 height 10
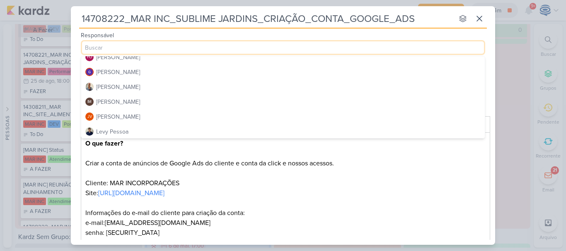
scroll to position [96, 0]
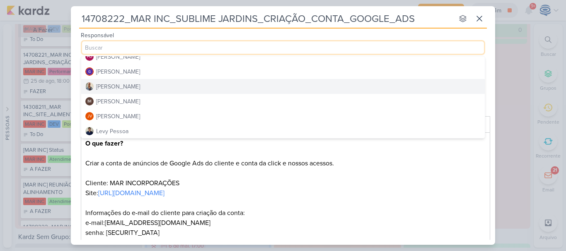
click at [132, 90] on button "[PERSON_NAME]" at bounding box center [282, 86] width 403 height 15
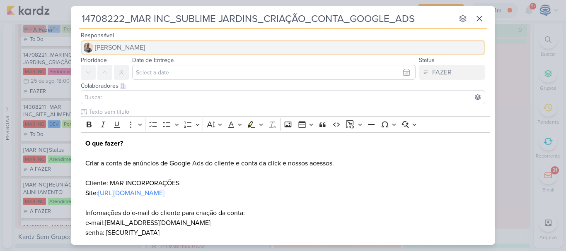
click at [141, 46] on button "[PERSON_NAME]" at bounding box center [283, 47] width 404 height 15
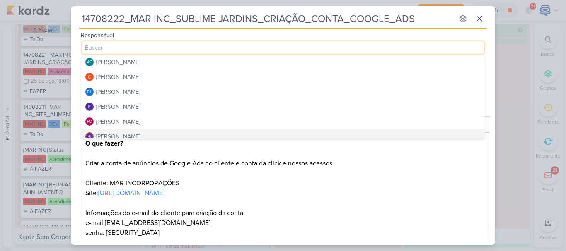
scroll to position [2, 0]
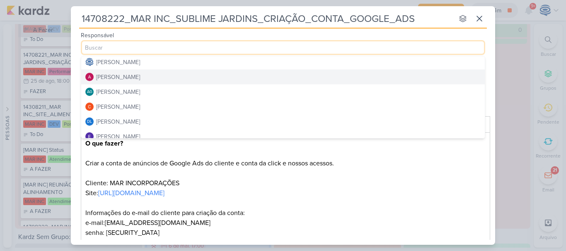
click at [137, 74] on div "[PERSON_NAME]" at bounding box center [118, 77] width 44 height 9
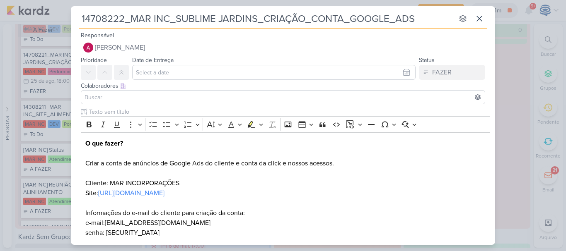
click at [136, 96] on input at bounding box center [283, 97] width 400 height 10
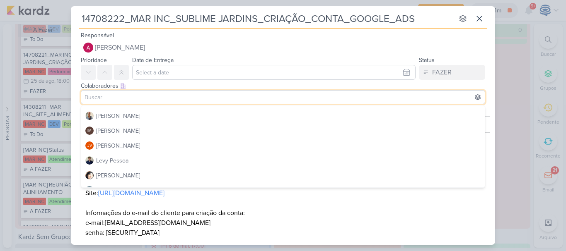
scroll to position [117, 0]
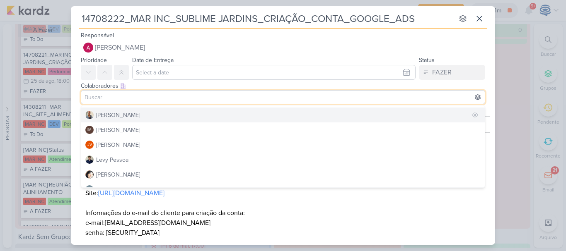
click at [123, 116] on div "[PERSON_NAME]" at bounding box center [118, 115] width 44 height 9
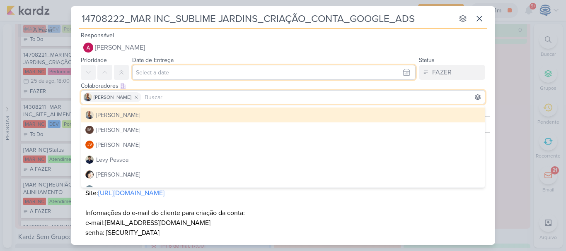
click at [146, 72] on input "text" at bounding box center [273, 72] width 283 height 15
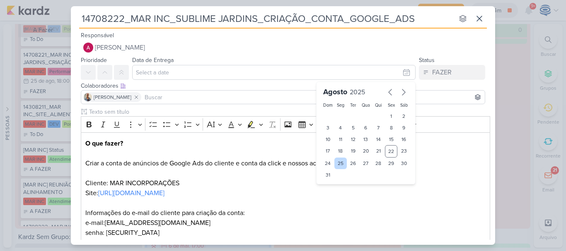
click at [340, 161] on div "25" at bounding box center [340, 164] width 13 height 12
click at [335, 189] on select "00 01 02 03 04 05 06 07 08 09 10 11 12 13 14 15 16 17 18 19 20 21 22 23" at bounding box center [341, 189] width 12 height 10
click at [335, 184] on select "00 01 02 03 04 05 06 07 08 09 10 11 12 13 14 15 16 17 18 19 20 21 22 23" at bounding box center [341, 189] width 12 height 10
click at [348, 191] on select "00 05 10 15 20 25 30 35 40 45 50 55 59" at bounding box center [354, 189] width 12 height 10
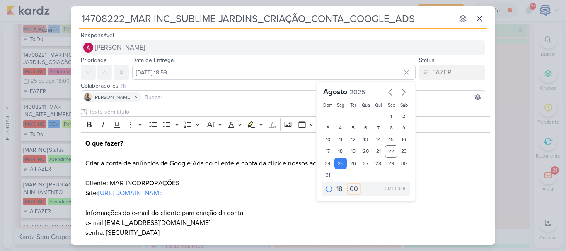
click at [348, 184] on select "00 05 10 15 20 25 30 35 40 45 50 55 59" at bounding box center [354, 189] width 12 height 10
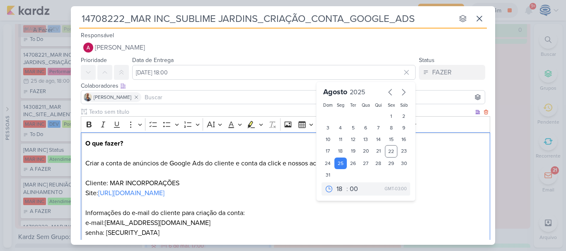
click at [301, 208] on p "O que fazer? Criar a conta de anúncios de Google Ads do cliente e conta da clic…" at bounding box center [285, 218] width 400 height 159
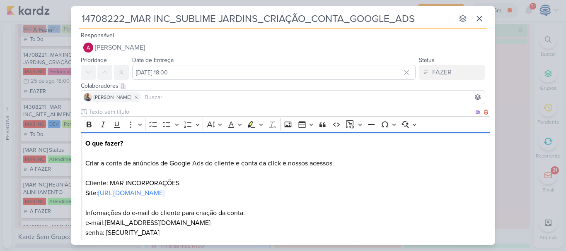
scroll to position [110, 0]
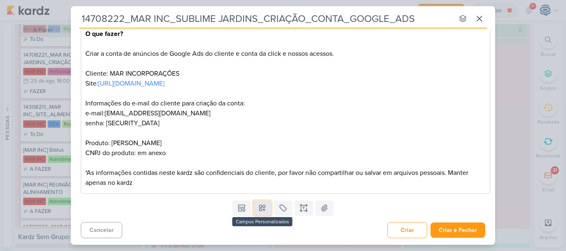
click at [262, 210] on icon at bounding box center [262, 209] width 6 height 6
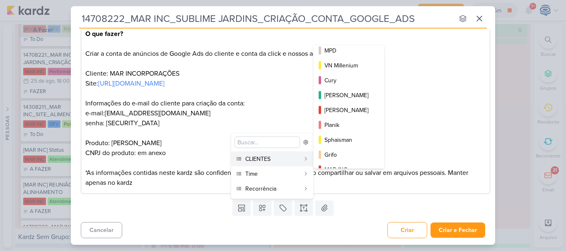
scroll to position [104, 0]
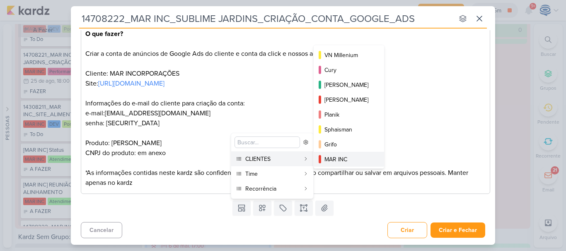
click at [342, 156] on div "MAR INC" at bounding box center [349, 159] width 50 height 9
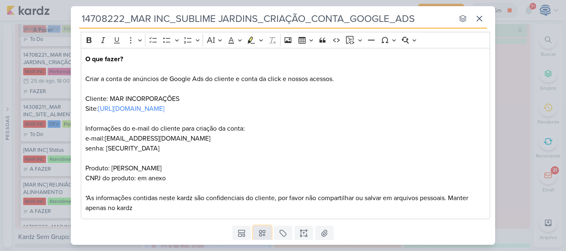
click at [260, 233] on icon at bounding box center [262, 233] width 8 height 8
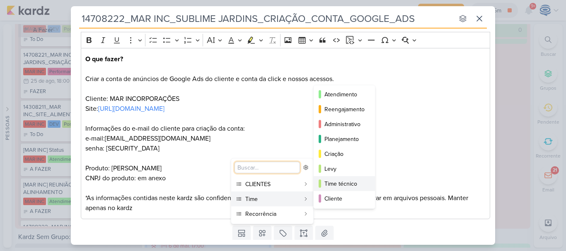
scroll to position [0, 0]
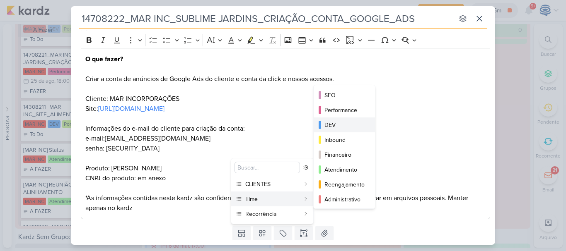
click at [345, 123] on div "DEV" at bounding box center [344, 125] width 41 height 9
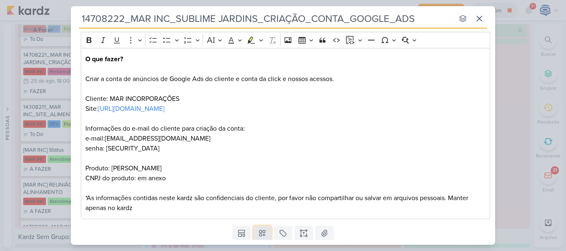
click at [261, 236] on icon at bounding box center [262, 234] width 6 height 6
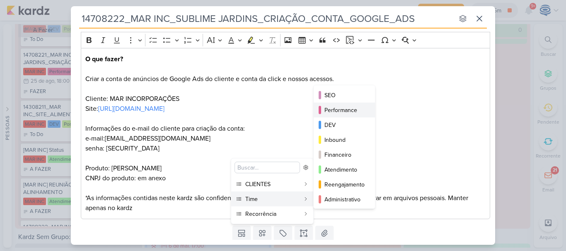
click at [338, 110] on div "Performance" at bounding box center [344, 110] width 41 height 9
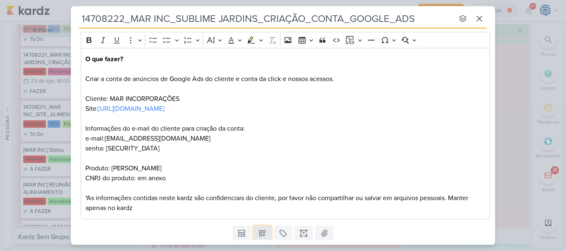
click at [260, 236] on icon at bounding box center [262, 233] width 8 height 8
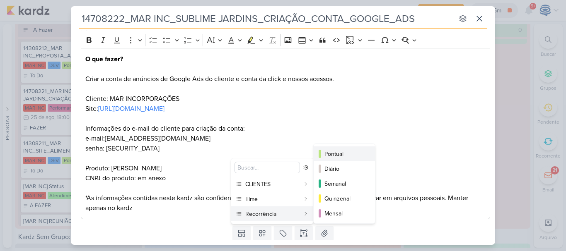
scroll to position [69, 0]
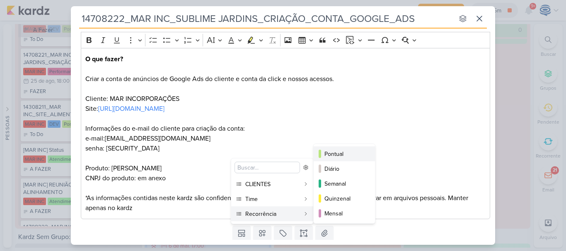
click at [339, 148] on button "Pontual" at bounding box center [343, 154] width 61 height 15
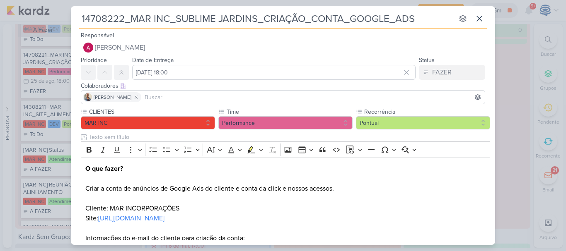
scroll to position [135, 0]
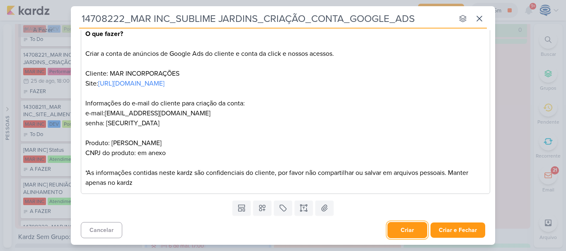
click at [406, 233] on button "Criar" at bounding box center [407, 230] width 40 height 16
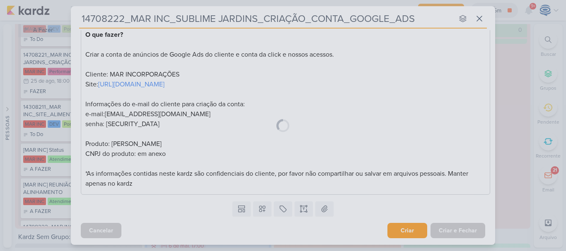
scroll to position [0, 0]
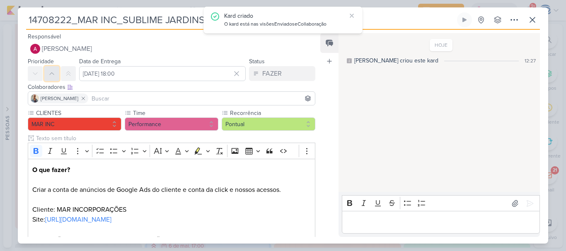
click at [55, 74] on icon at bounding box center [51, 73] width 7 height 7
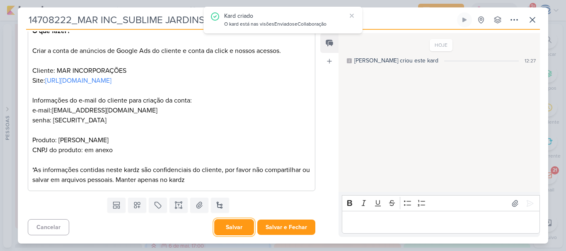
click at [239, 229] on button "Salvar" at bounding box center [234, 227] width 40 height 16
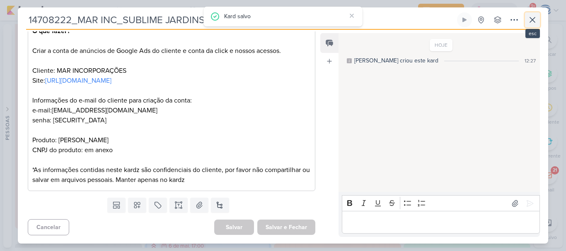
click at [533, 18] on icon at bounding box center [532, 20] width 10 height 10
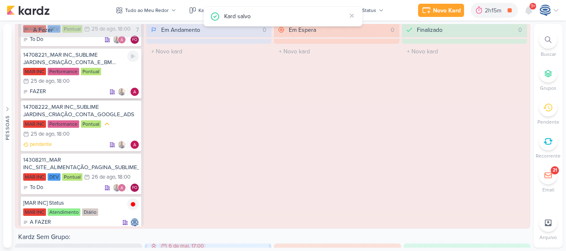
click at [84, 90] on div "FAZER" at bounding box center [81, 92] width 116 height 8
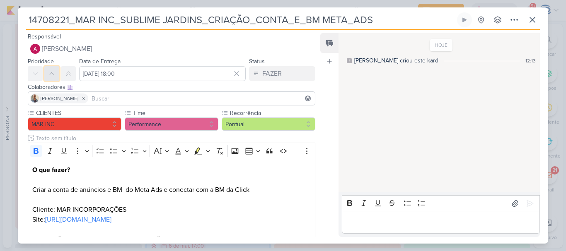
click at [57, 76] on button at bounding box center [51, 73] width 15 height 15
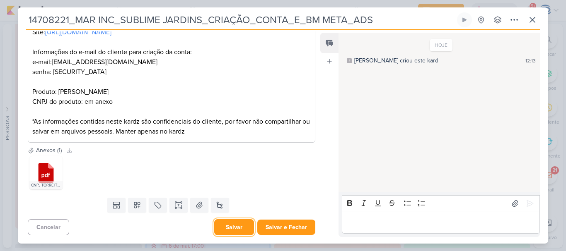
click at [227, 230] on button "Salvar" at bounding box center [234, 227] width 40 height 16
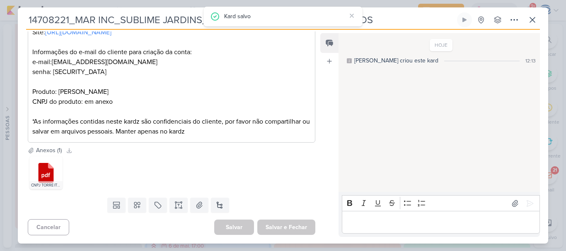
scroll to position [0, 0]
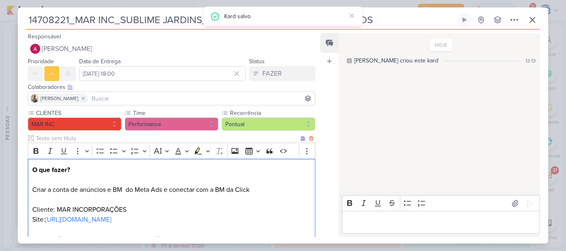
click at [253, 186] on p "O que fazer? Criar a conta de anúncios e BM do Meta Ads e conectar com a BM da …" at bounding box center [171, 244] width 278 height 159
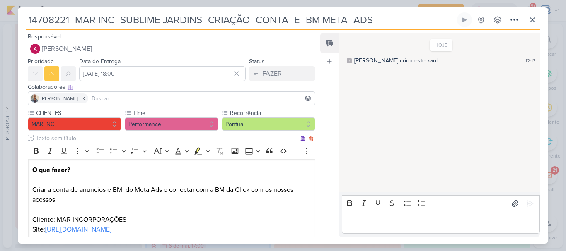
scroll to position [197, 0]
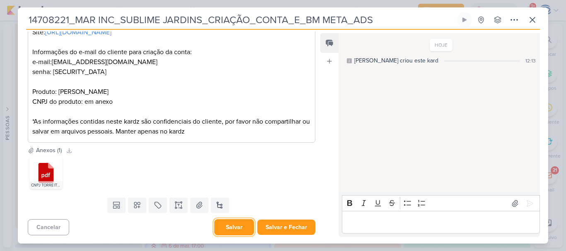
click at [238, 228] on button "Salvar" at bounding box center [234, 227] width 40 height 16
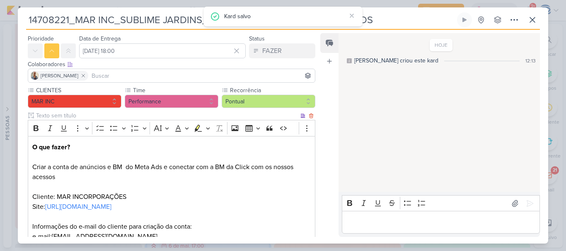
scroll to position [0, 0]
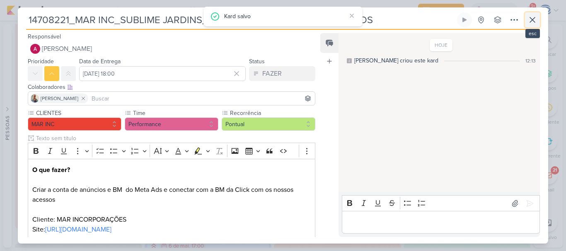
click at [529, 19] on icon at bounding box center [532, 20] width 10 height 10
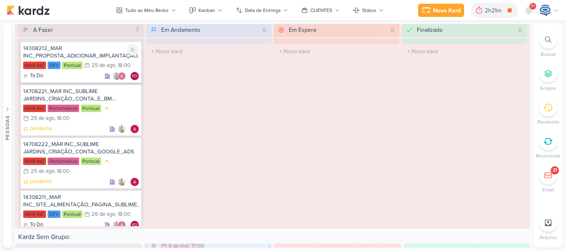
click at [74, 56] on div "14308212_MAR INC_PROPOSTA_ADICIONAR_IMPLANTAÇÃO_SITE" at bounding box center [81, 52] width 116 height 15
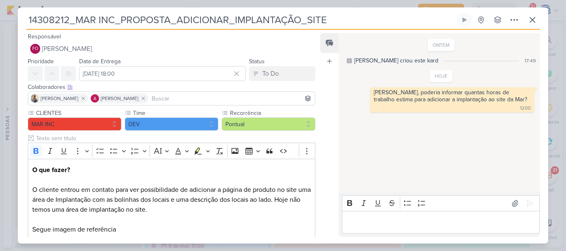
drag, startPoint x: 355, startPoint y: 16, endPoint x: 28, endPoint y: 7, distance: 326.8
click at [28, 7] on div "14308212_MAR INC_PROPOSTA_ADICIONAR_IMPLANTAÇÃO_SITE" at bounding box center [283, 125] width 566 height 251
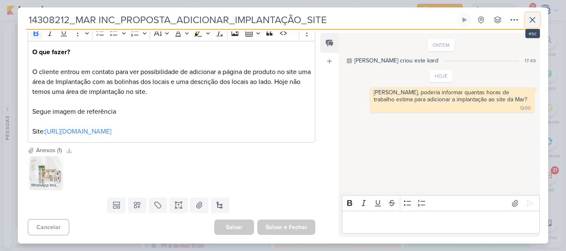
click at [535, 17] on icon at bounding box center [532, 20] width 10 height 10
